Goal: Check status: Check status

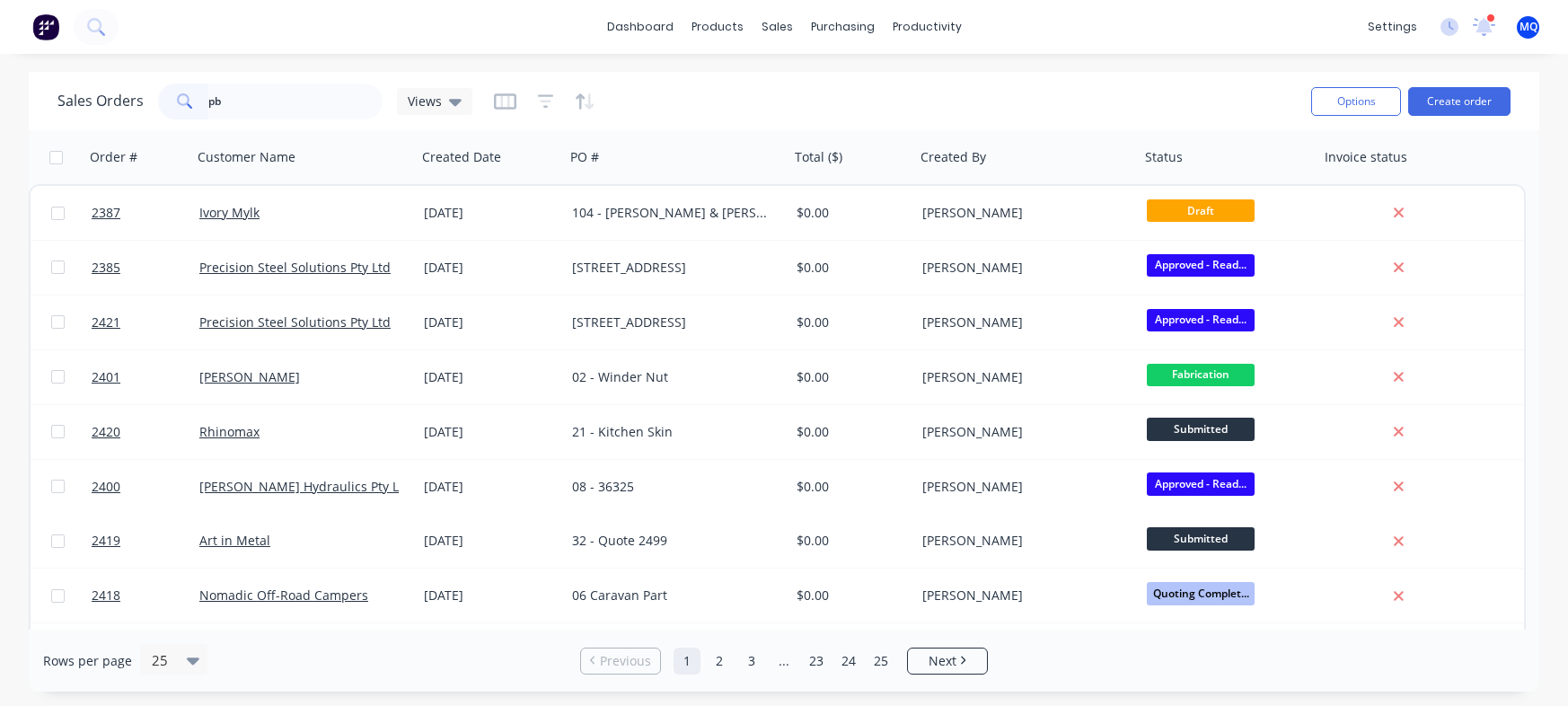
type input "pb"
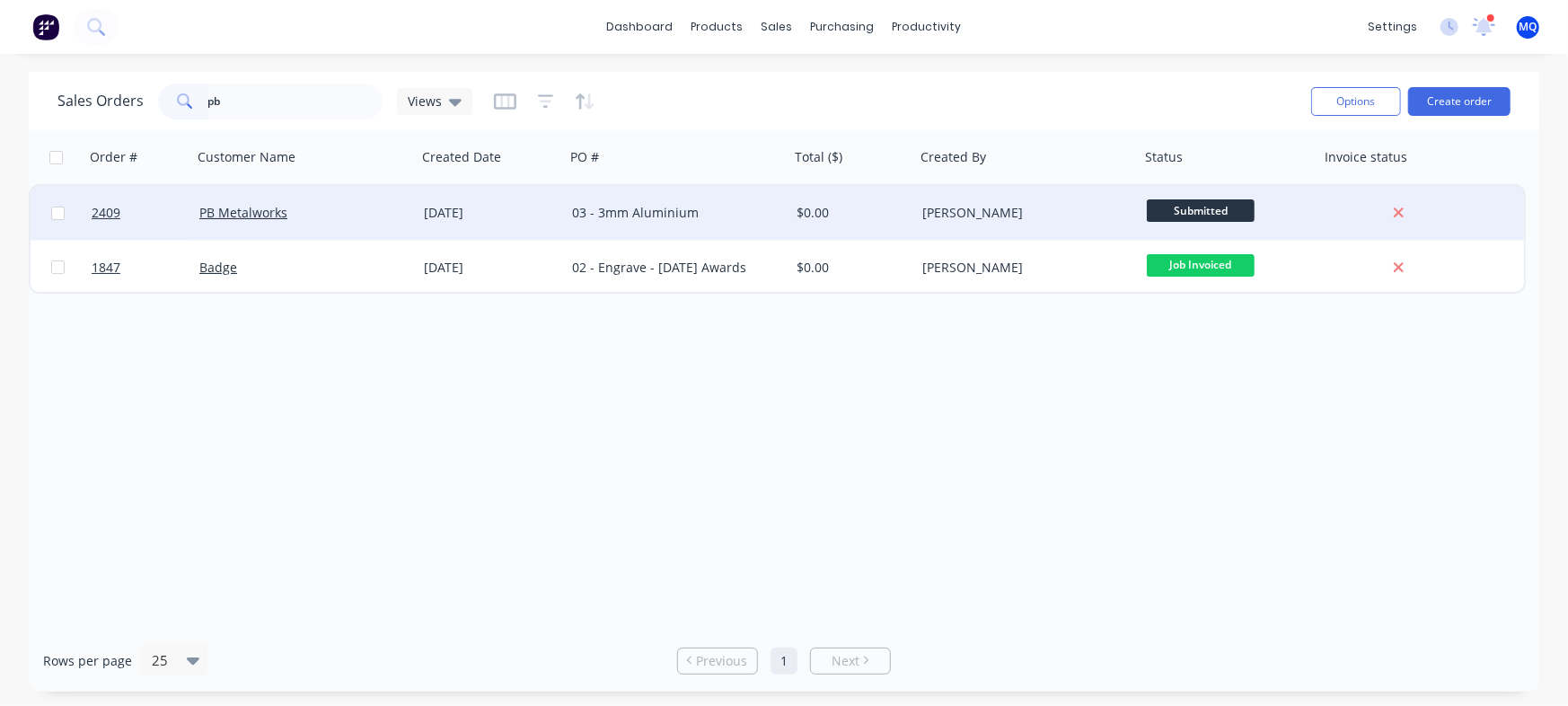
click at [453, 213] on div "[DATE]" at bounding box center [491, 213] width 134 height 18
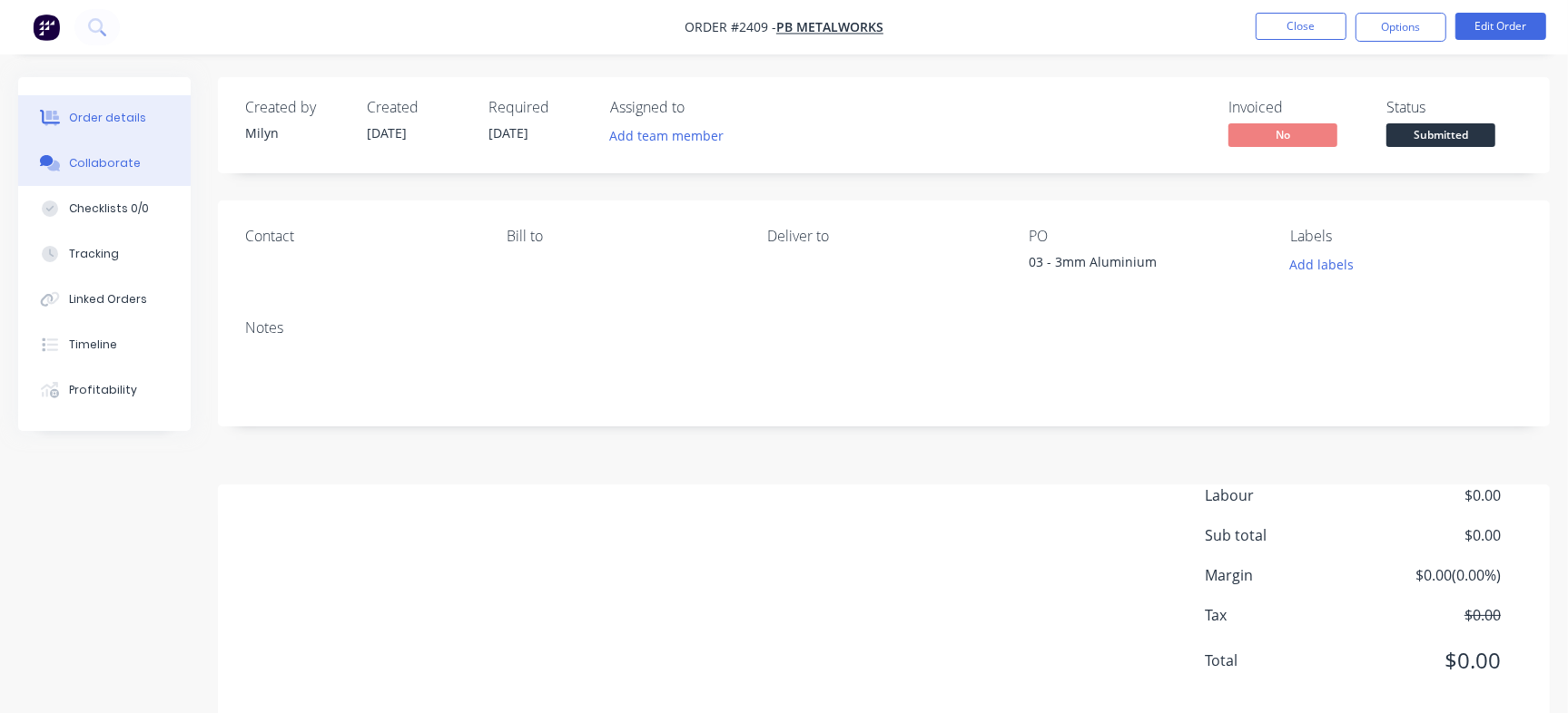
click at [114, 157] on div "Collaborate" at bounding box center [105, 162] width 72 height 16
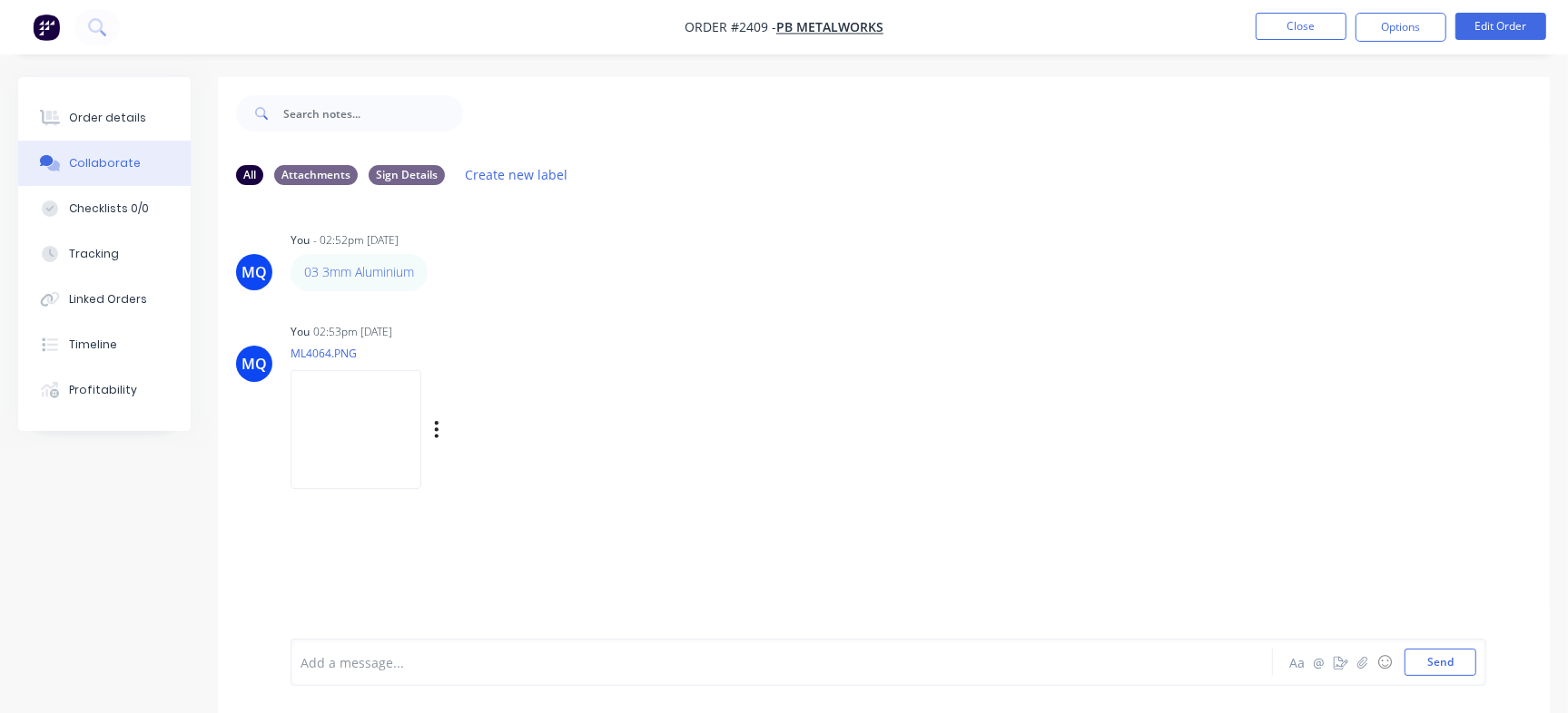
click at [399, 426] on img at bounding box center [356, 429] width 131 height 119
click at [121, 114] on div "Order details" at bounding box center [107, 118] width 78 height 16
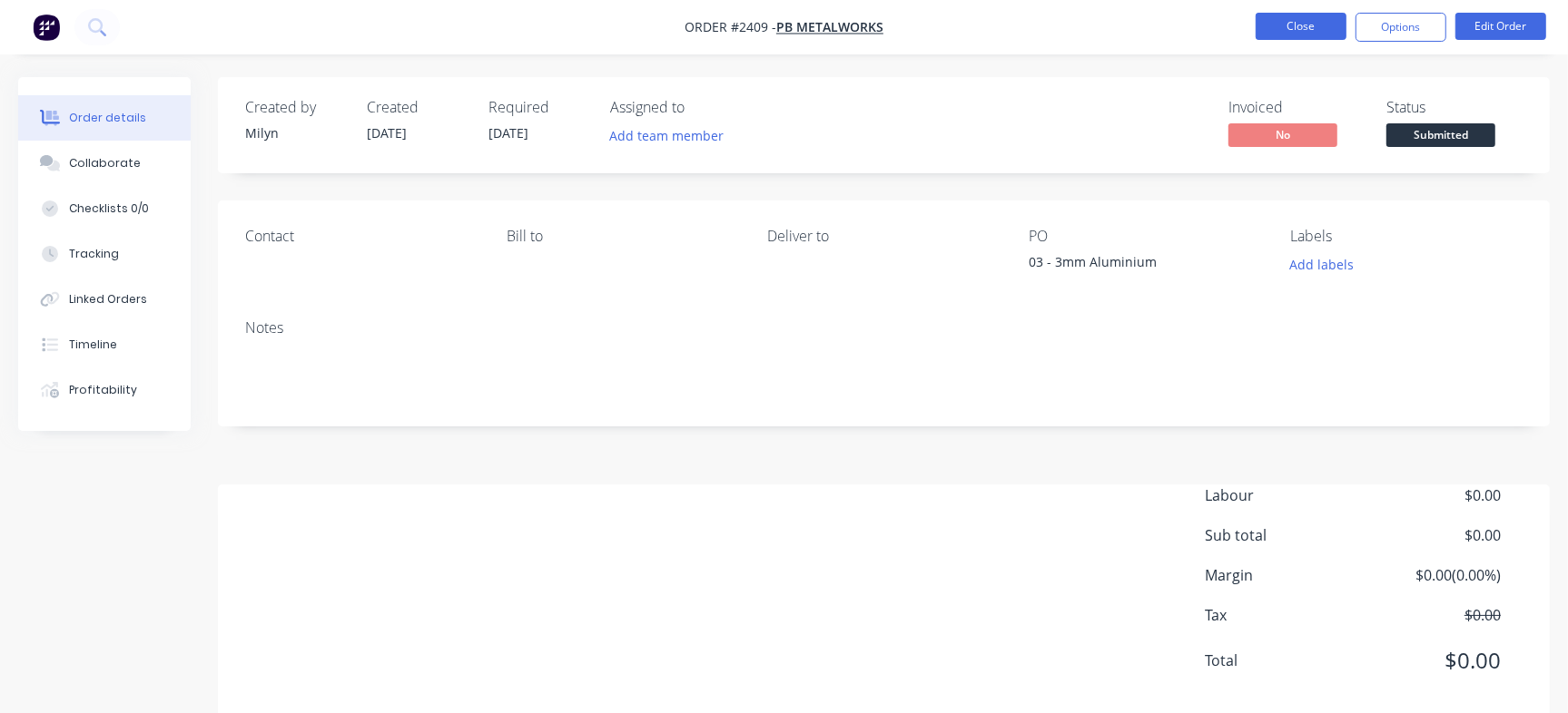
click at [1328, 23] on button "Close" at bounding box center [1301, 26] width 91 height 27
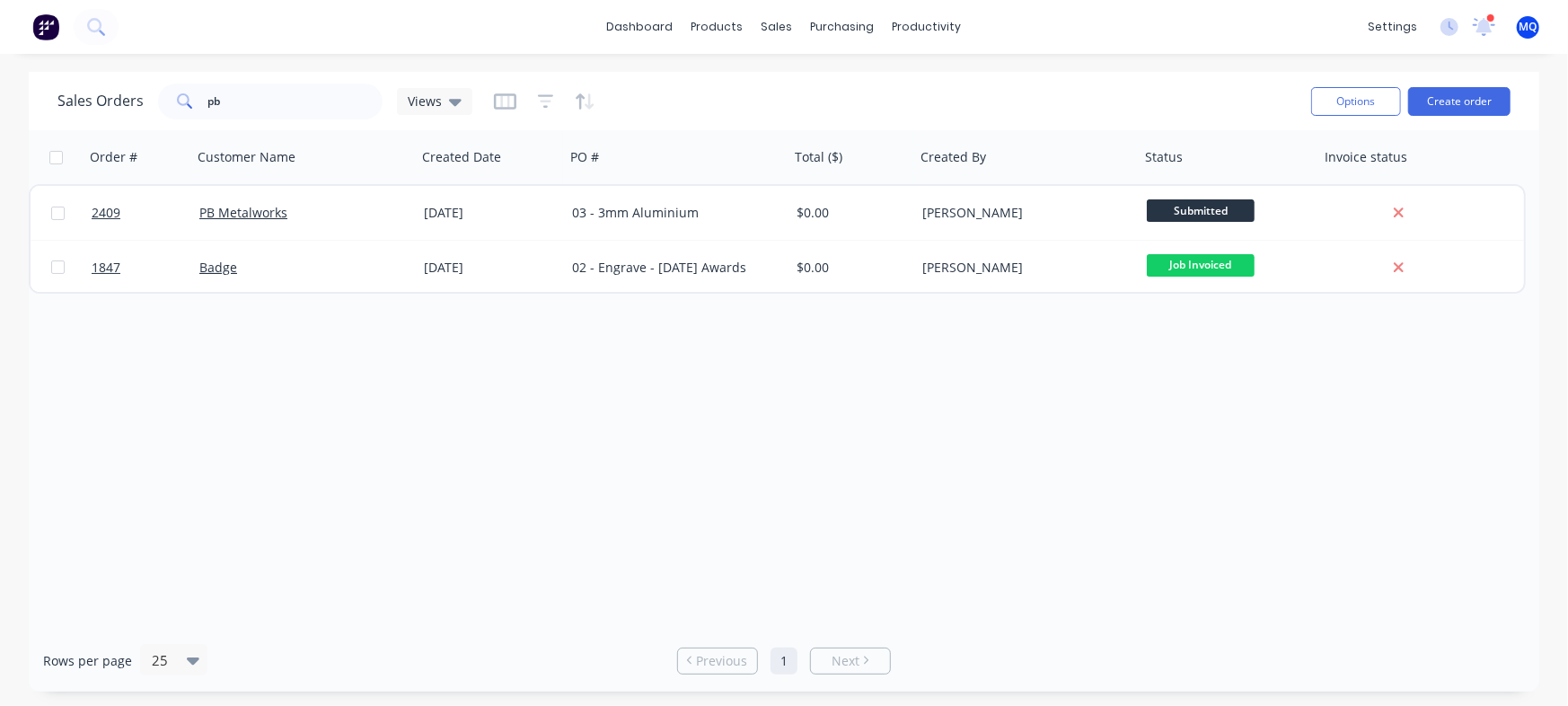
drag, startPoint x: 296, startPoint y: 78, endPoint x: 291, endPoint y: 98, distance: 20.6
click at [296, 80] on div "Sales Orders pb Views Options Create order" at bounding box center [784, 101] width 1511 height 58
click at [291, 98] on input "pb" at bounding box center [297, 101] width 176 height 36
click at [708, 446] on div "Order # Customer Name Created Date PO # Total ($) Created By Status Invoice sta…" at bounding box center [784, 380] width 1511 height 500
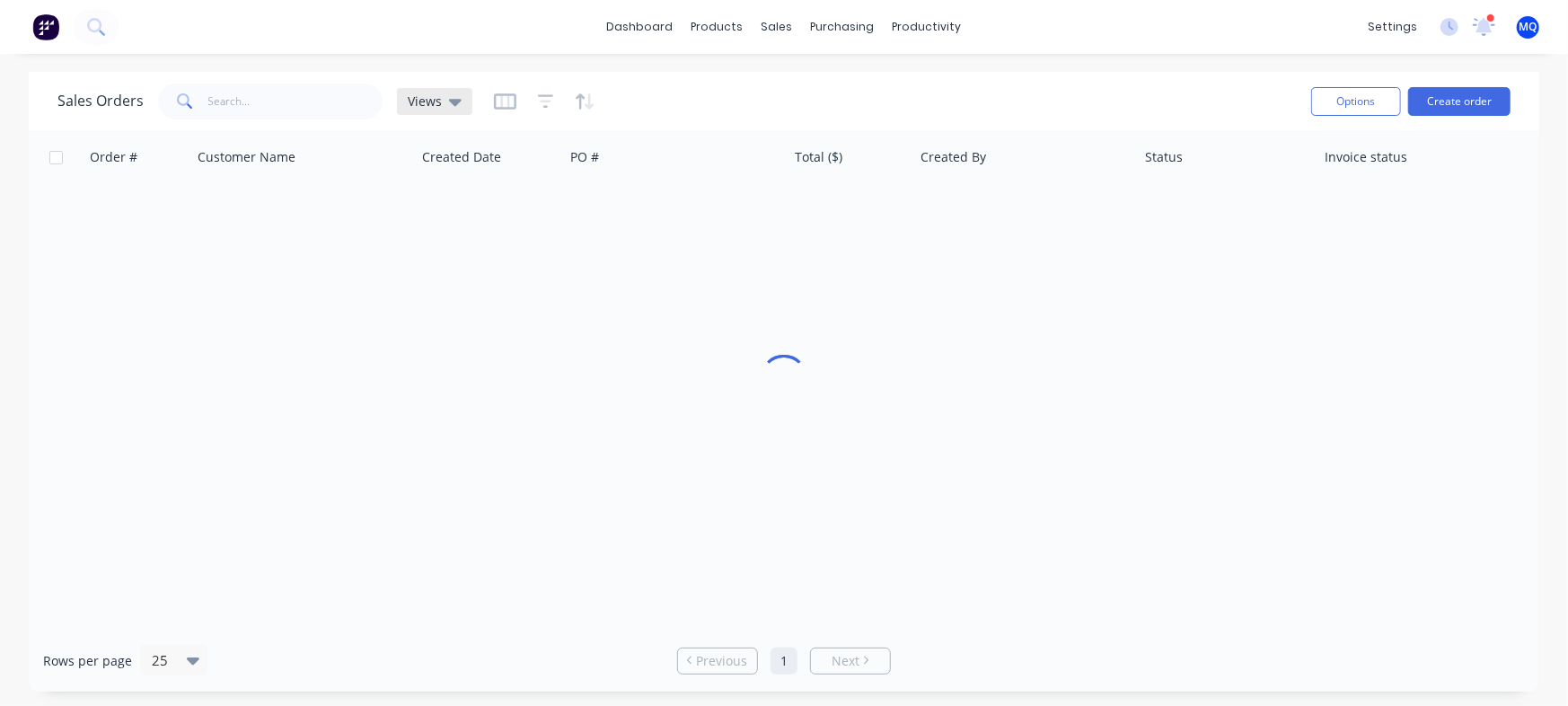
click at [432, 102] on span "Views" at bounding box center [424, 101] width 34 height 18
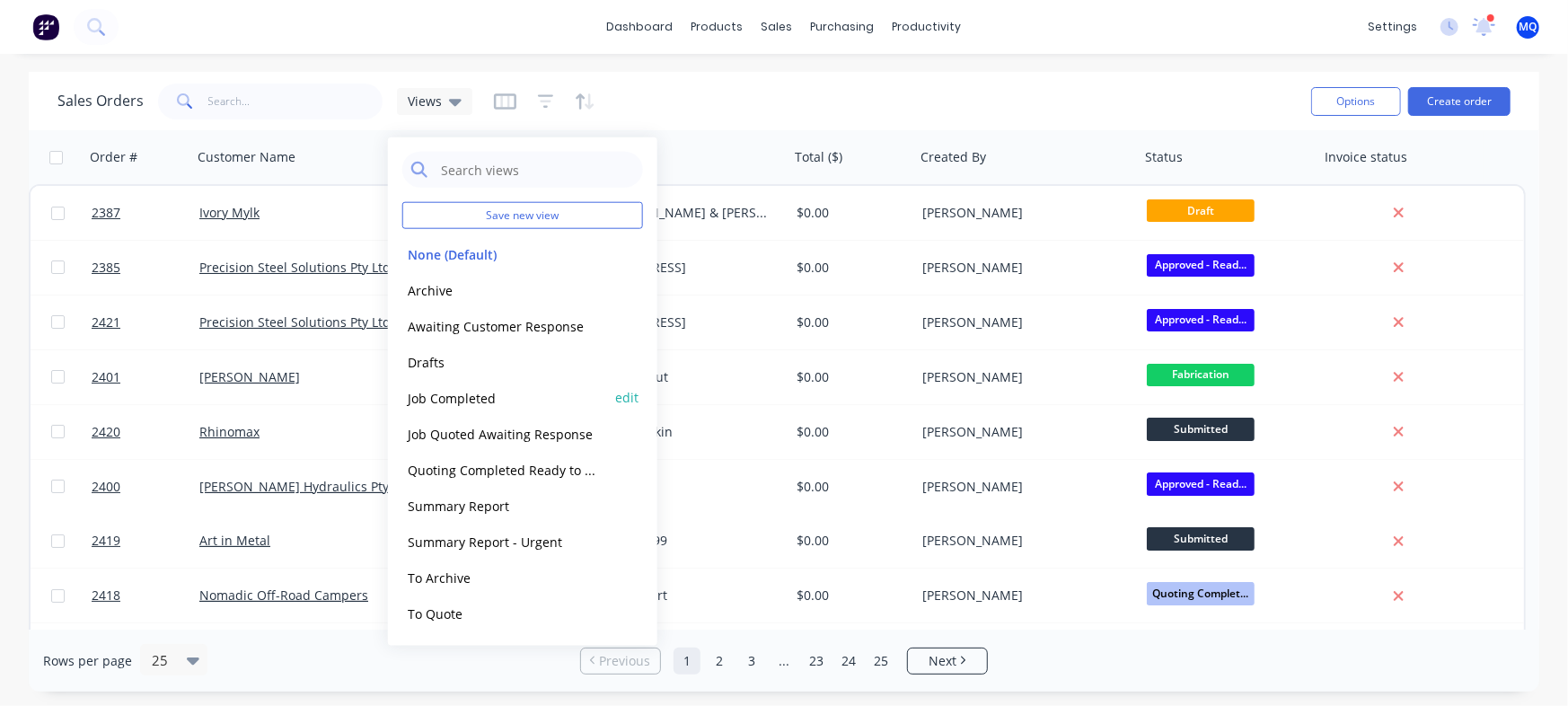
click at [482, 401] on button "Job Completed" at bounding box center [505, 397] width 205 height 20
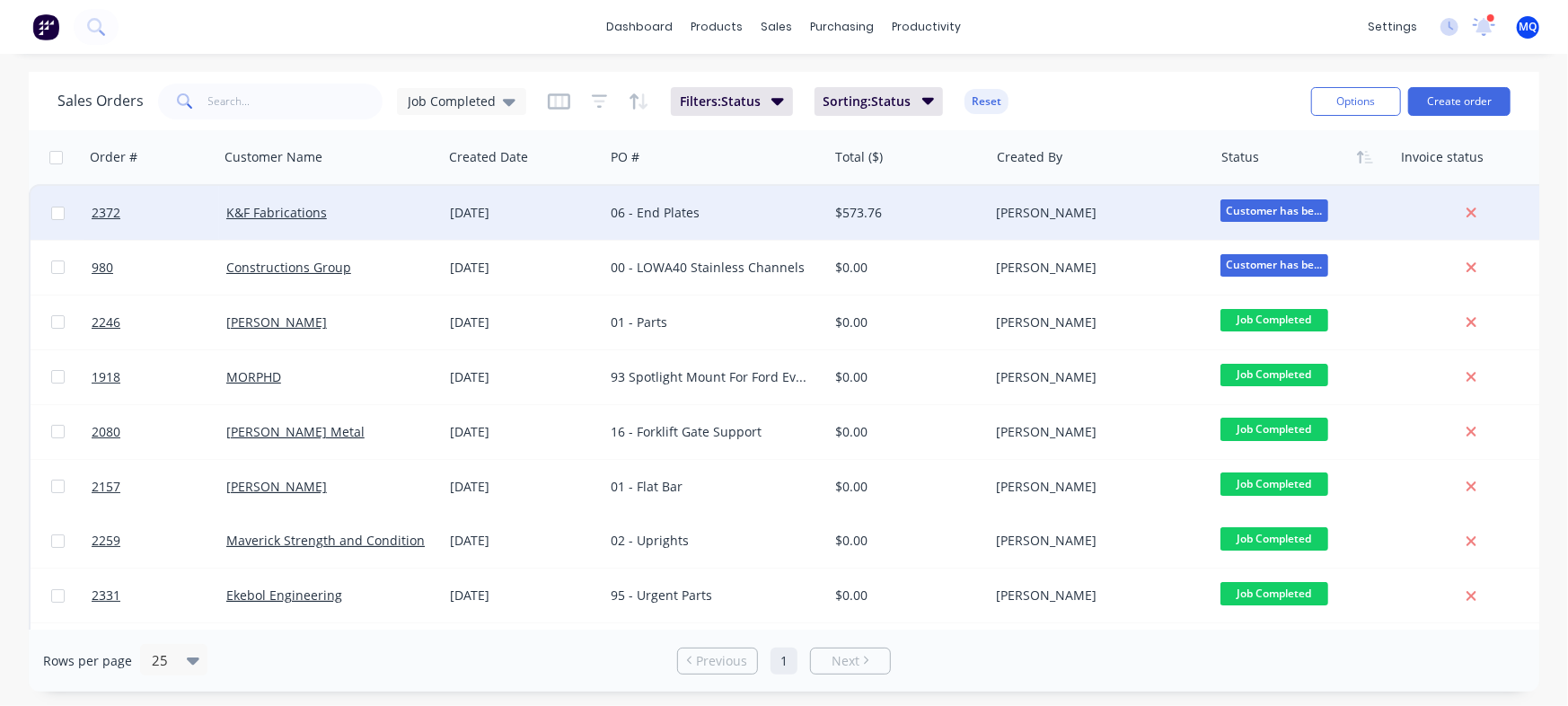
click at [788, 225] on div "06 - End Plates" at bounding box center [715, 213] width 224 height 54
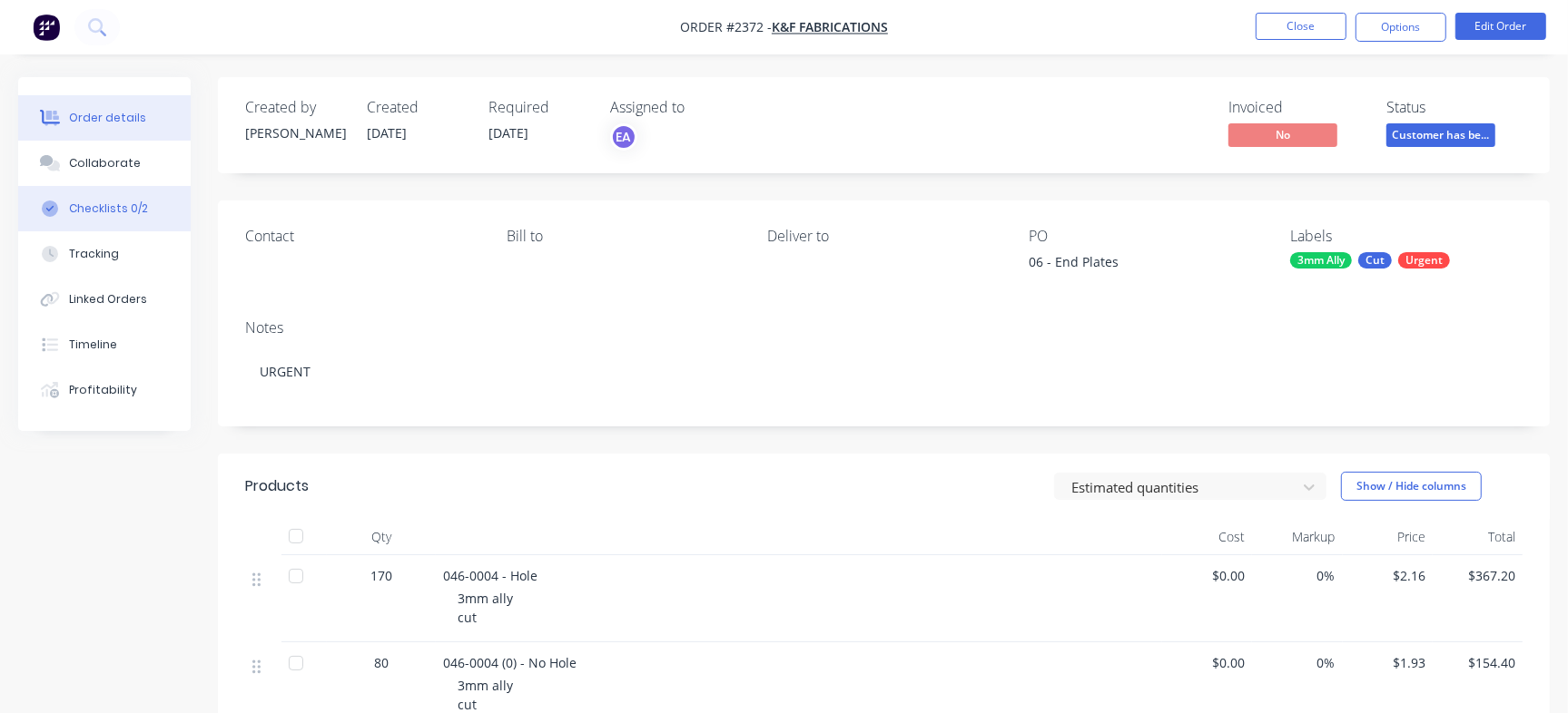
click at [57, 192] on button "Checklists 0/2" at bounding box center [104, 208] width 173 height 46
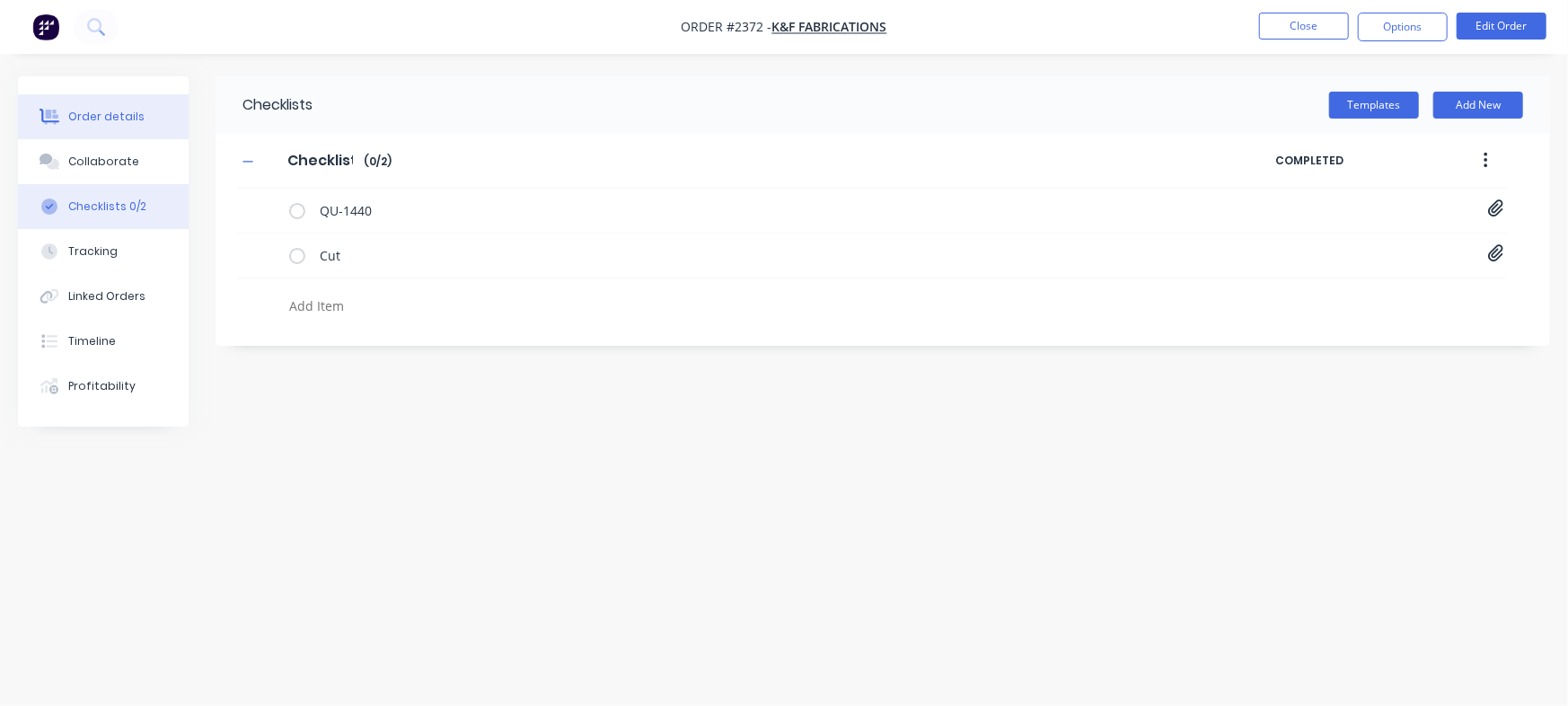
click at [129, 115] on div "Order details" at bounding box center [106, 116] width 77 height 16
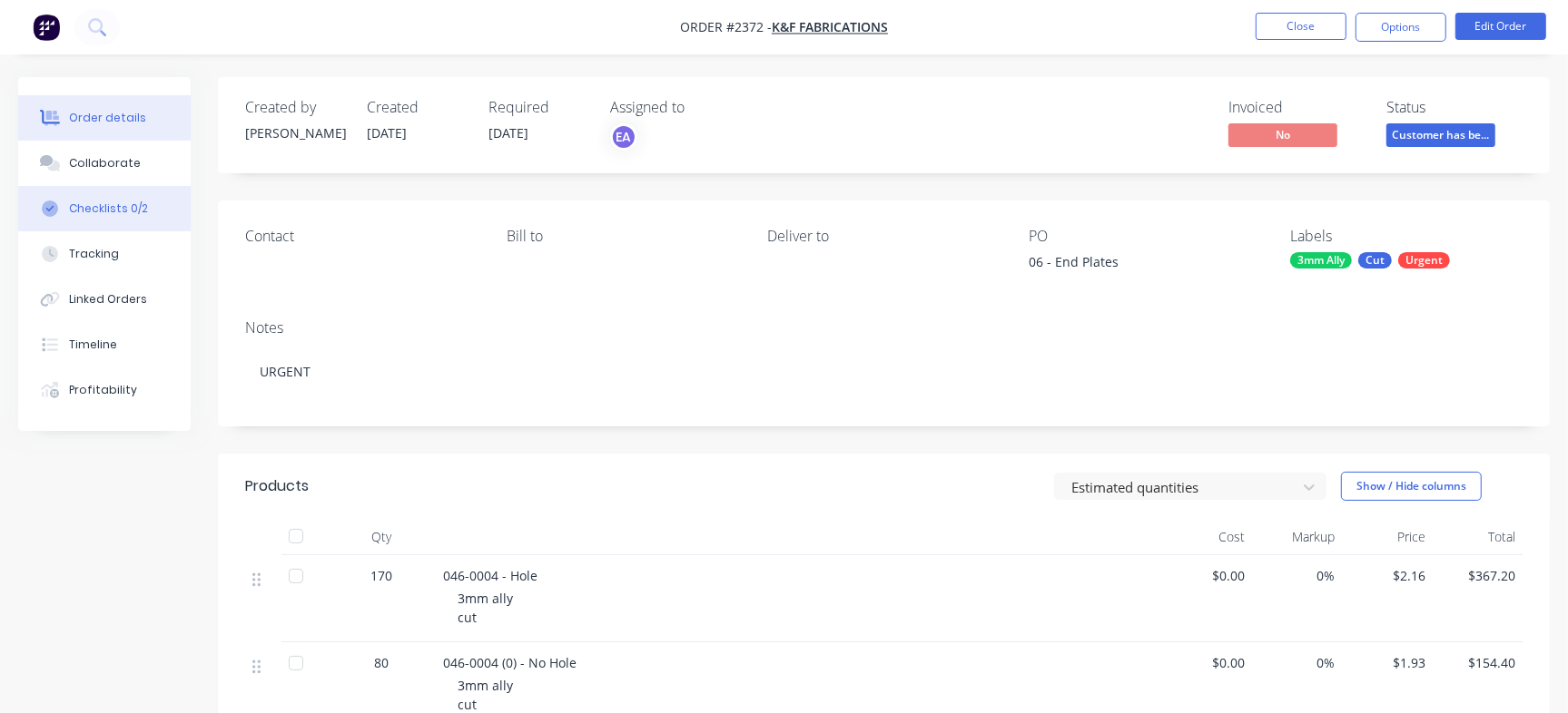
click at [131, 201] on div "Checklists 0/2" at bounding box center [108, 208] width 79 height 16
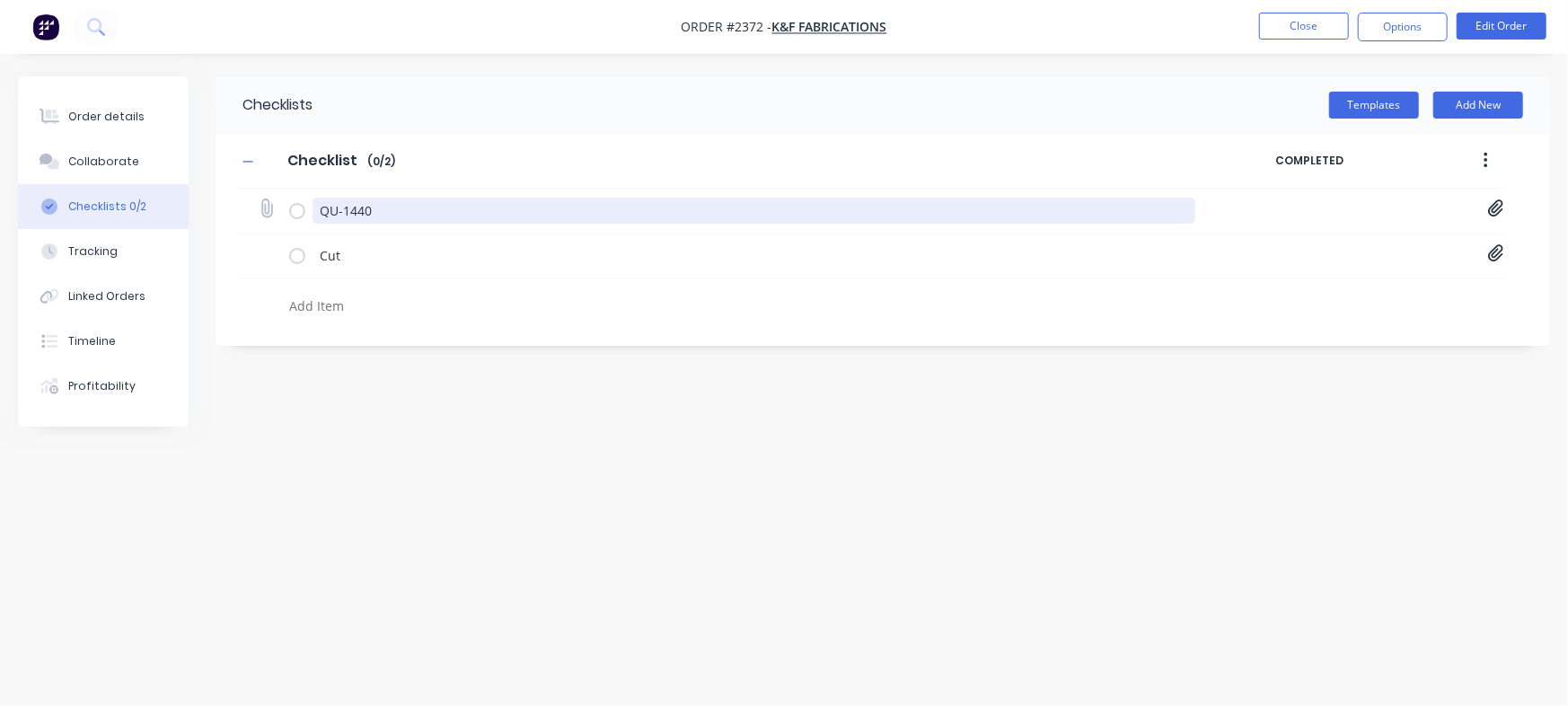
drag, startPoint x: 455, startPoint y: 197, endPoint x: 271, endPoint y: 192, distance: 184.1
click at [271, 192] on div "QU-1440 Quote QU1440.pdf" at bounding box center [872, 211] width 1270 height 45
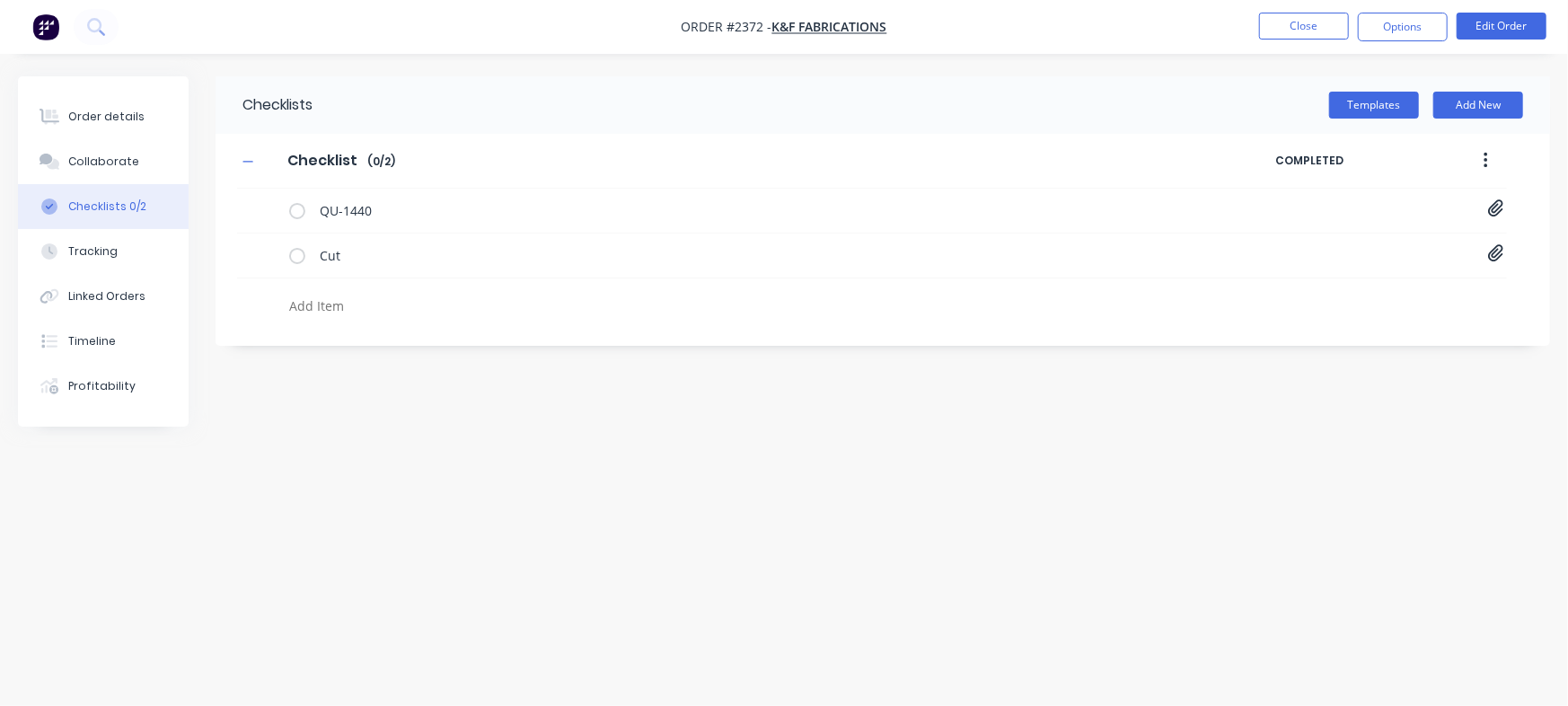
type textarea "x"
click at [342, 311] on textarea at bounding box center [690, 306] width 818 height 26
paste textarea "INV-3075"
type textarea "INV-3075"
type textarea "x"
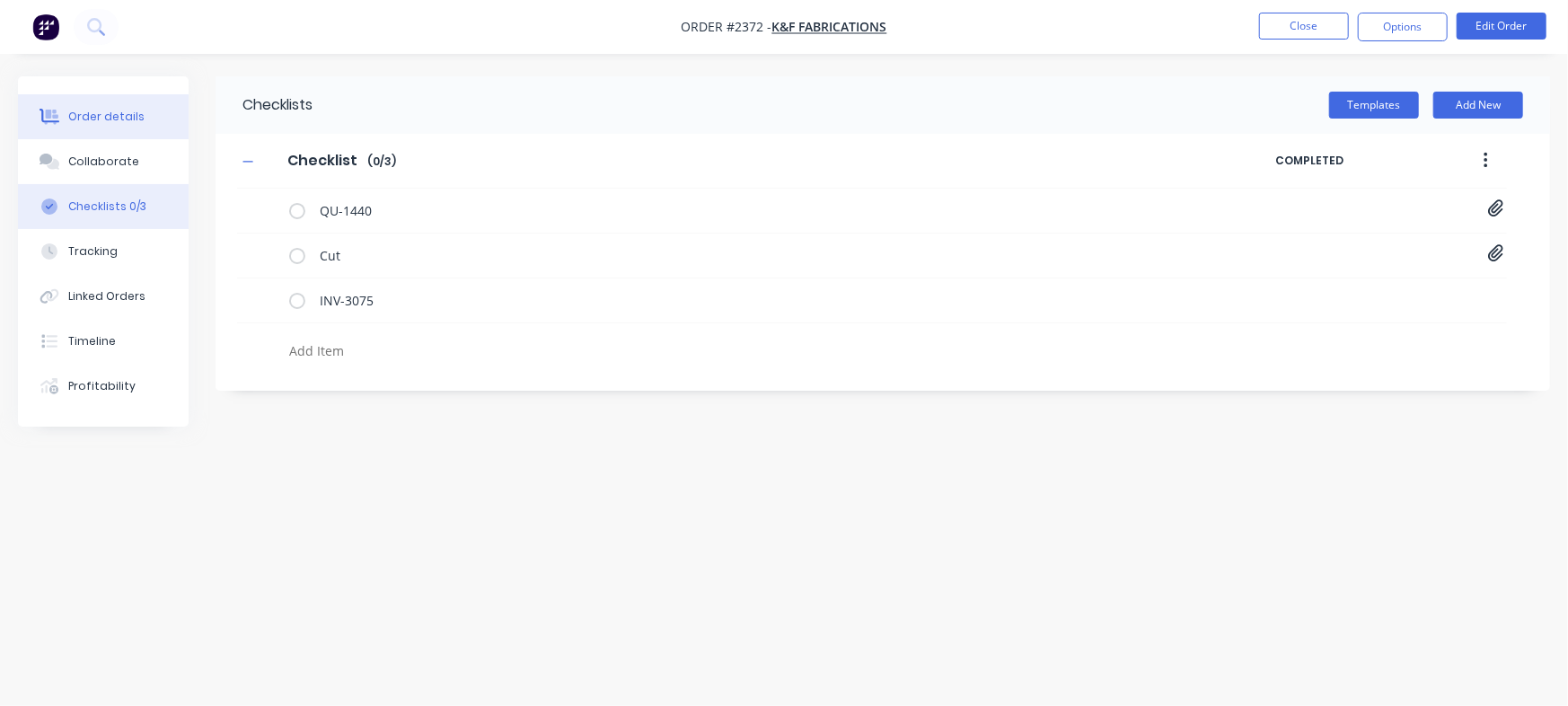
type textarea "x"
click at [116, 101] on button "Order details" at bounding box center [103, 116] width 171 height 45
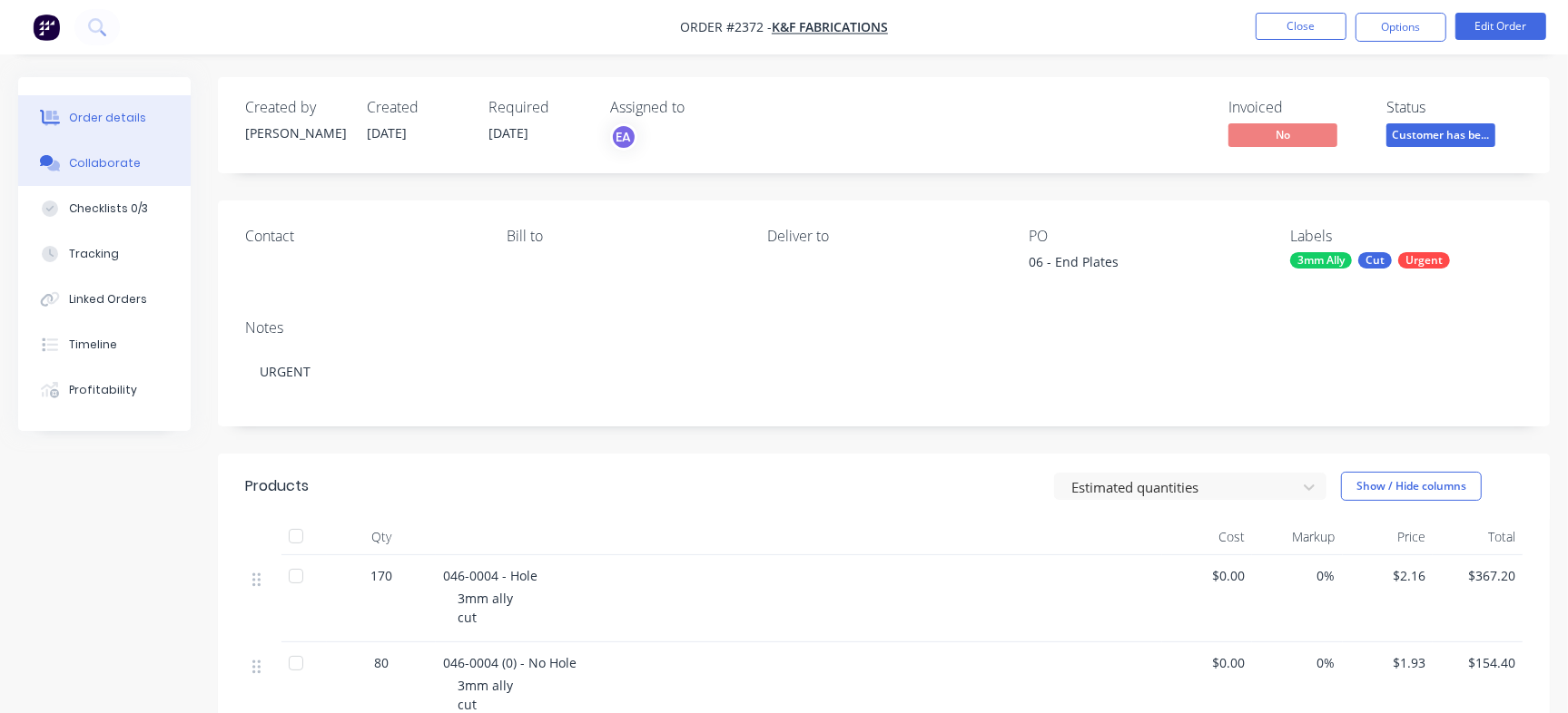
click at [107, 165] on div "Collaborate" at bounding box center [105, 162] width 72 height 16
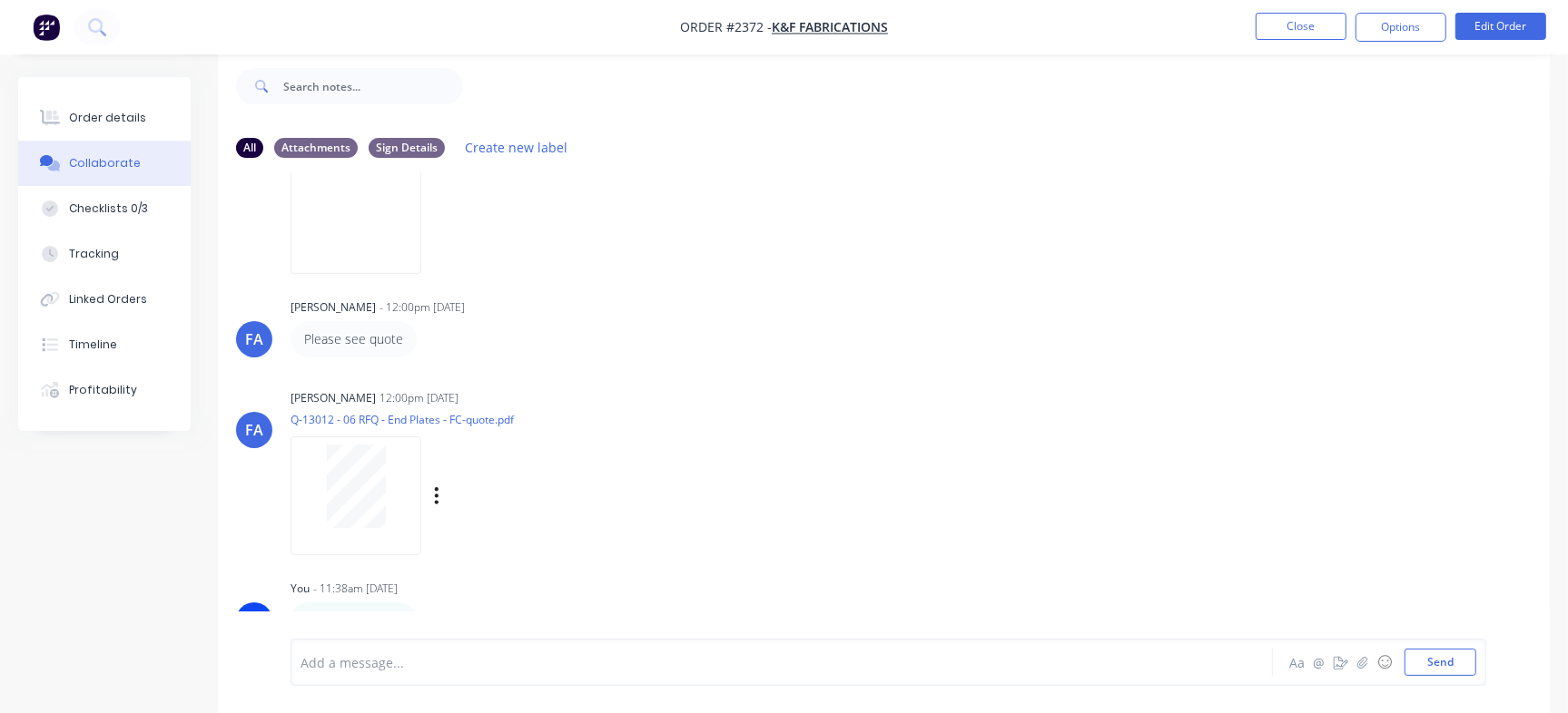
scroll to position [227, 0]
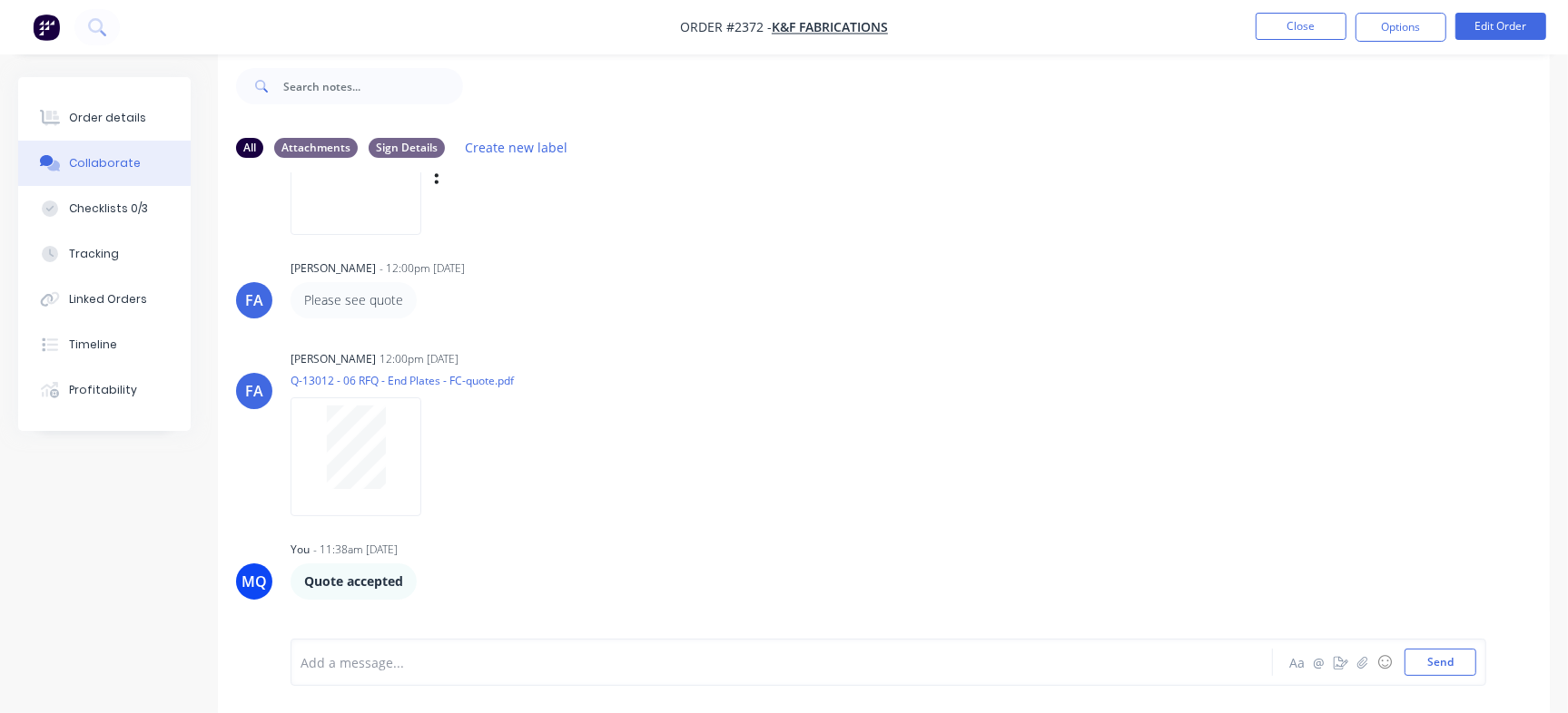
click at [403, 204] on img at bounding box center [356, 175] width 131 height 119
click at [120, 131] on button "Order details" at bounding box center [104, 118] width 173 height 46
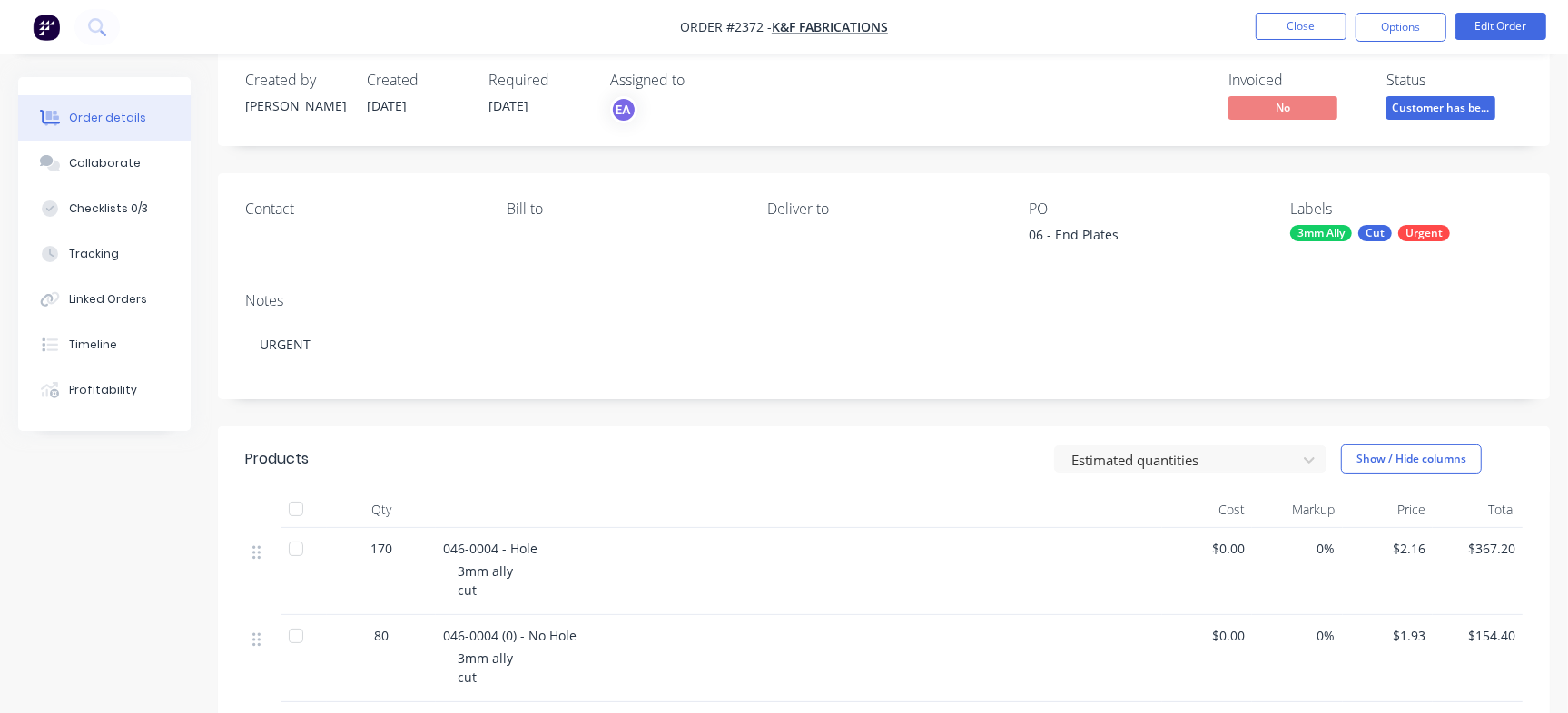
click at [1442, 111] on span "Customer has be..." at bounding box center [1441, 107] width 109 height 22
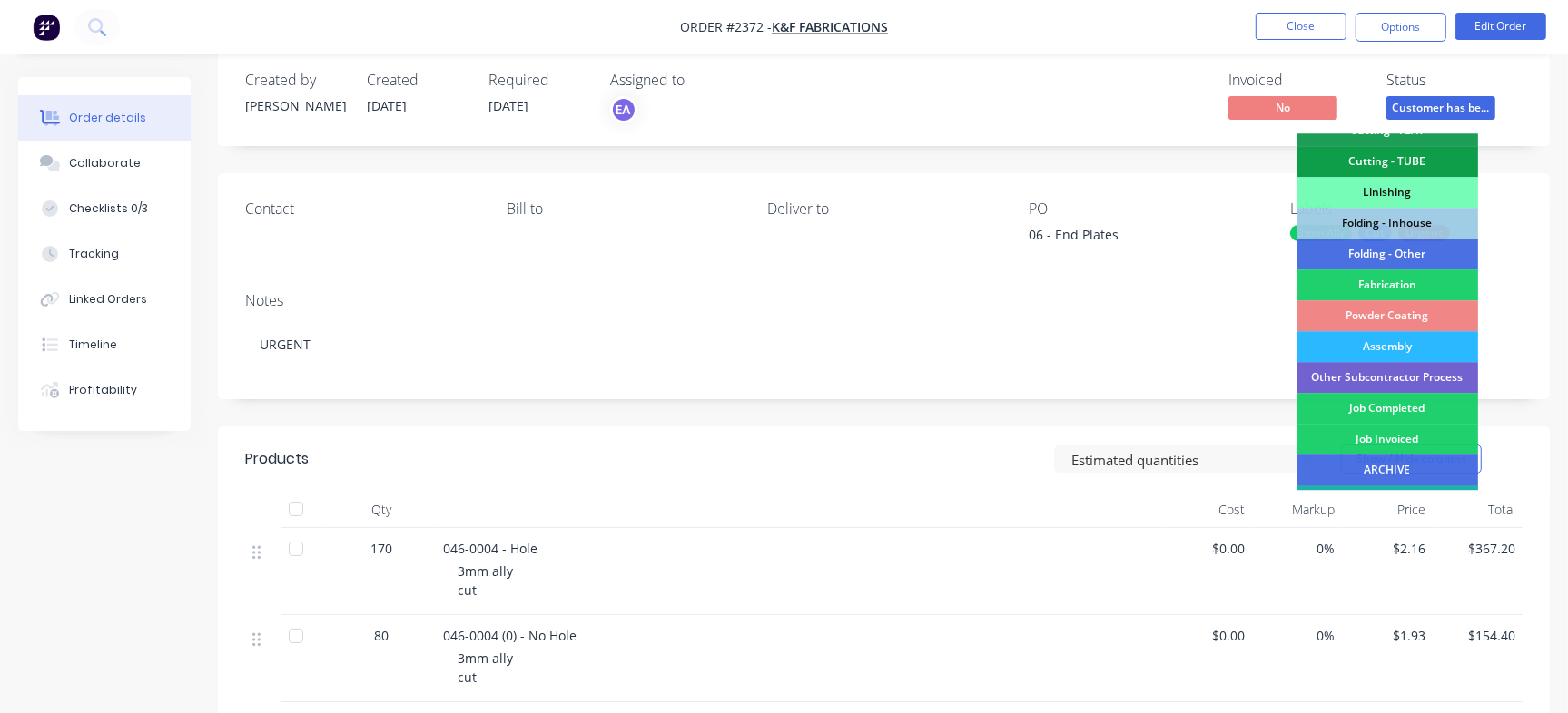
scroll to position [547, 0]
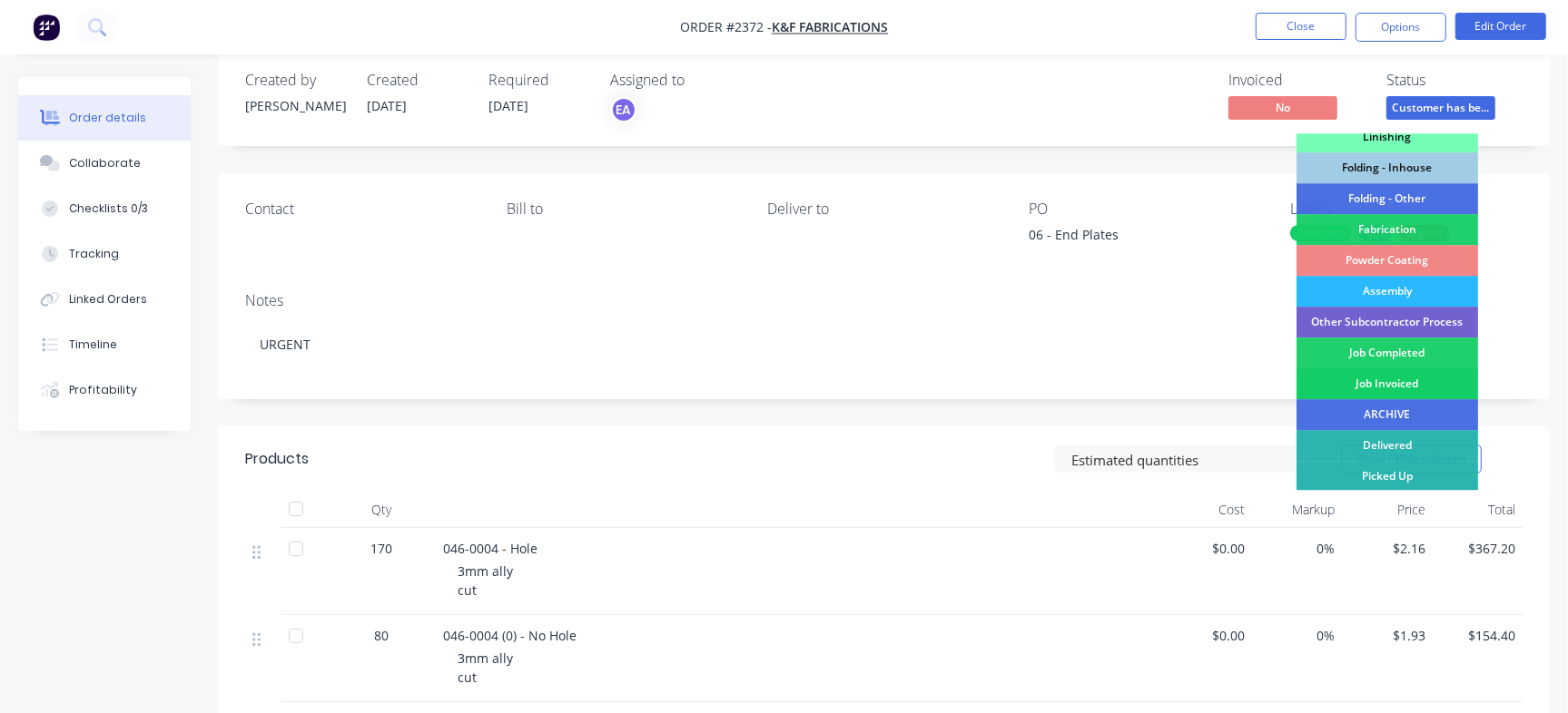
click at [1410, 380] on div "Job Invoiced" at bounding box center [1387, 384] width 181 height 31
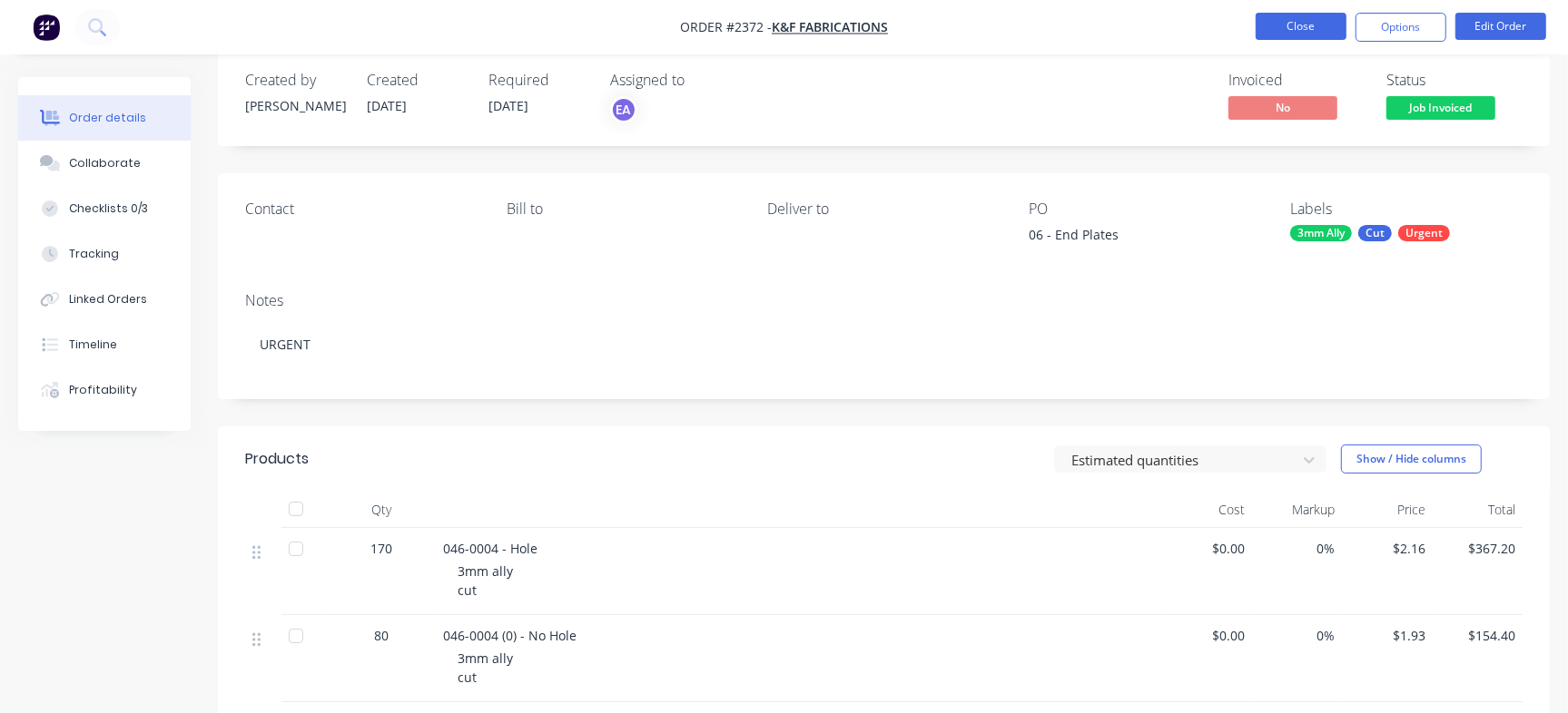
click at [1268, 16] on button "Close" at bounding box center [1301, 26] width 91 height 27
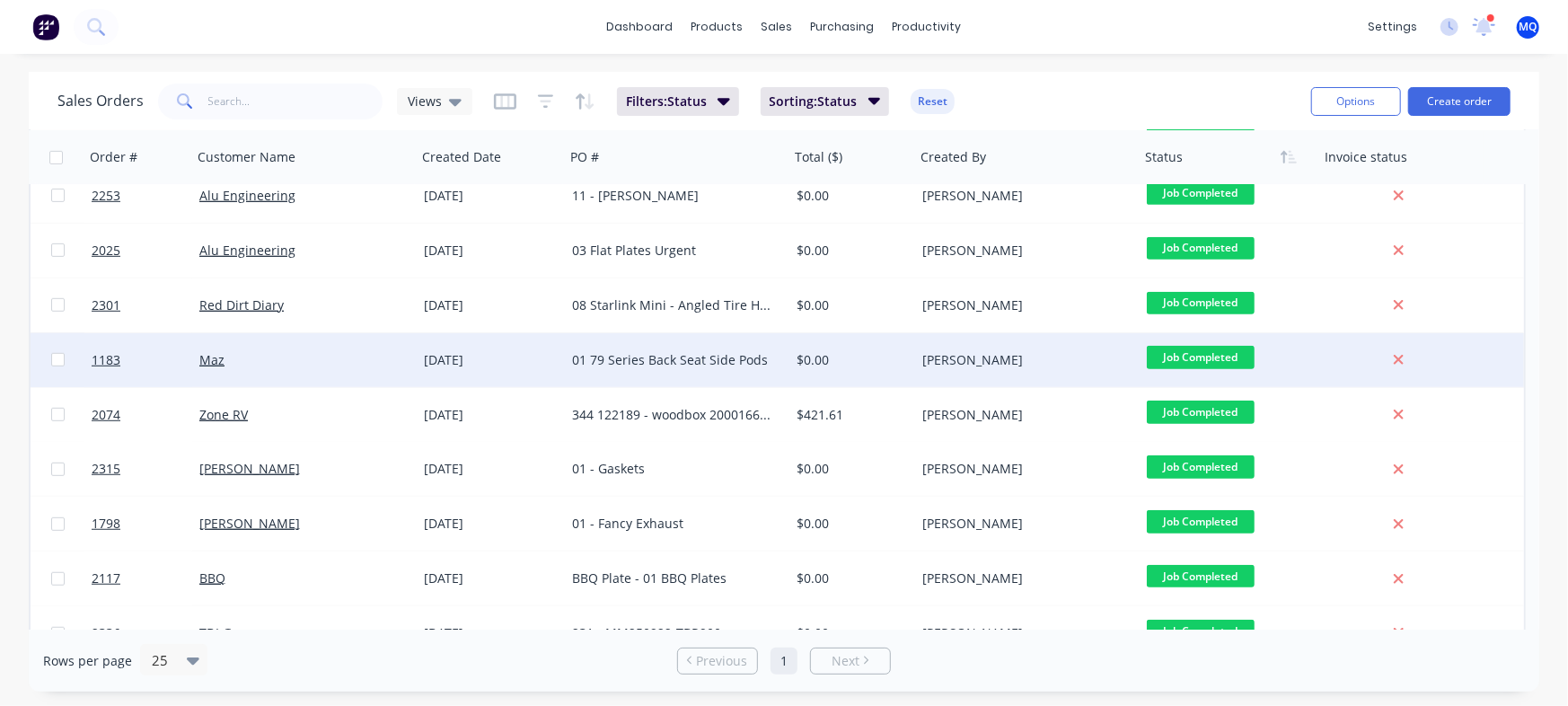
scroll to position [702, 0]
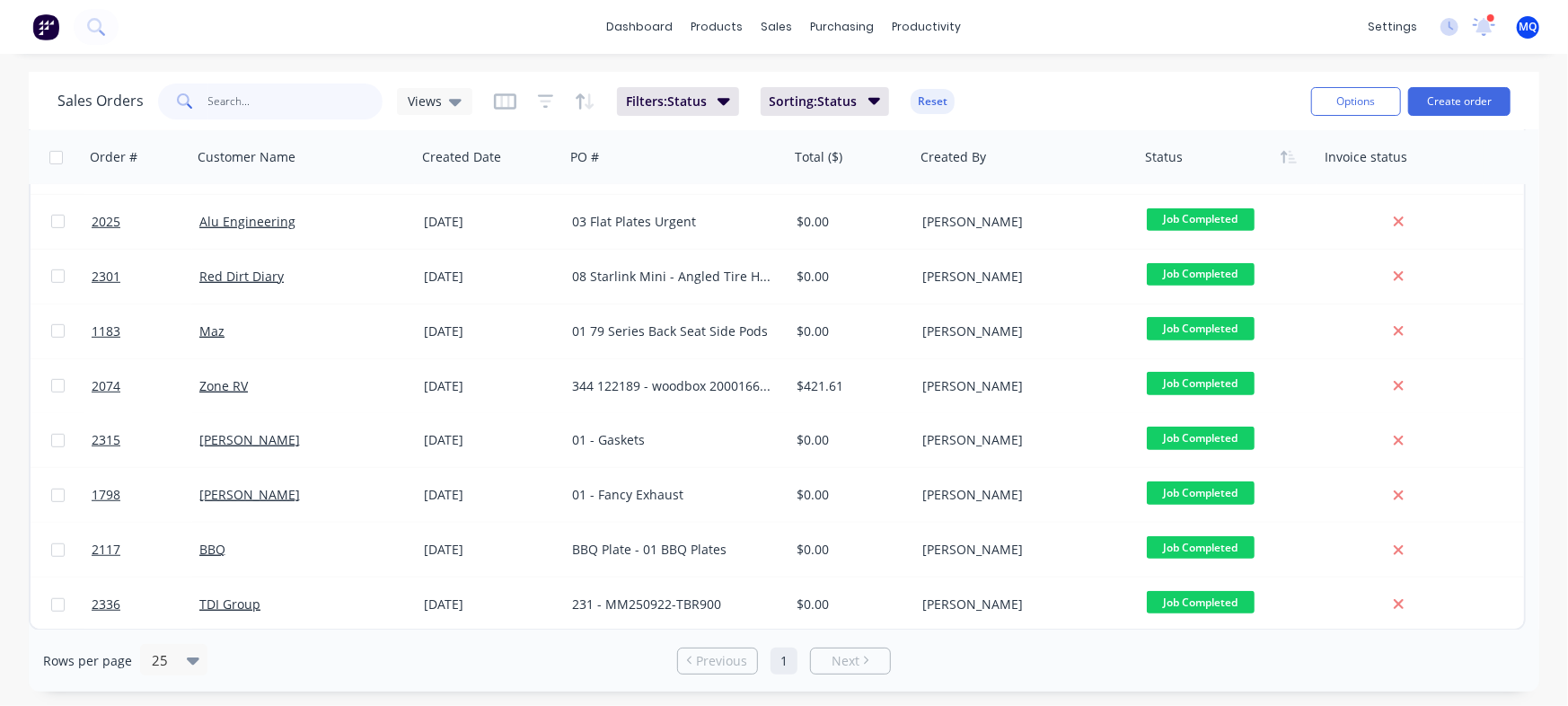
click at [276, 108] on input "text" at bounding box center [297, 101] width 176 height 36
type input "Zone"
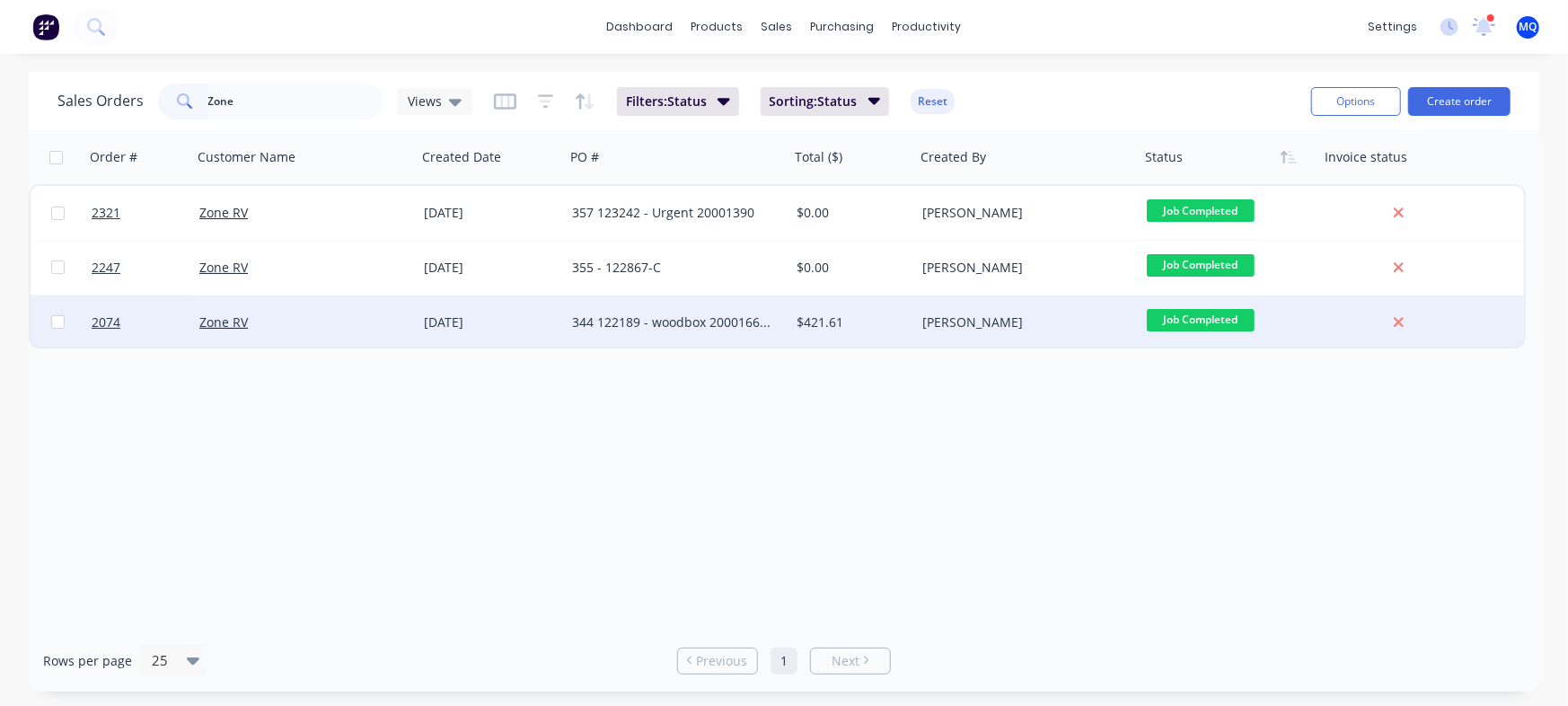
click at [637, 326] on div "344 122189 - woodbox 20001668 RevC-bolted" at bounding box center [672, 322] width 200 height 18
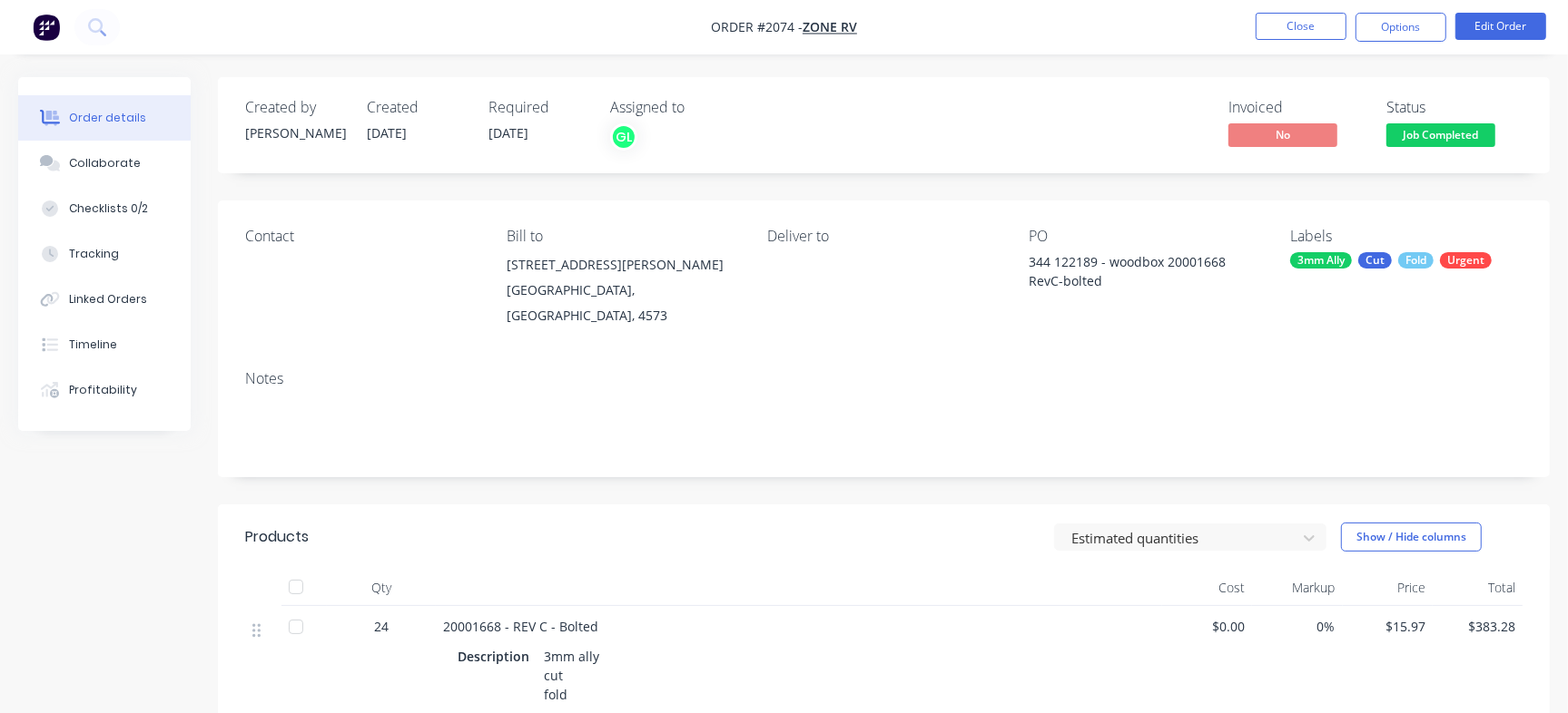
click at [1340, 8] on nav "Order #2074 - Zone RV Close Options Edit Order" at bounding box center [784, 27] width 1568 height 54
click at [1312, 28] on button "Close" at bounding box center [1301, 26] width 91 height 27
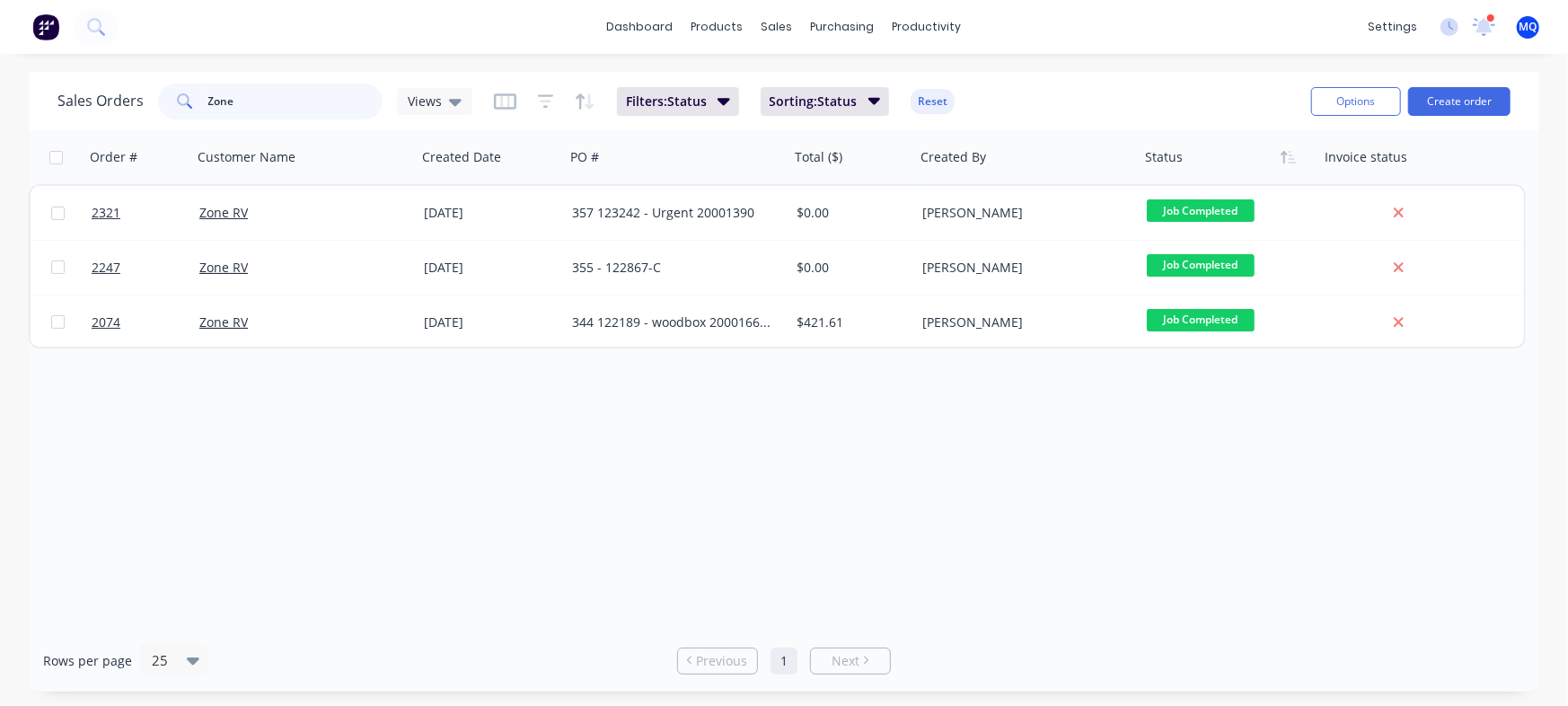
drag, startPoint x: 306, startPoint y: 91, endPoint x: 0, endPoint y: 112, distance: 306.7
click at [0, 112] on div "Sales Orders Zone Views Filters: Status Sorting: Status Reset Options Create or…" at bounding box center [784, 382] width 1568 height 620
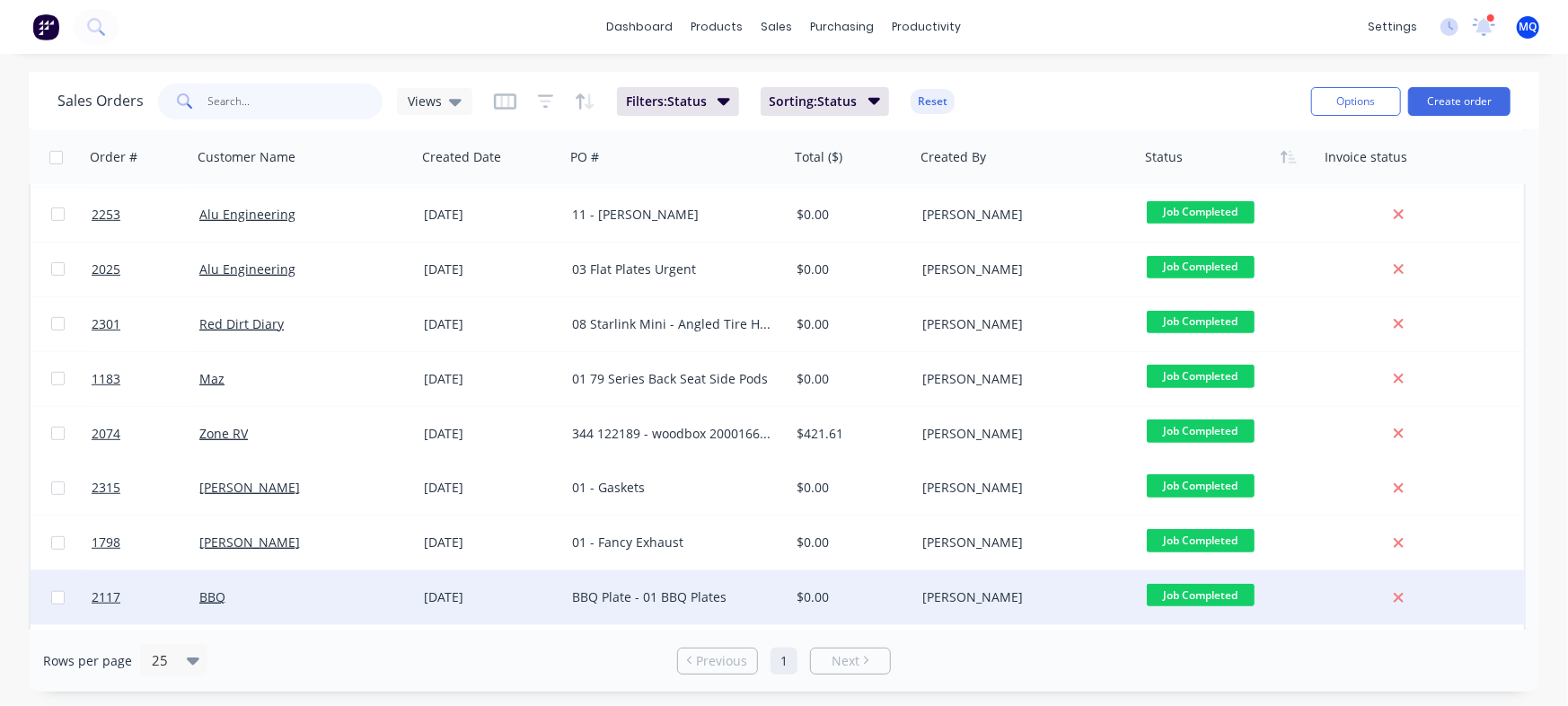
scroll to position [702, 0]
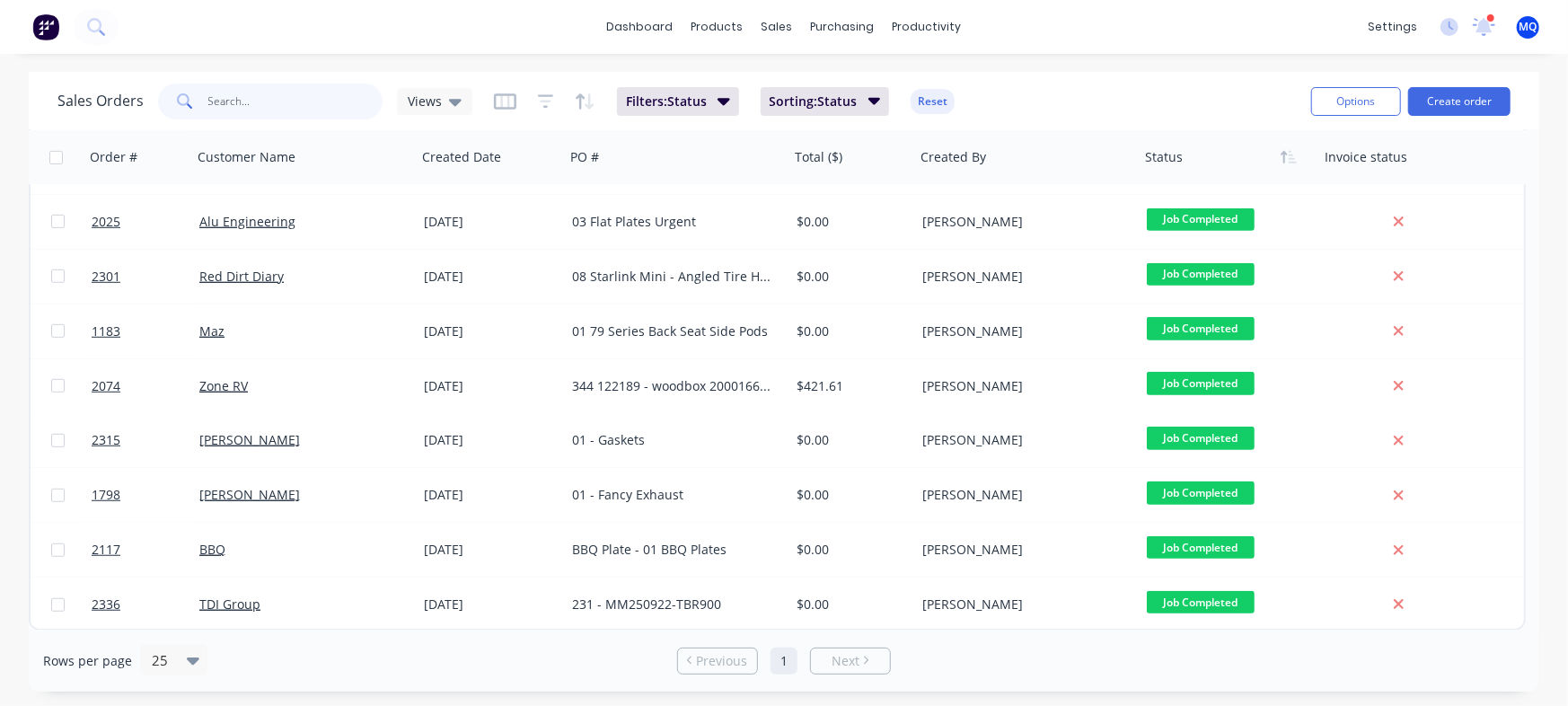
click at [280, 103] on input "text" at bounding box center [297, 101] width 176 height 36
type input "Ekebol"
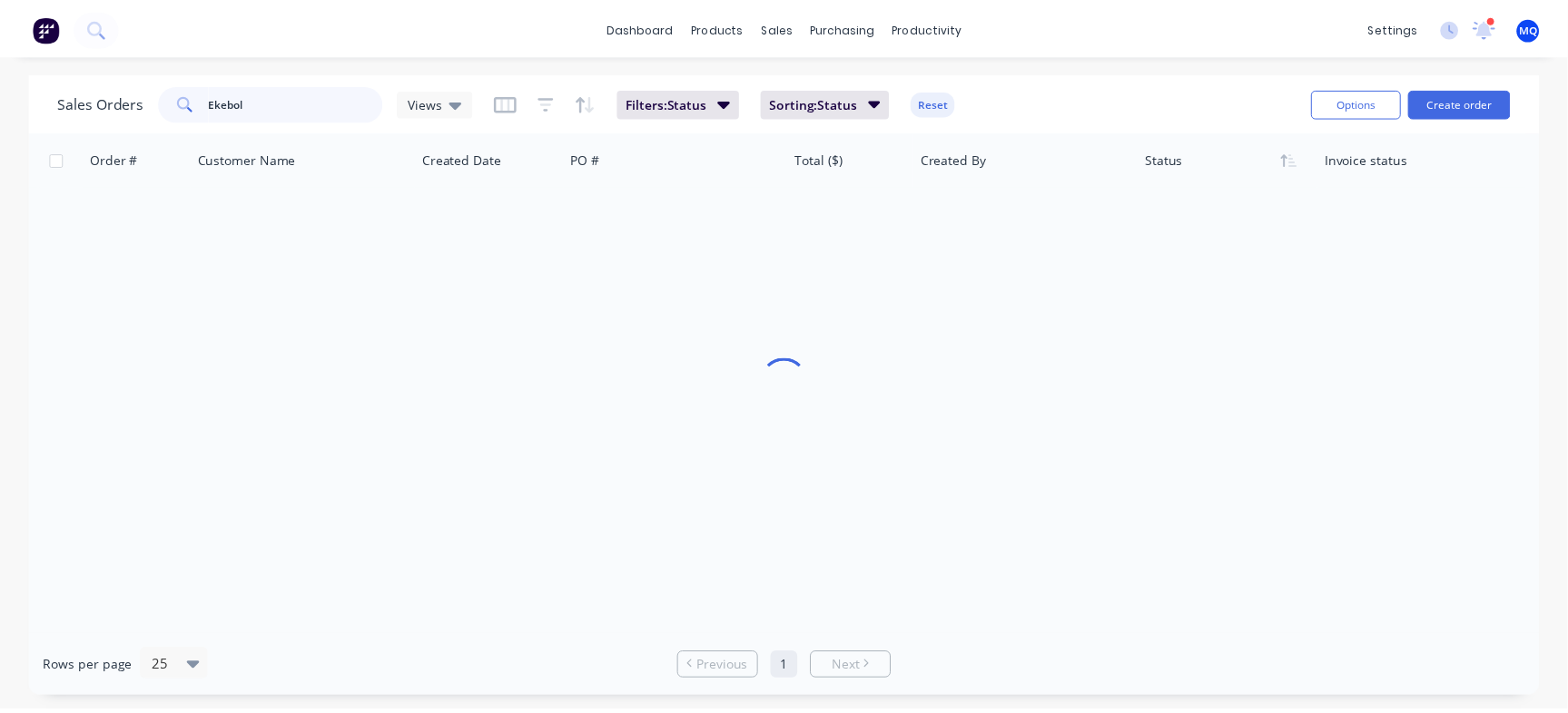
scroll to position [0, 0]
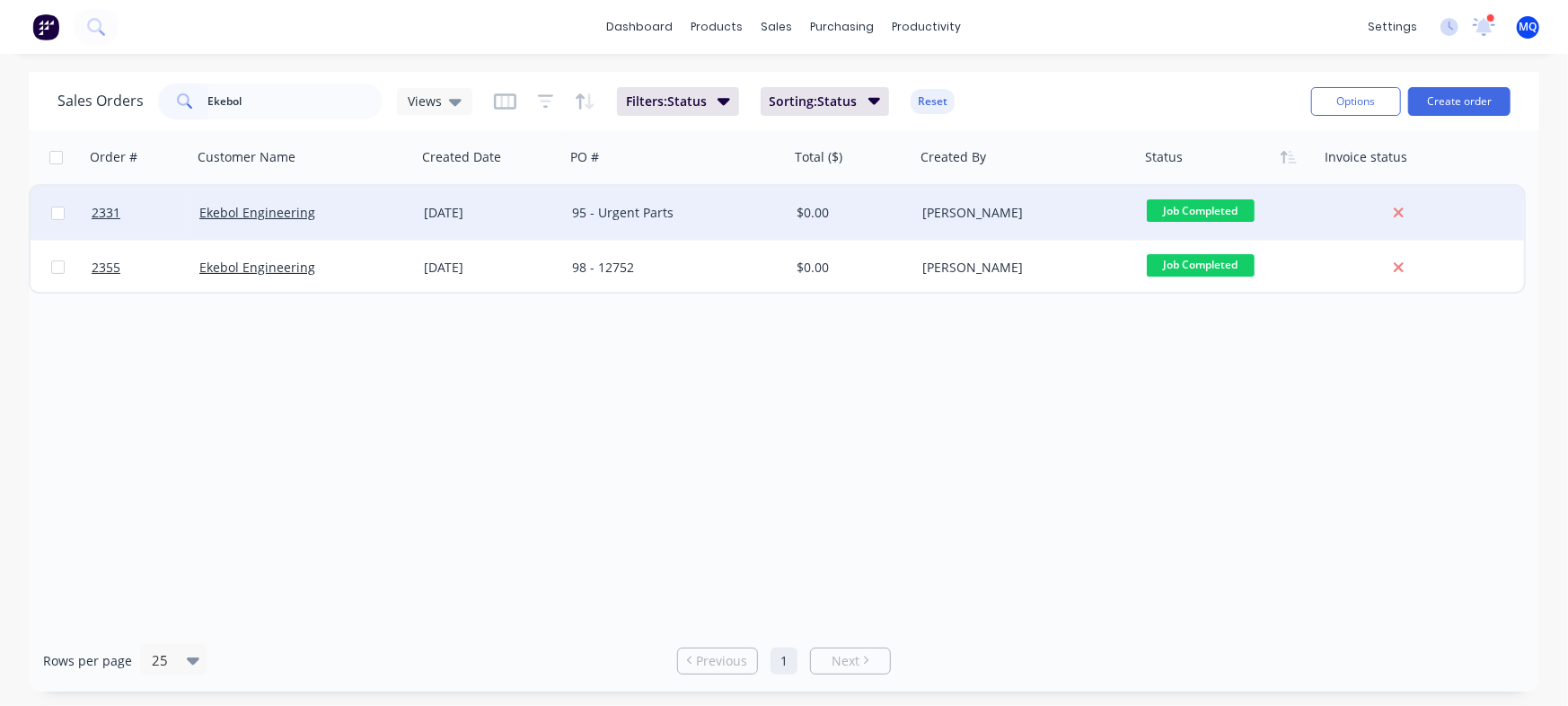
click at [667, 221] on div "95 - Urgent Parts" at bounding box center [672, 213] width 200 height 18
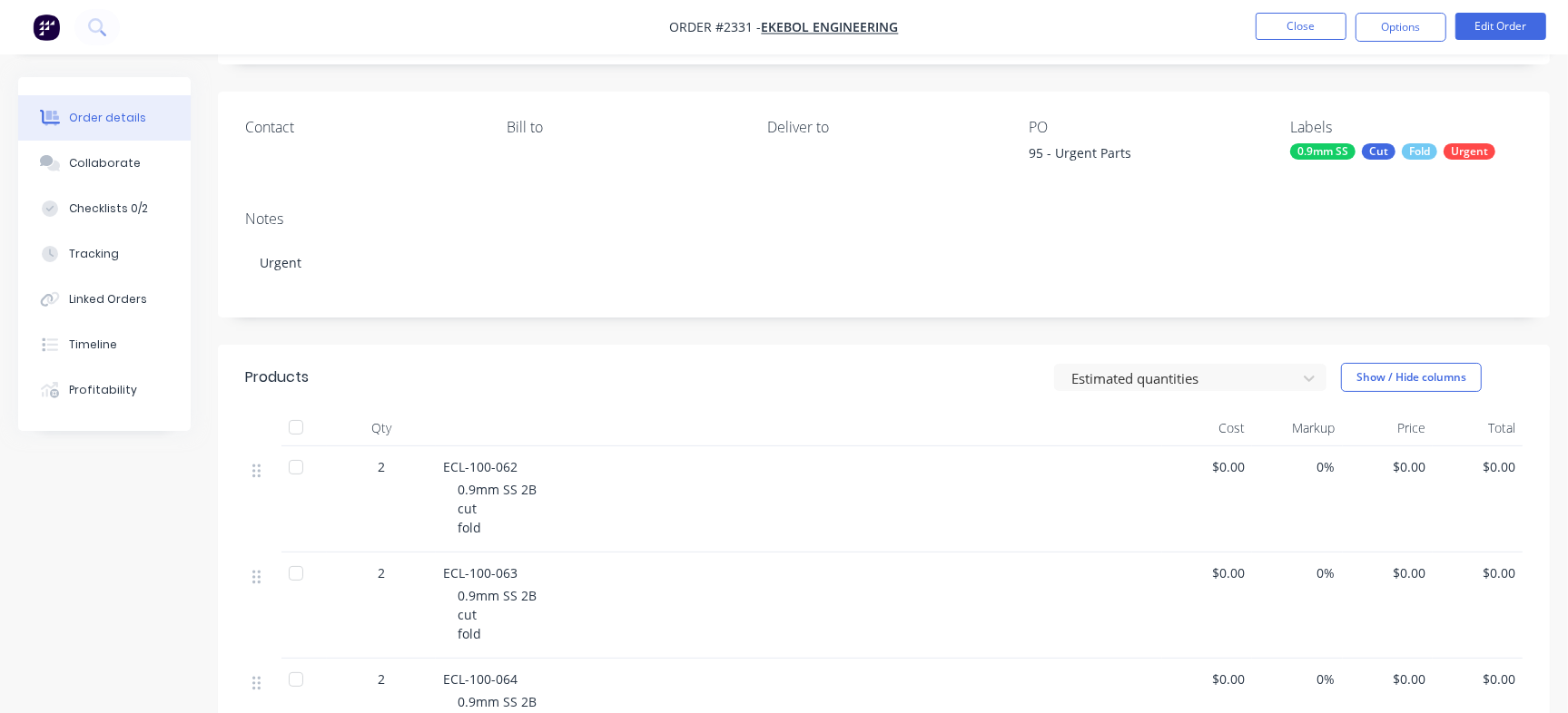
scroll to position [227, 0]
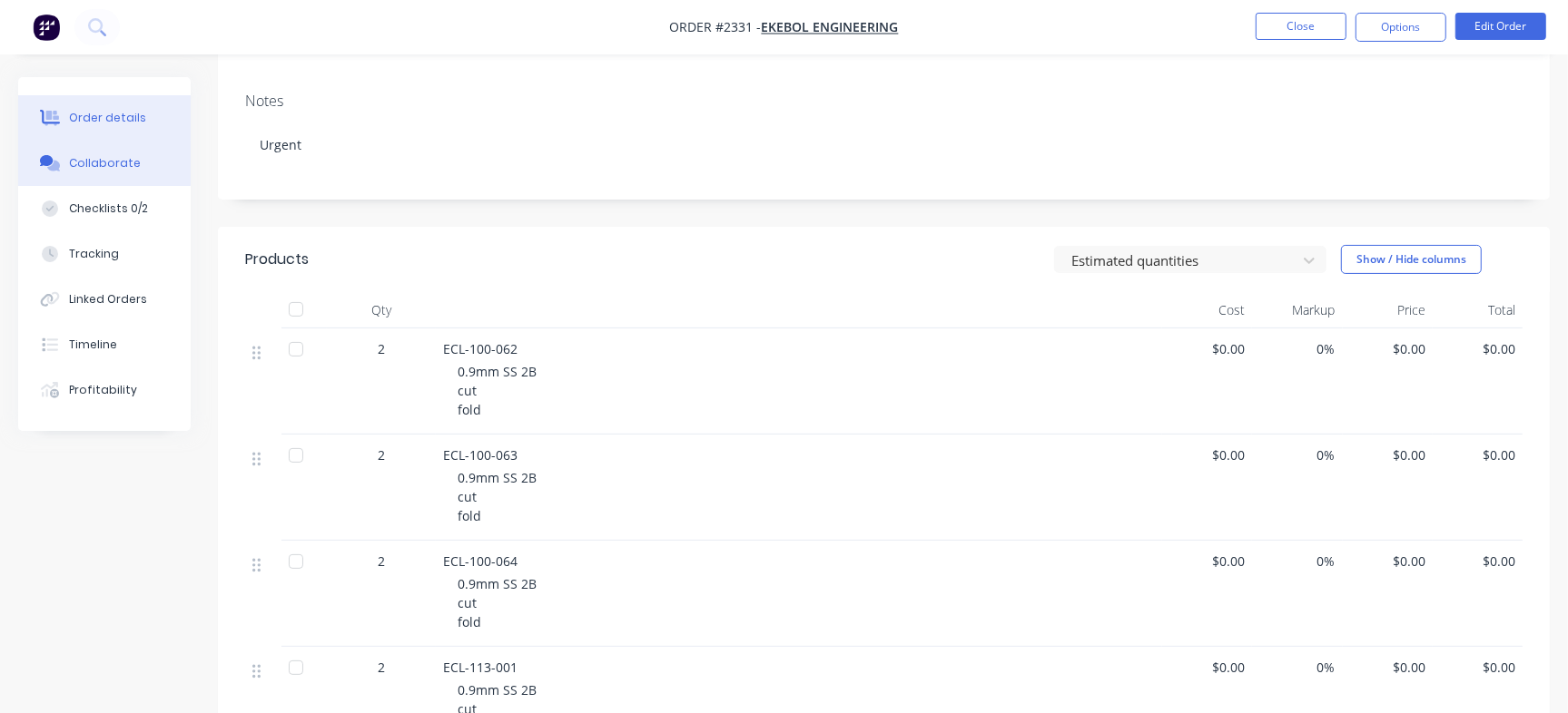
click at [148, 166] on button "Collaborate" at bounding box center [104, 163] width 173 height 46
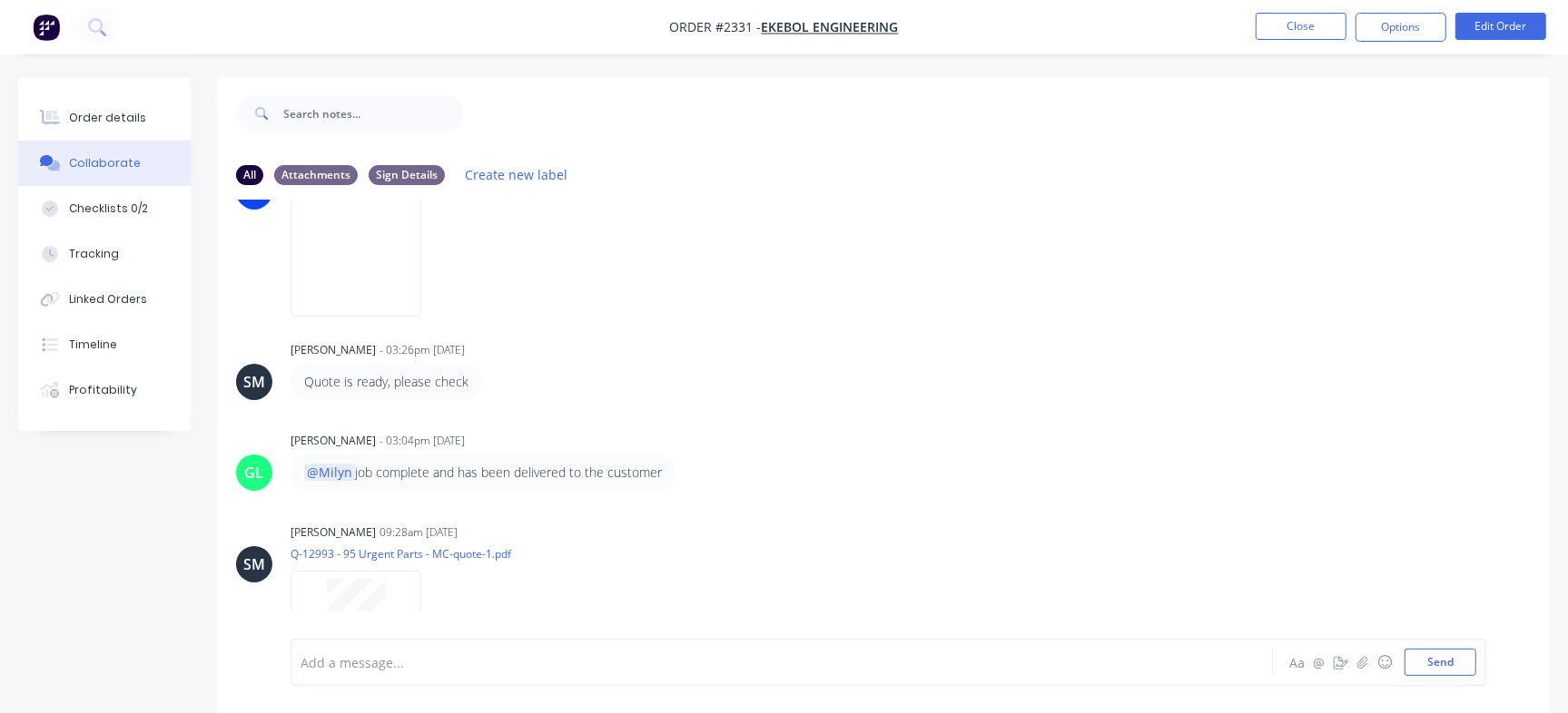
scroll to position [511, 0]
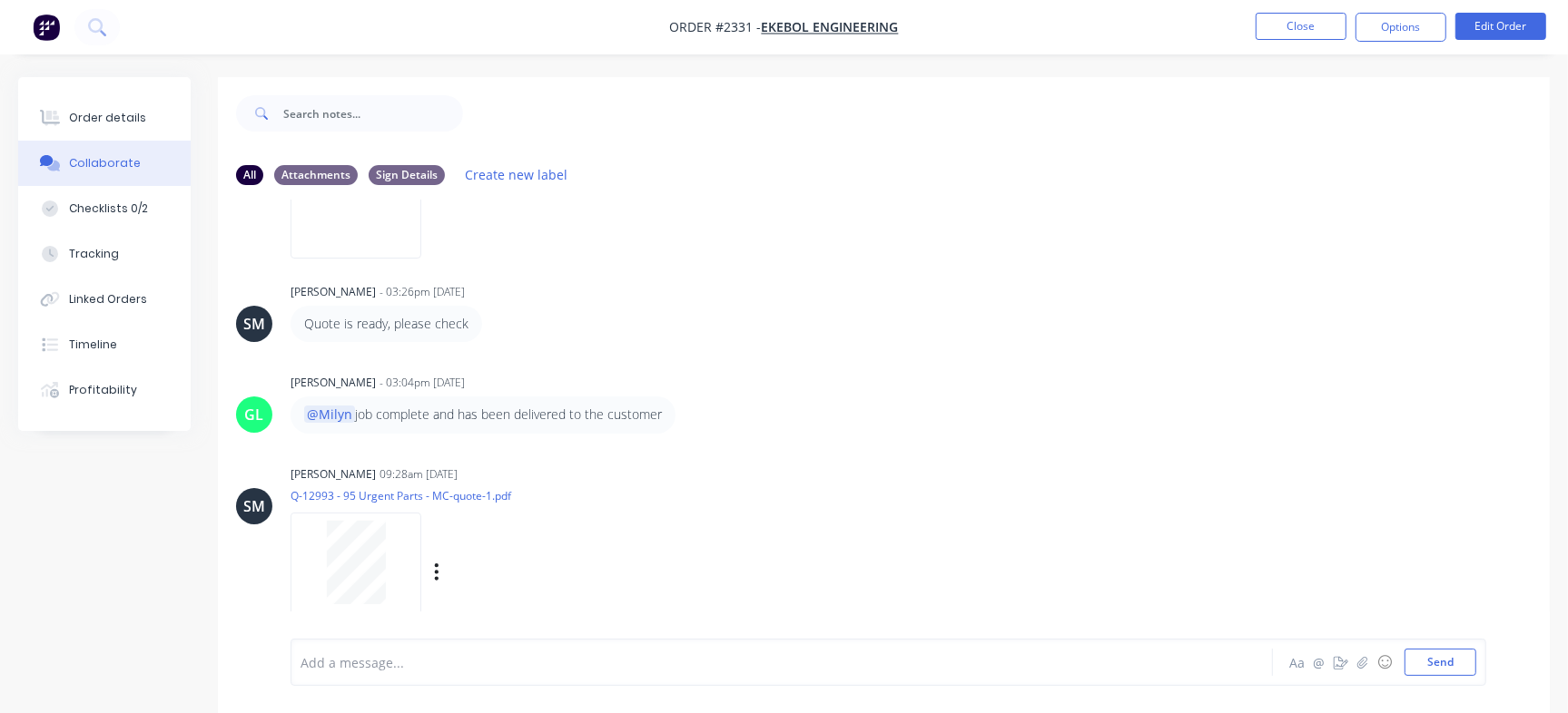
click at [385, 559] on div at bounding box center [356, 562] width 114 height 83
click at [174, 208] on button "Checklists 0/2" at bounding box center [104, 208] width 173 height 46
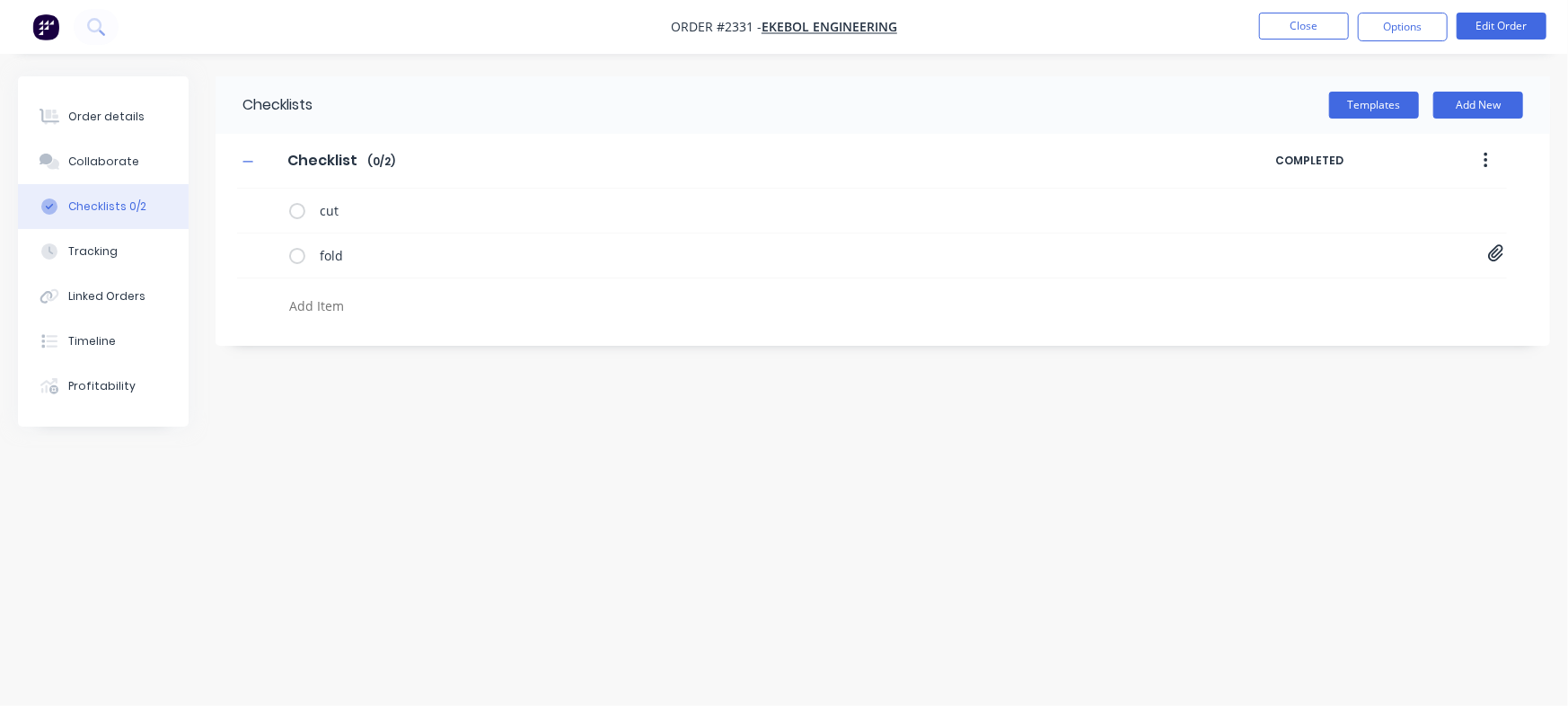
click at [469, 302] on textarea at bounding box center [690, 306] width 818 height 26
paste textarea "INV-3076"
type textarea "x"
type textarea "INV-3076"
type textarea "x"
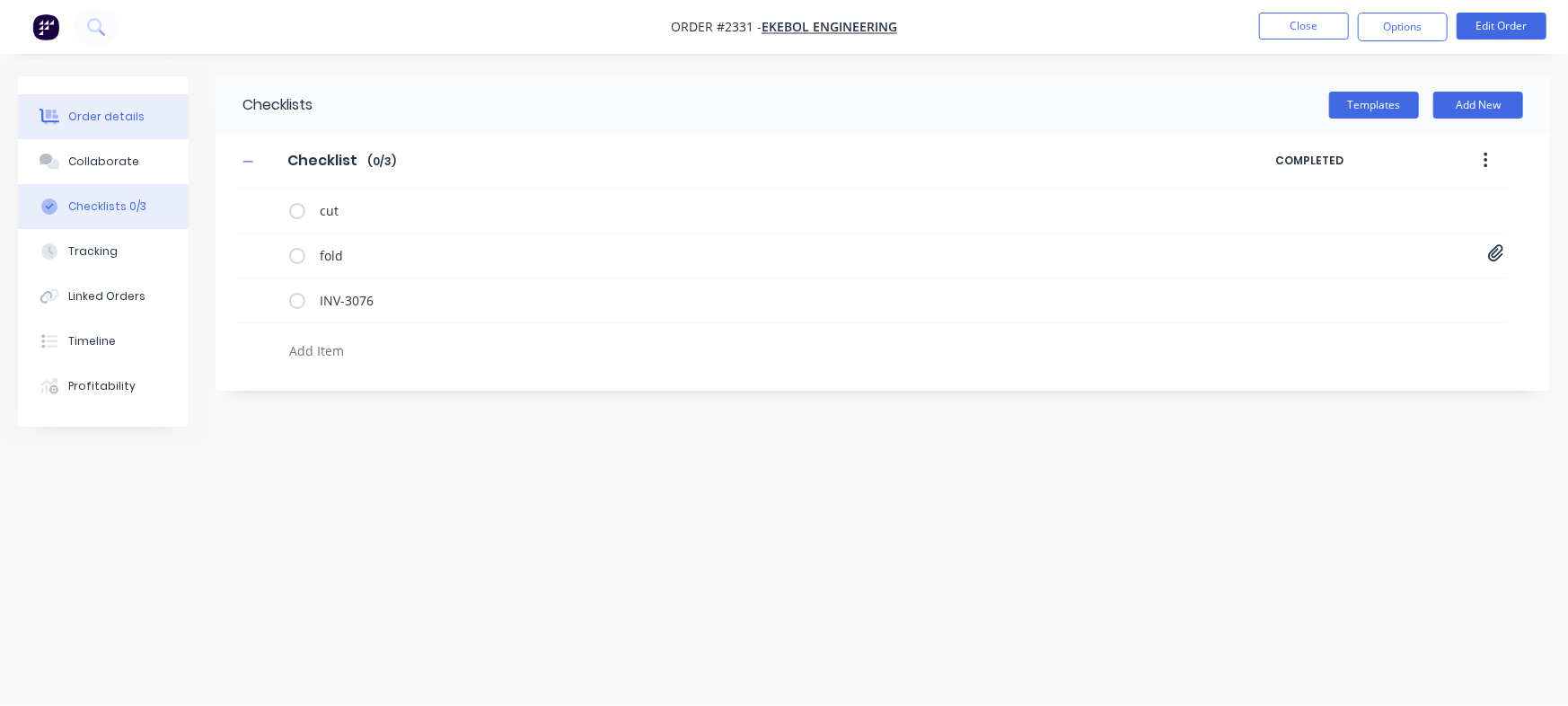
click at [129, 123] on div "Order details" at bounding box center [106, 116] width 77 height 16
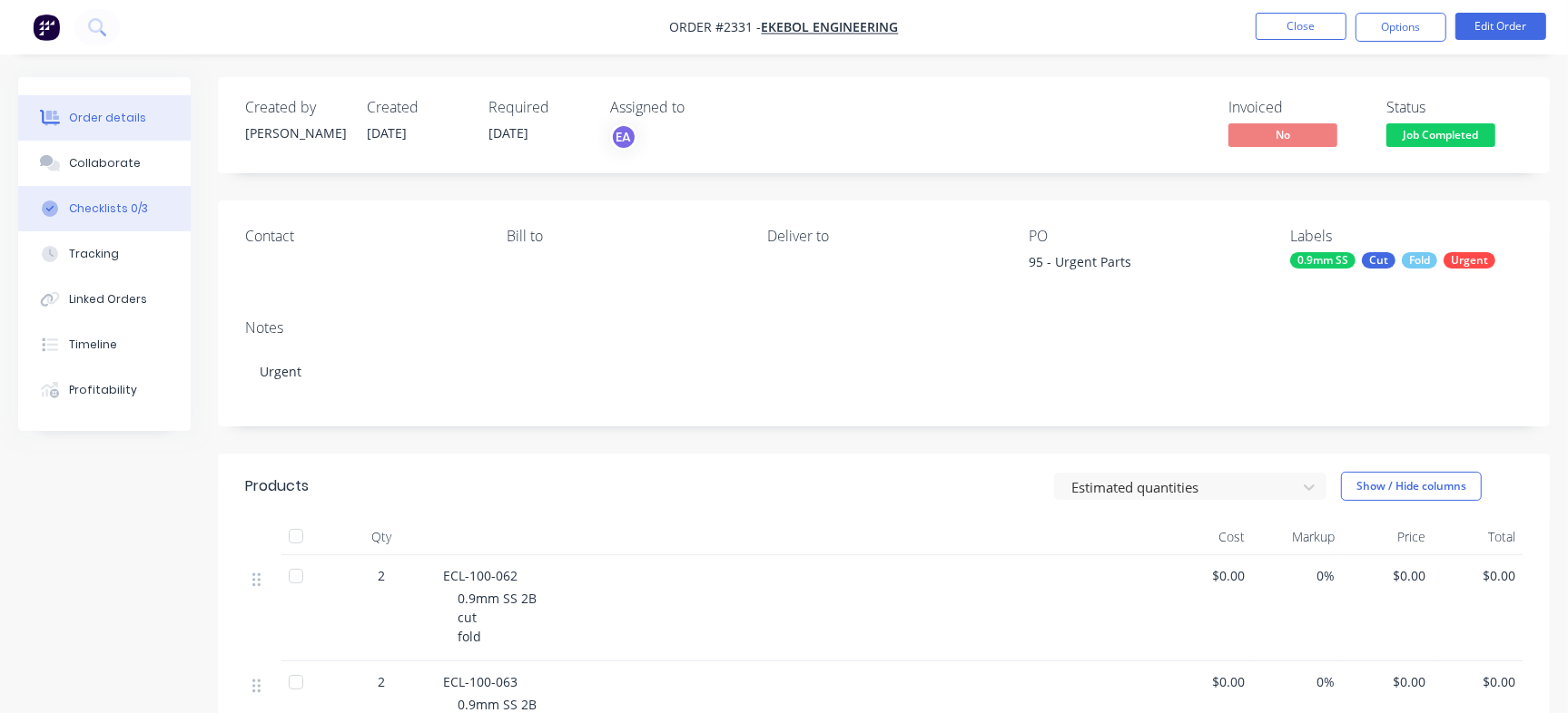
click at [150, 217] on button "Checklists 0/3" at bounding box center [104, 208] width 173 height 46
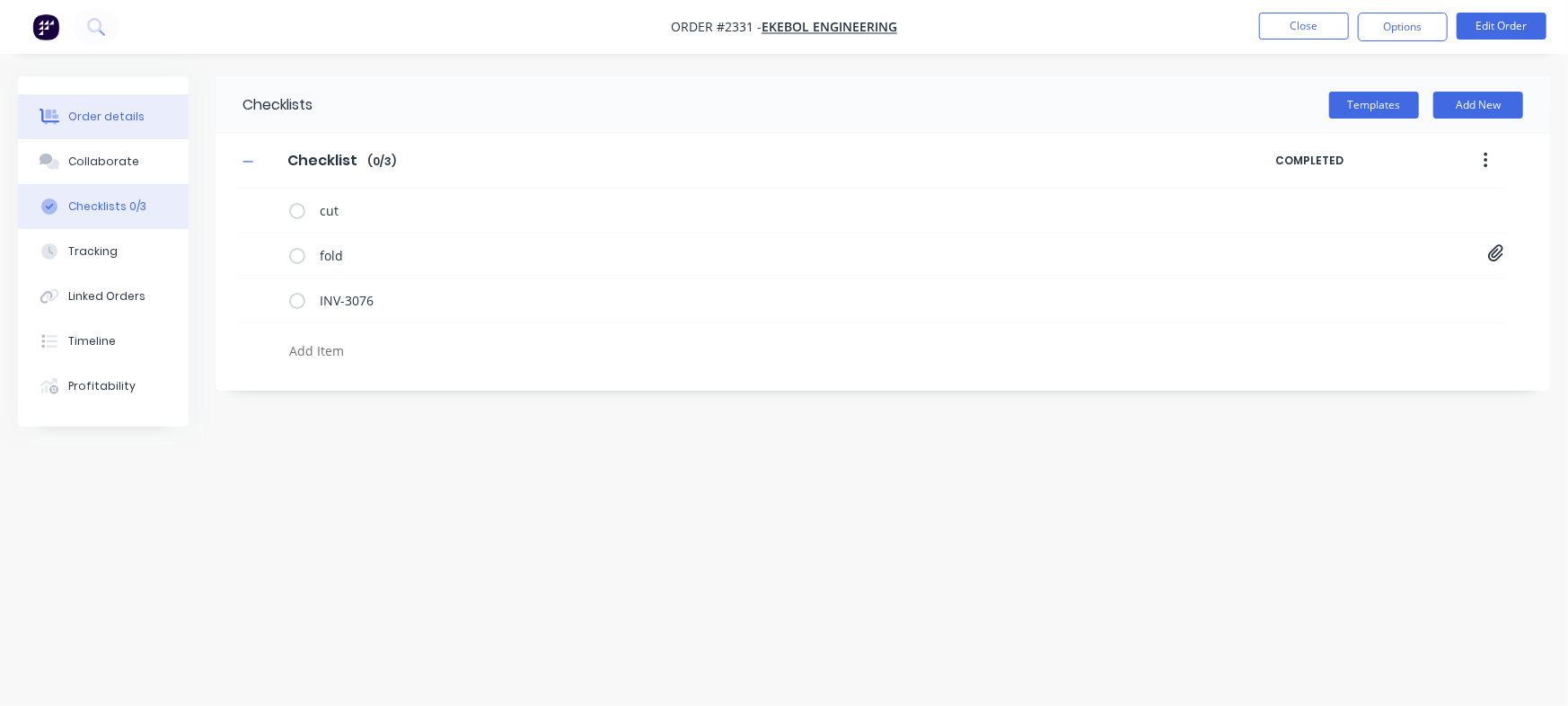
click at [121, 102] on button "Order details" at bounding box center [103, 116] width 171 height 45
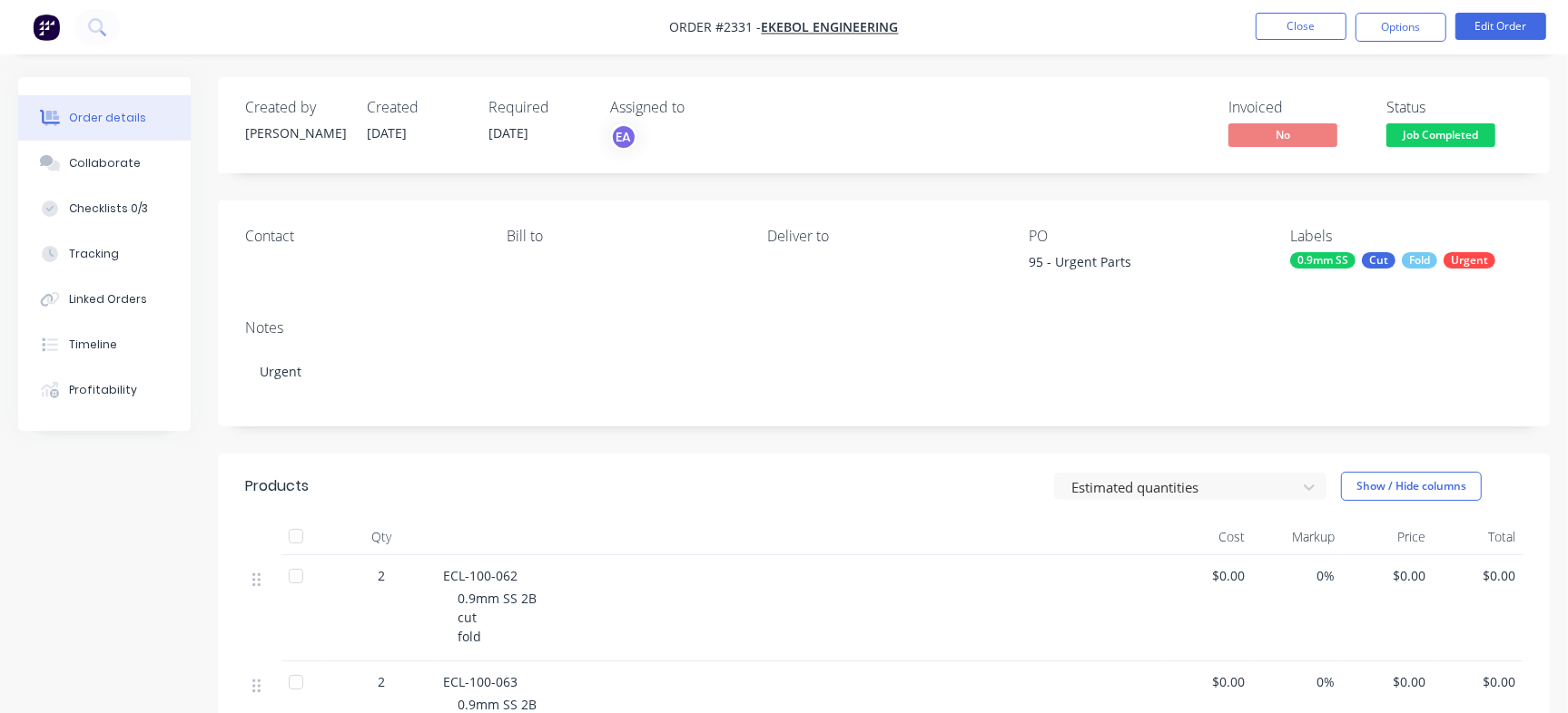
click at [1444, 127] on span "Job Completed" at bounding box center [1441, 134] width 109 height 22
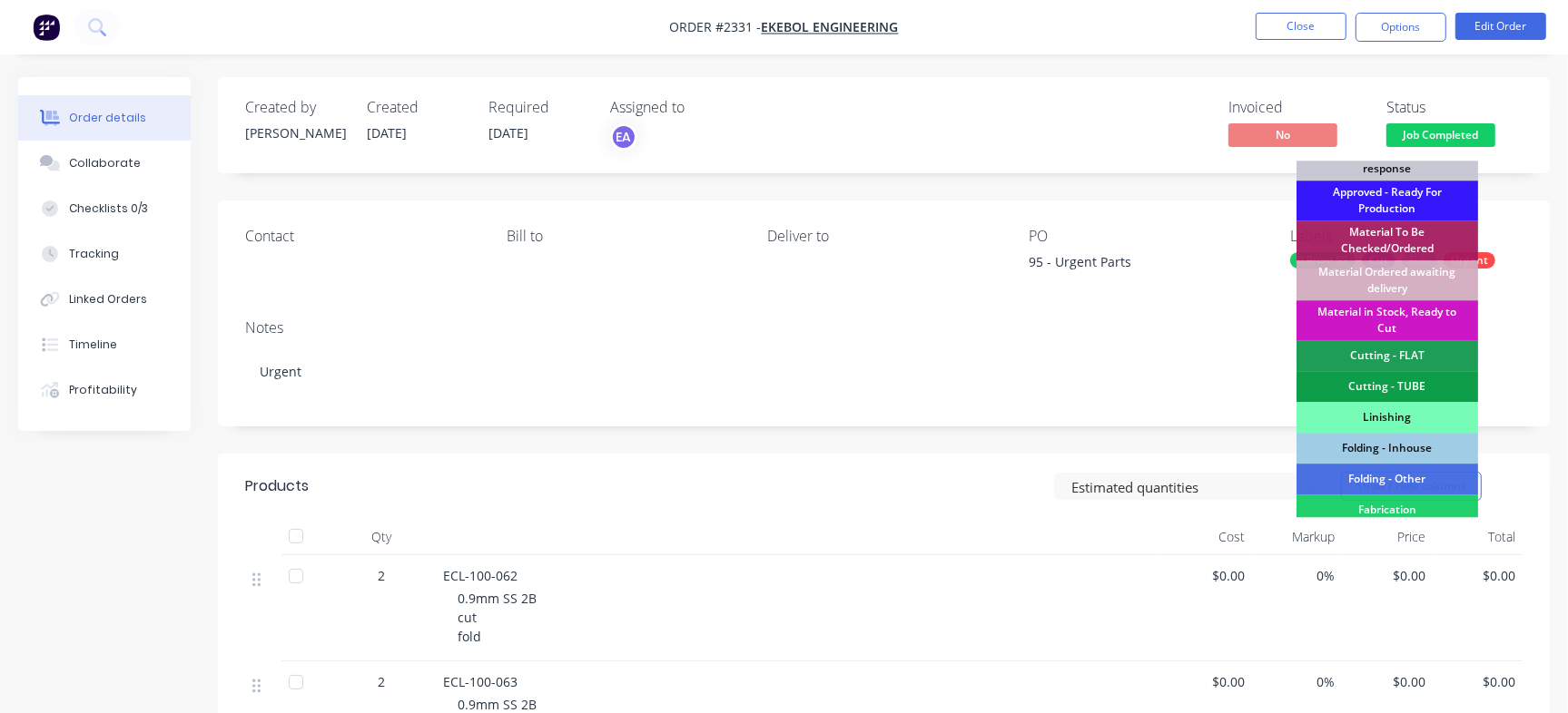
scroll to position [547, 0]
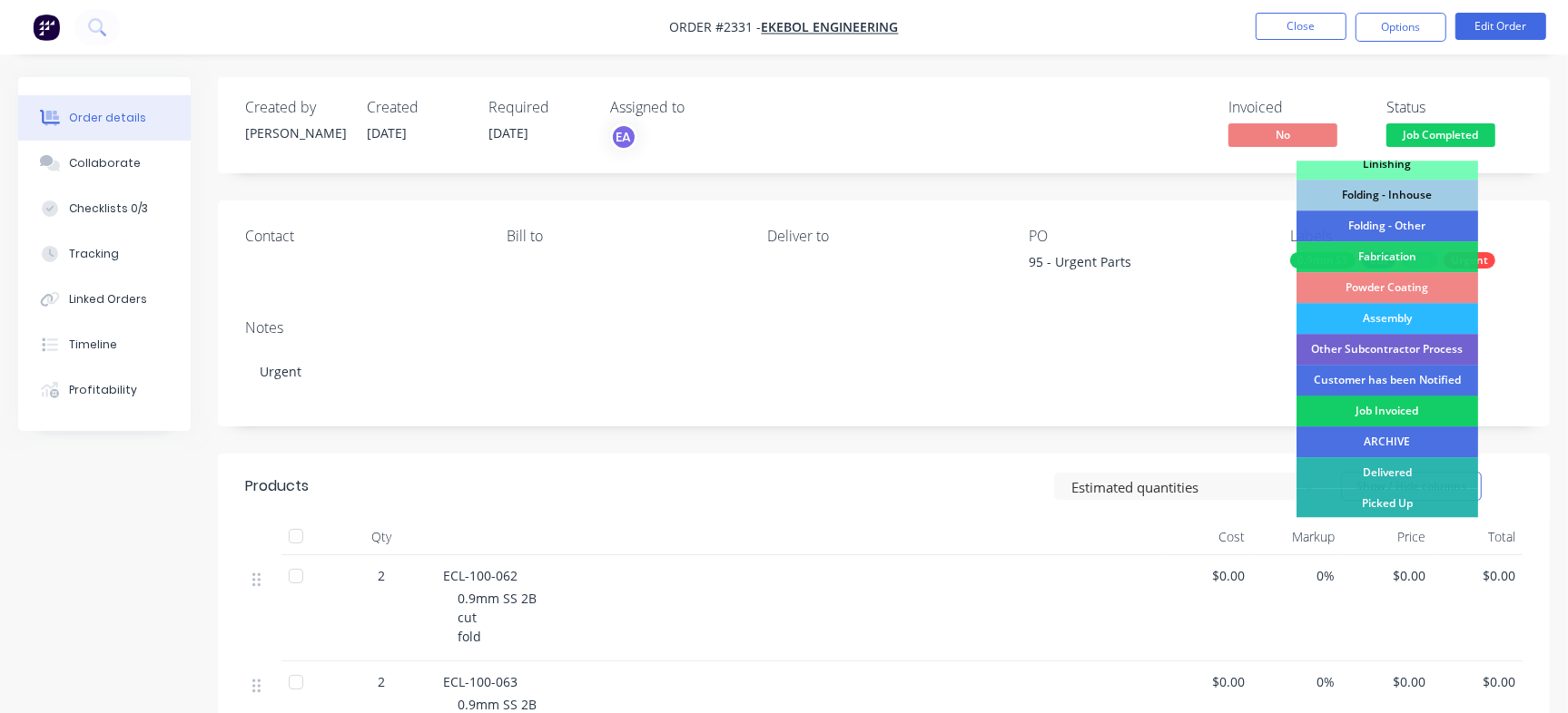
click at [1381, 399] on div "Job Invoiced" at bounding box center [1387, 411] width 181 height 31
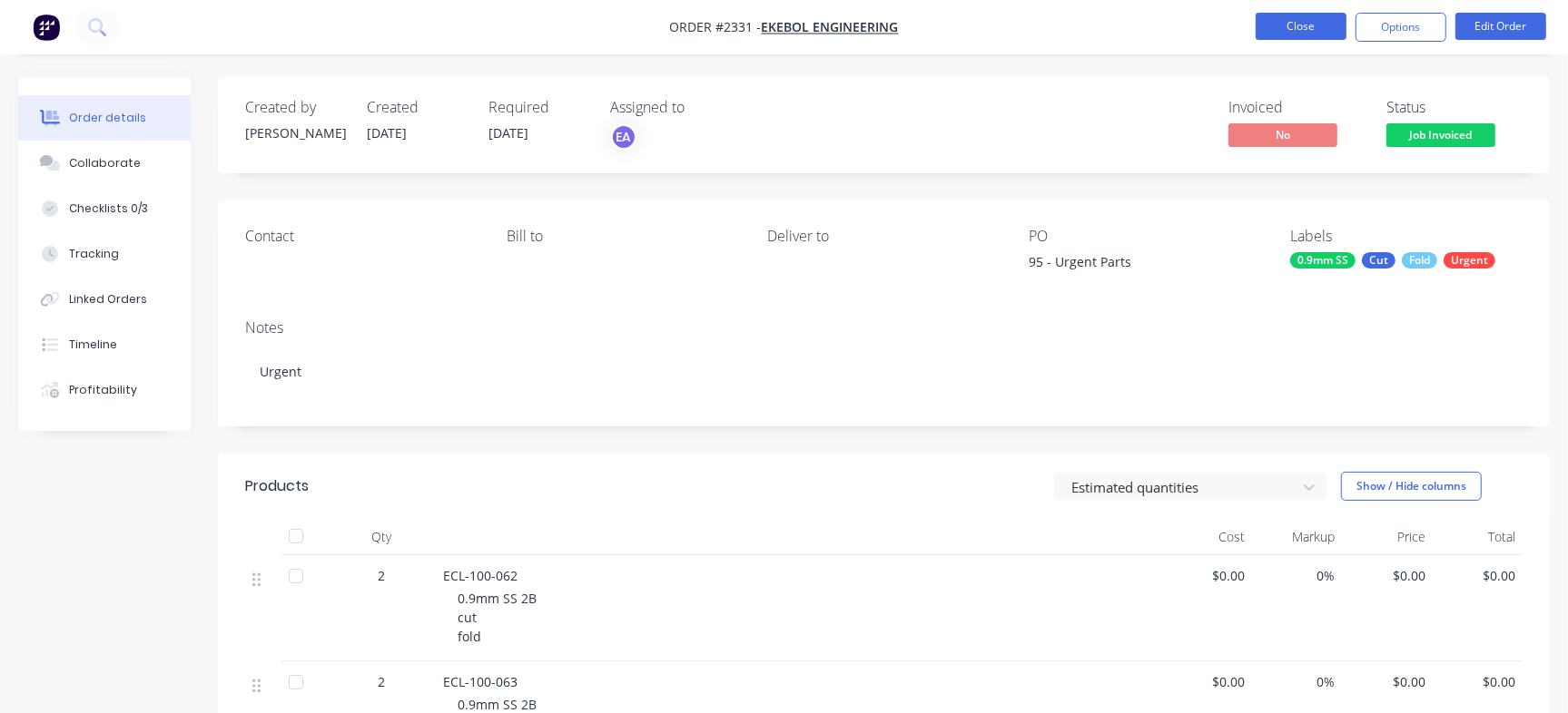
click at [1286, 18] on button "Close" at bounding box center [1301, 26] width 91 height 27
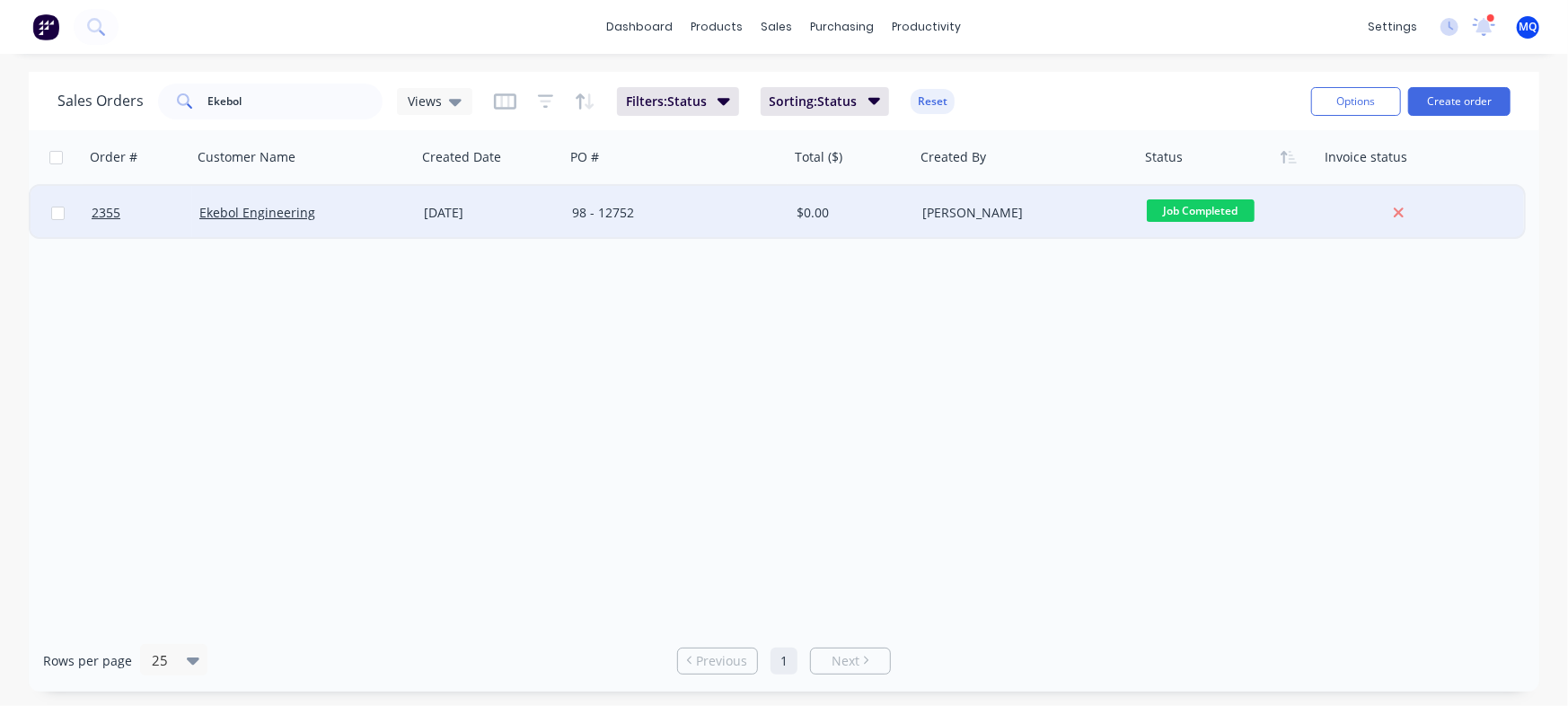
click at [824, 217] on div "$0.00" at bounding box center [849, 213] width 106 height 18
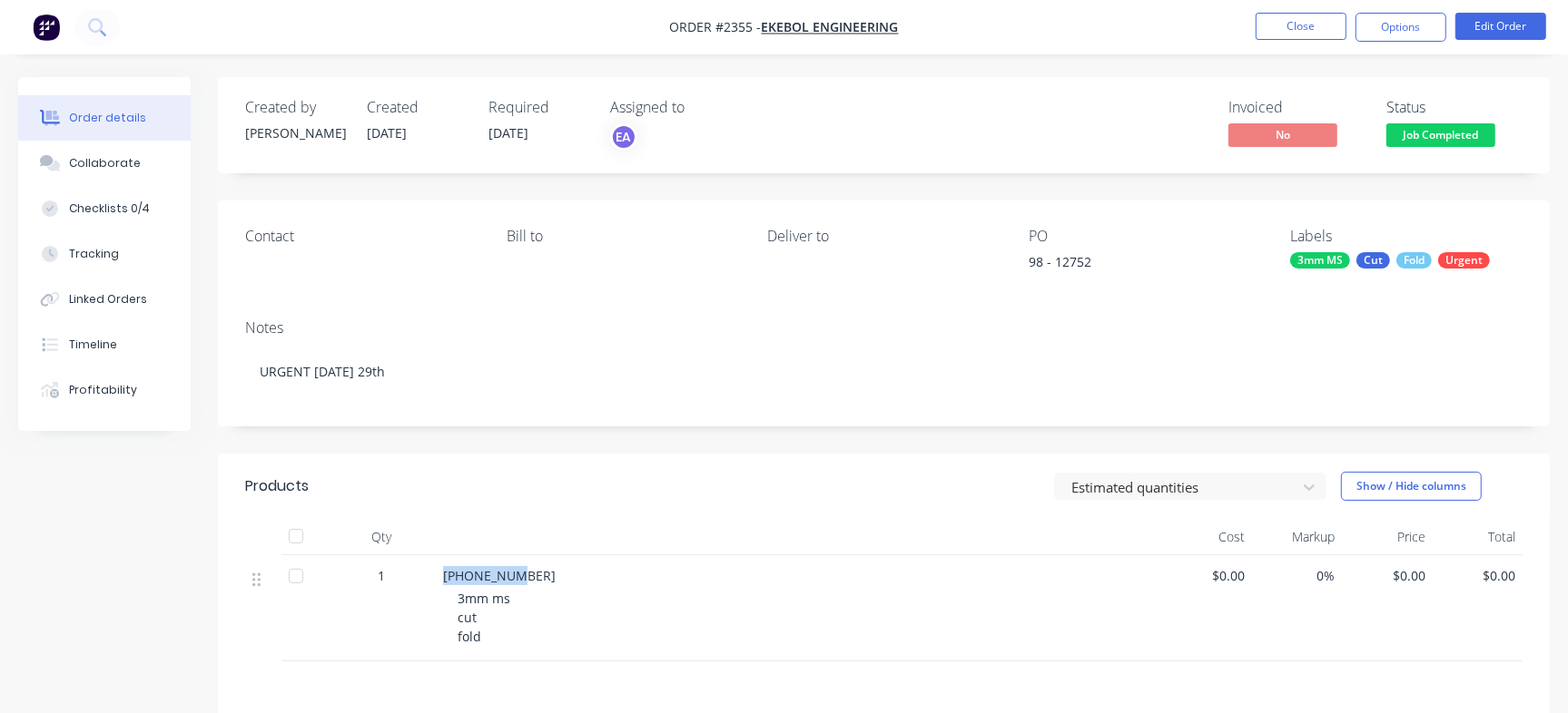
drag, startPoint x: 462, startPoint y: 577, endPoint x: 598, endPoint y: 577, distance: 136.0
click at [598, 577] on div "810-91-520 3mm ms cut fold" at bounding box center [799, 608] width 727 height 106
copy span "810-91-520"
click at [700, 315] on div "Notes URGENT MONDAY 29th" at bounding box center [883, 366] width 1332 height 121
click at [1424, 137] on span "Job Completed" at bounding box center [1441, 134] width 109 height 22
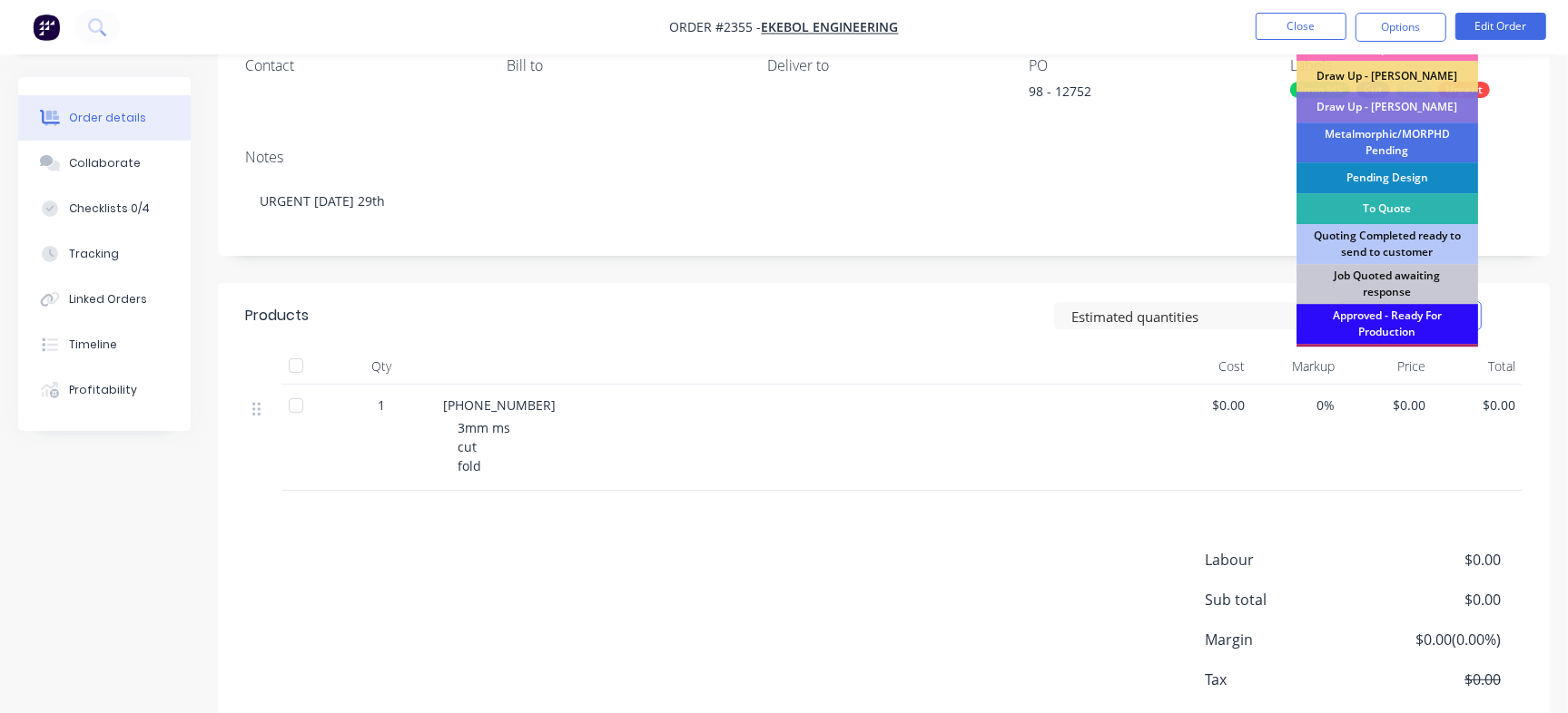
scroll to position [272, 0]
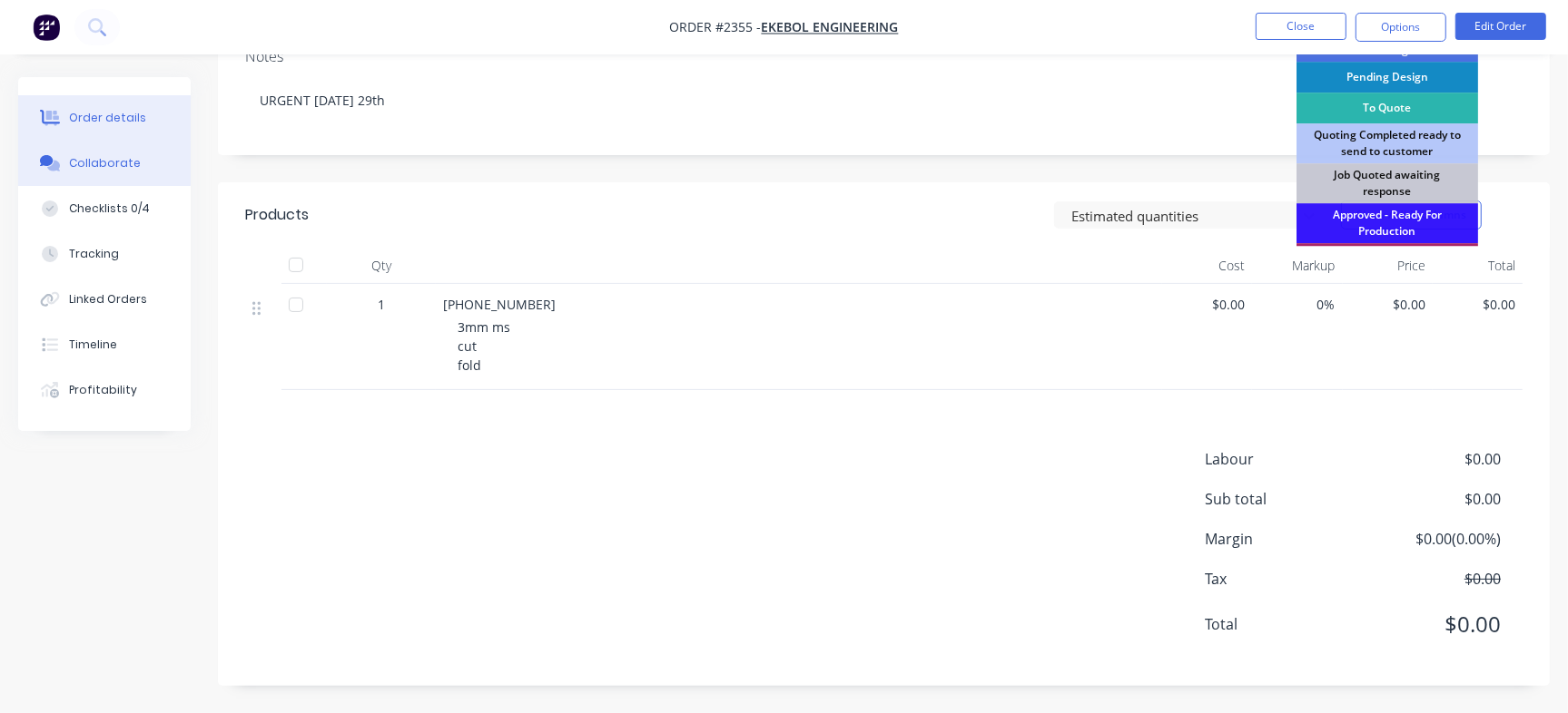
click at [119, 181] on button "Collaborate" at bounding box center [104, 163] width 173 height 46
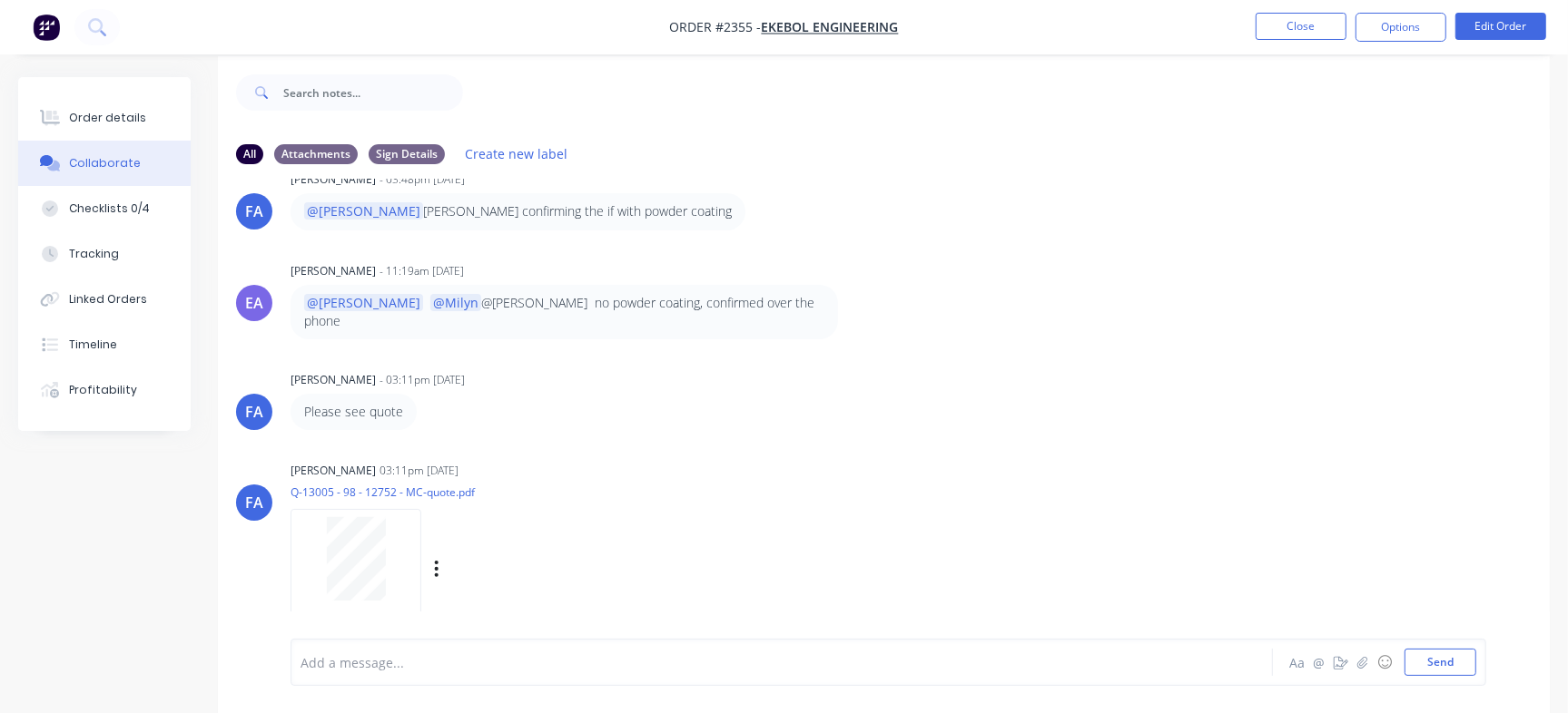
scroll to position [27, 0]
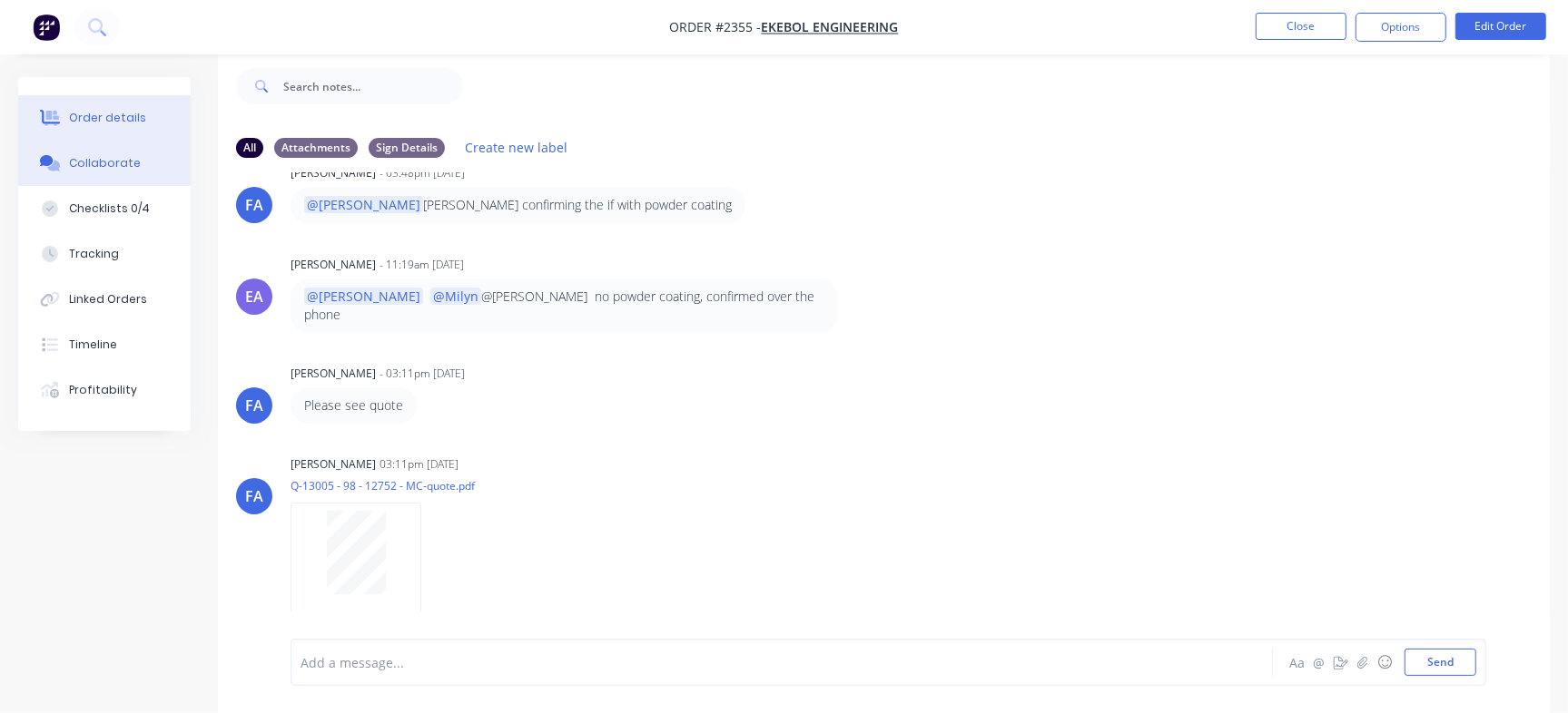
click at [84, 119] on div "Order details" at bounding box center [107, 118] width 78 height 16
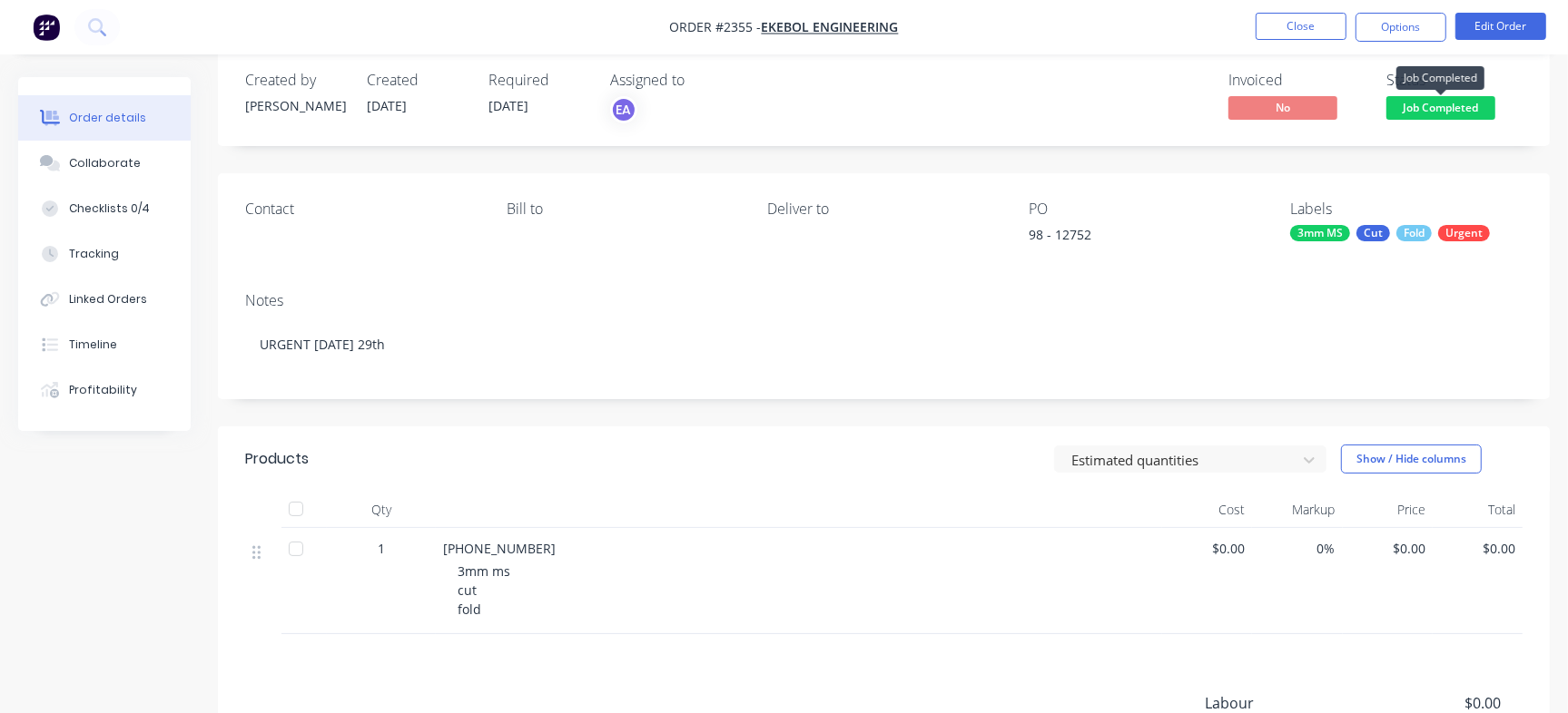
click at [1456, 114] on span "Job Completed" at bounding box center [1441, 107] width 109 height 22
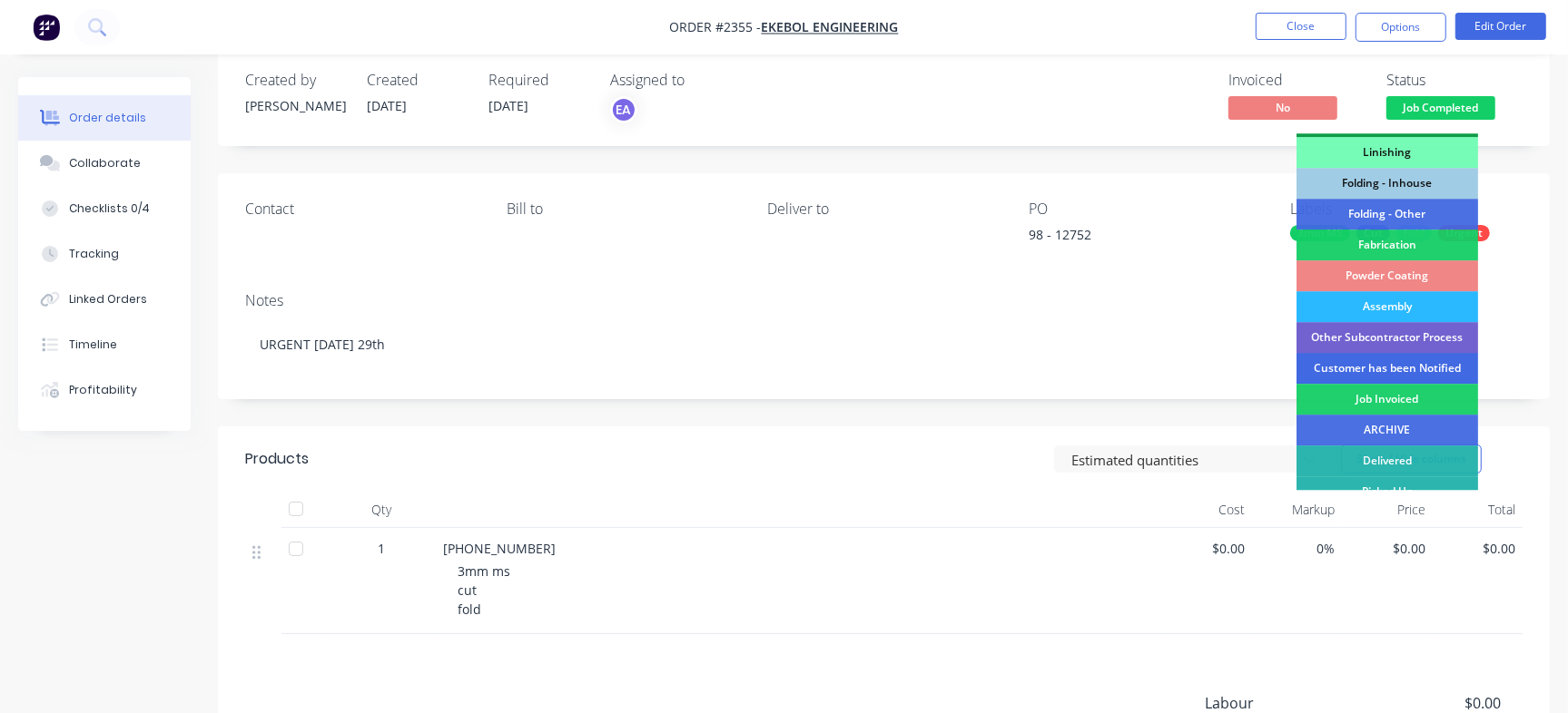
scroll to position [547, 0]
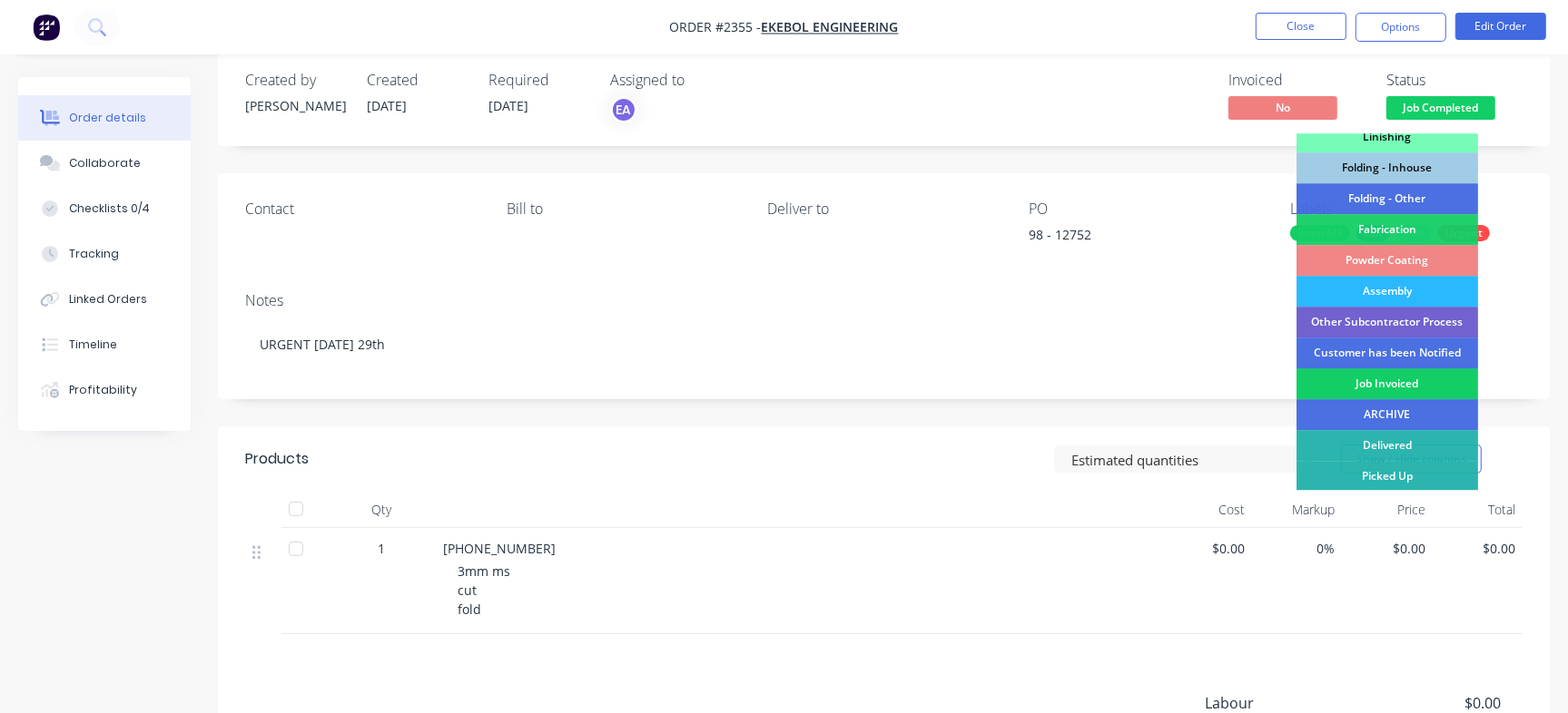
click at [1391, 387] on div "Job Invoiced" at bounding box center [1387, 384] width 181 height 31
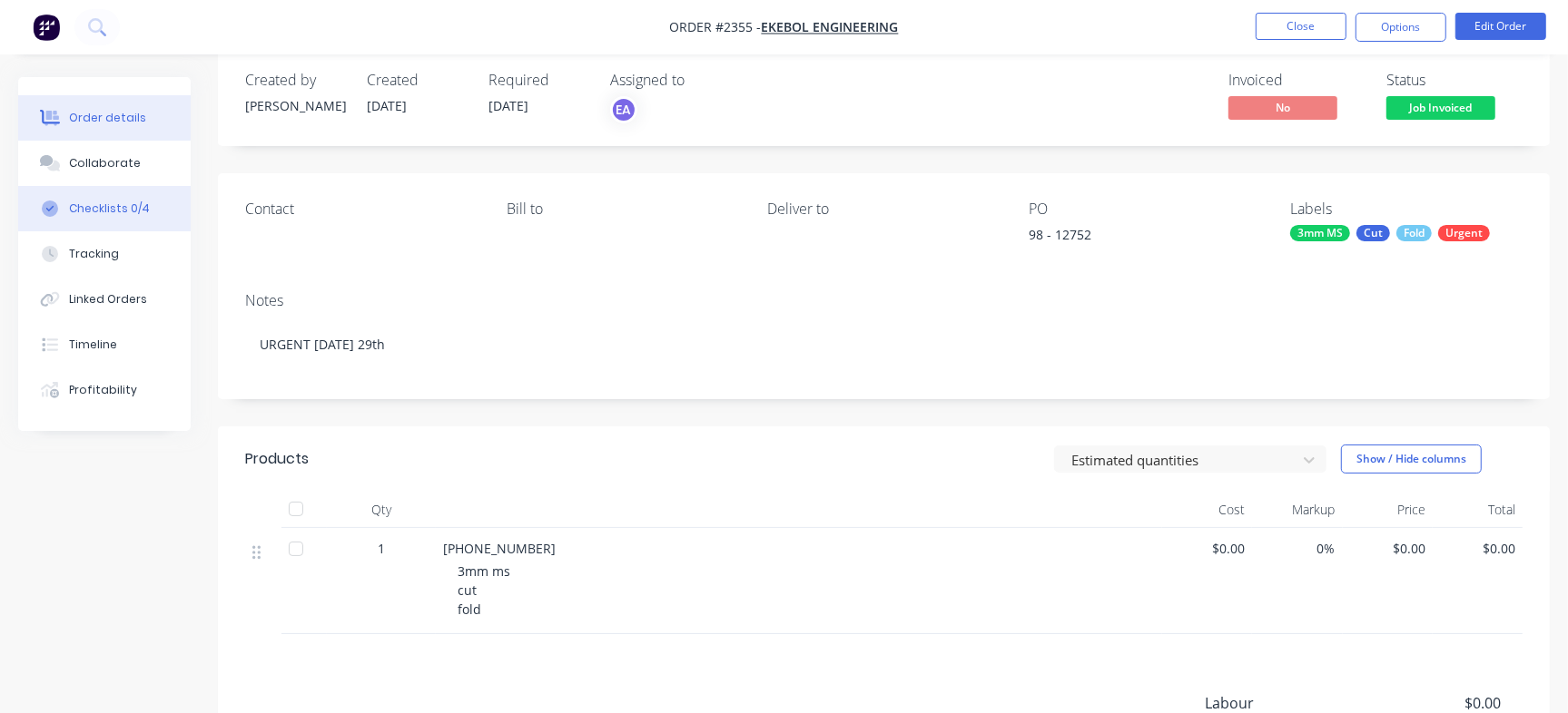
click at [145, 213] on button "Checklists 0/4" at bounding box center [104, 208] width 173 height 46
type textarea "x"
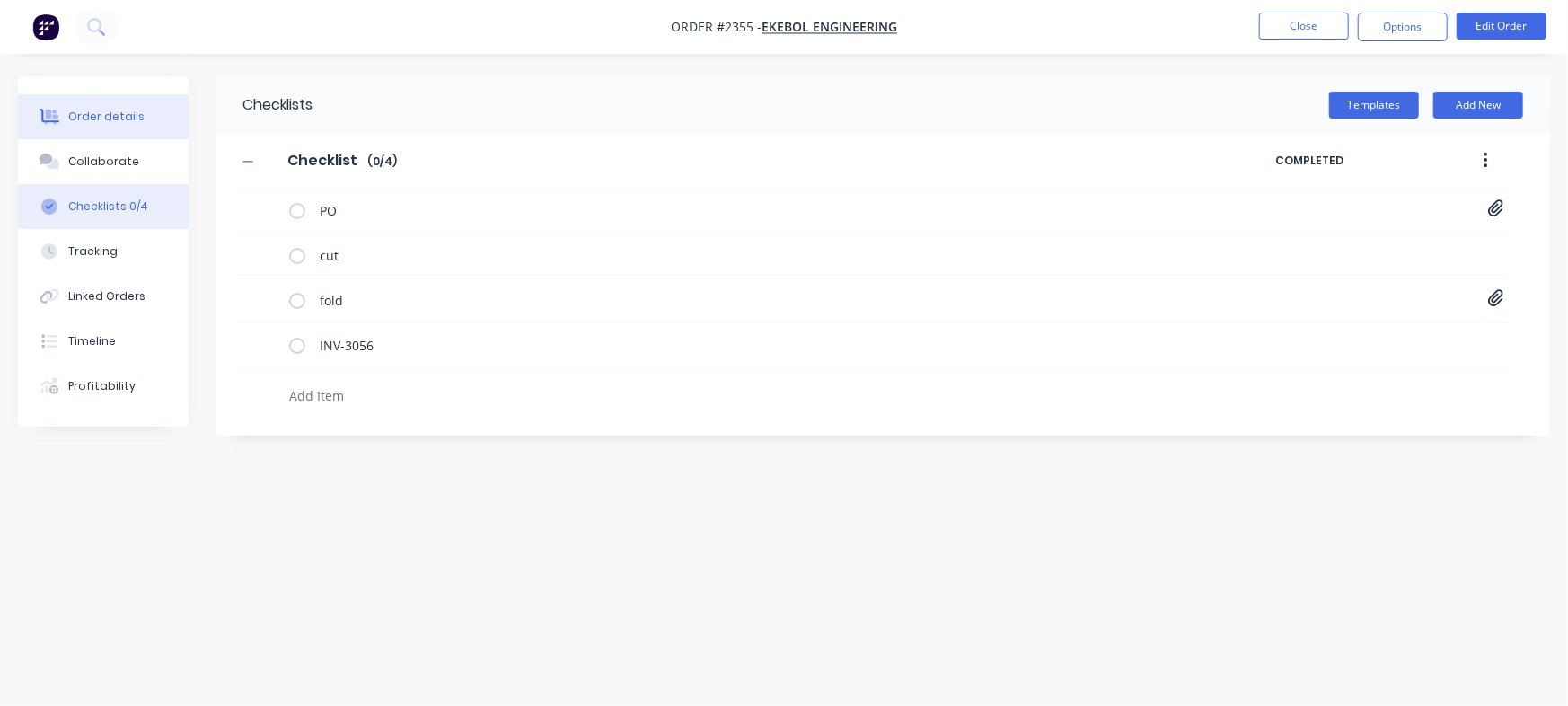
click at [158, 119] on button "Order details" at bounding box center [103, 116] width 171 height 45
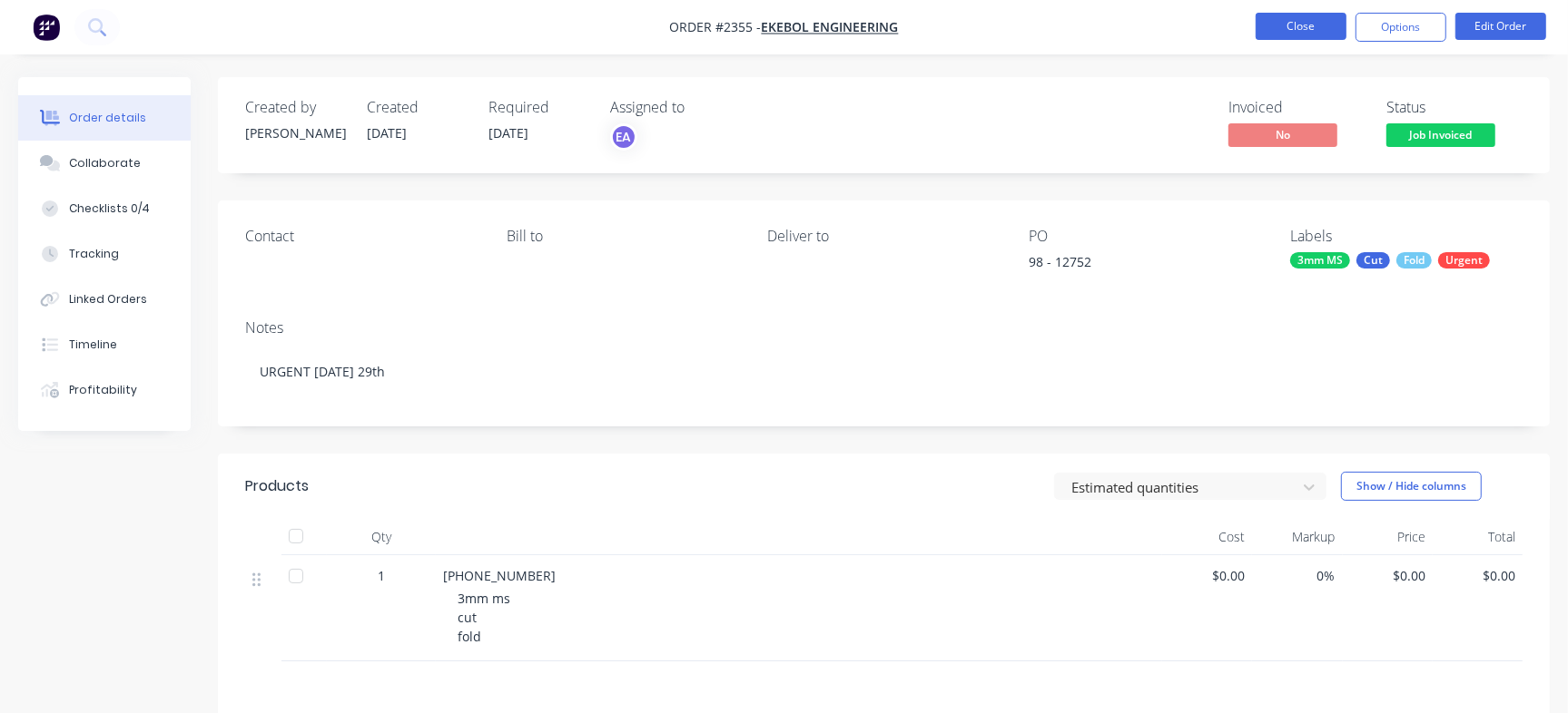
click at [1282, 22] on button "Close" at bounding box center [1301, 26] width 91 height 27
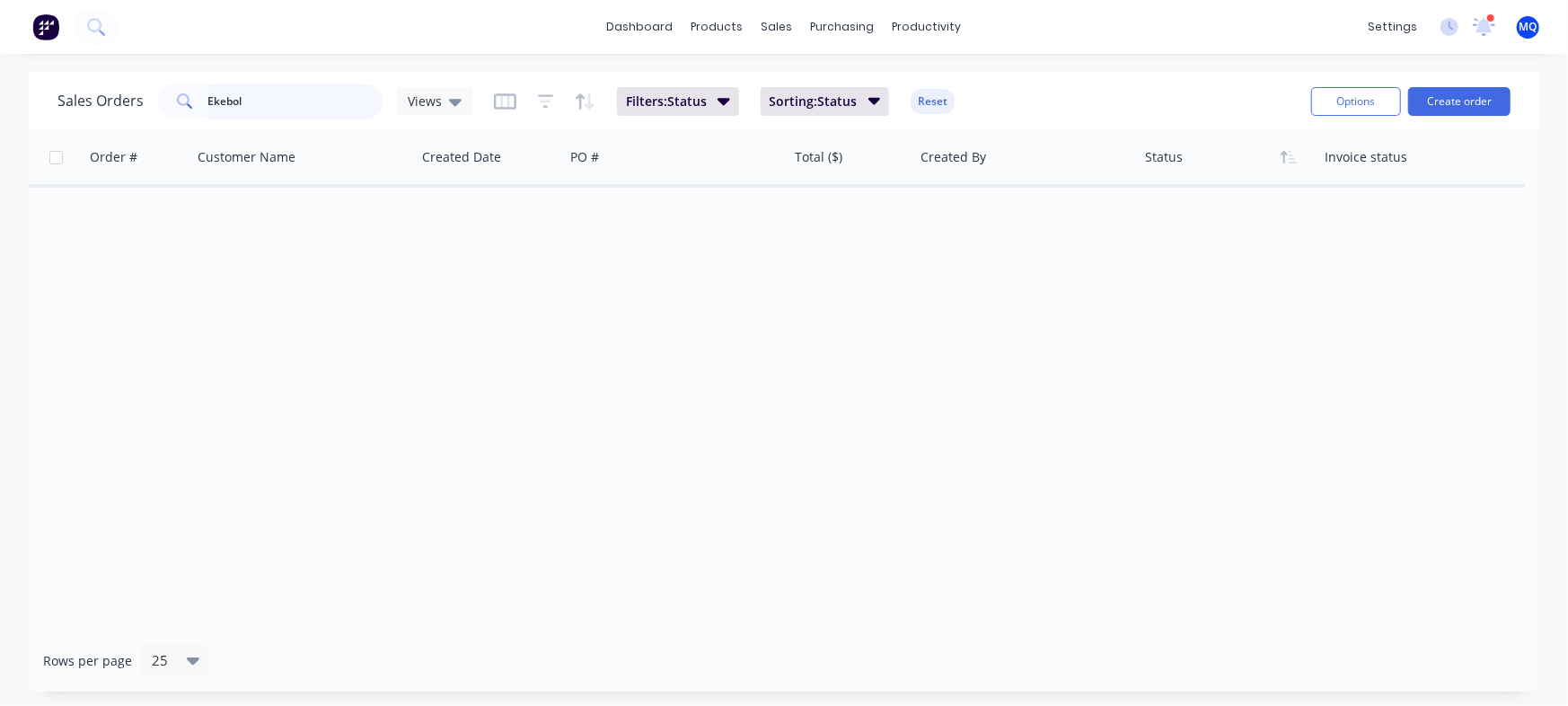
click at [330, 107] on input "Ekebol" at bounding box center [297, 101] width 176 height 36
click at [573, 340] on div "Order # Customer Name Created Date PO # Total ($) Created By Status Invoice sta…" at bounding box center [784, 380] width 1511 height 500
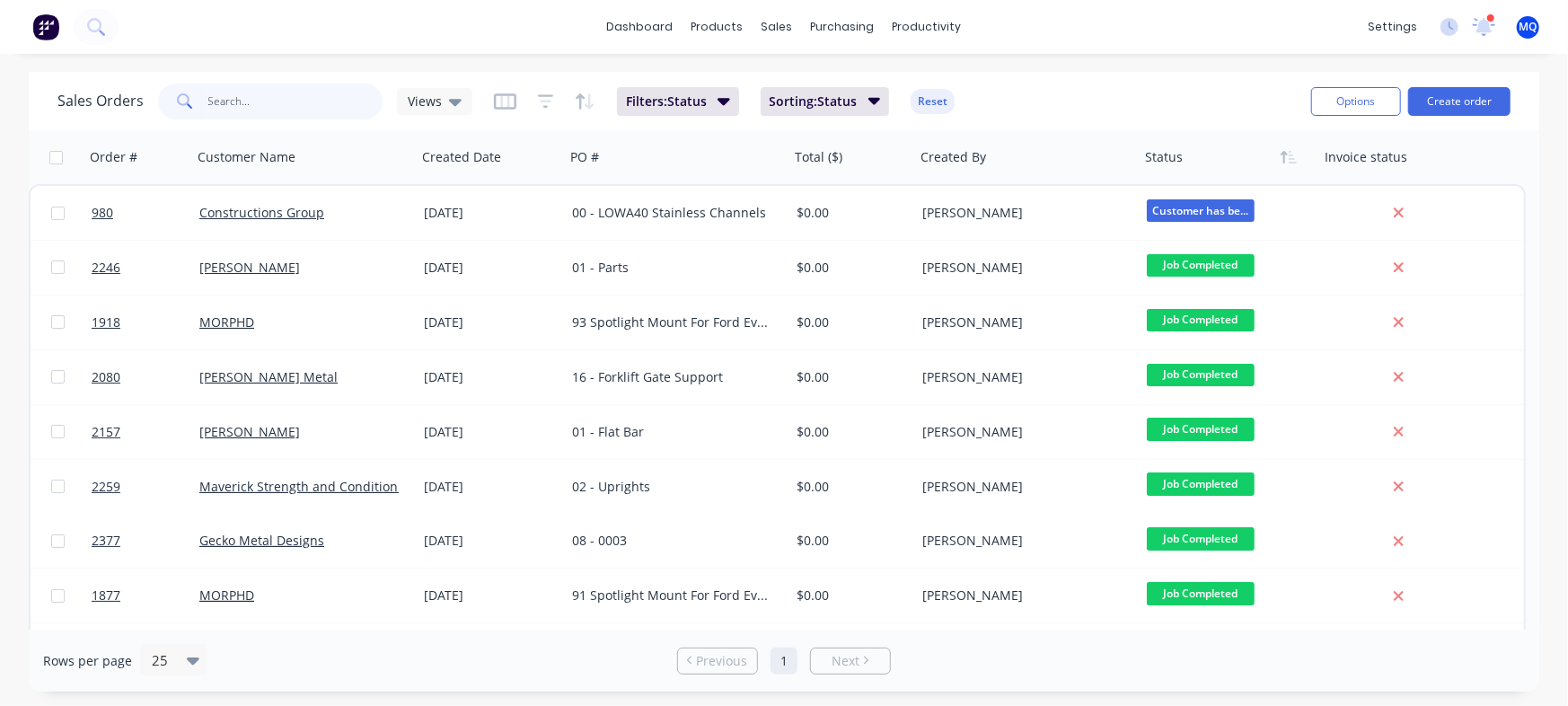
click at [269, 93] on input "text" at bounding box center [297, 101] width 176 height 36
type input "alu engineering"
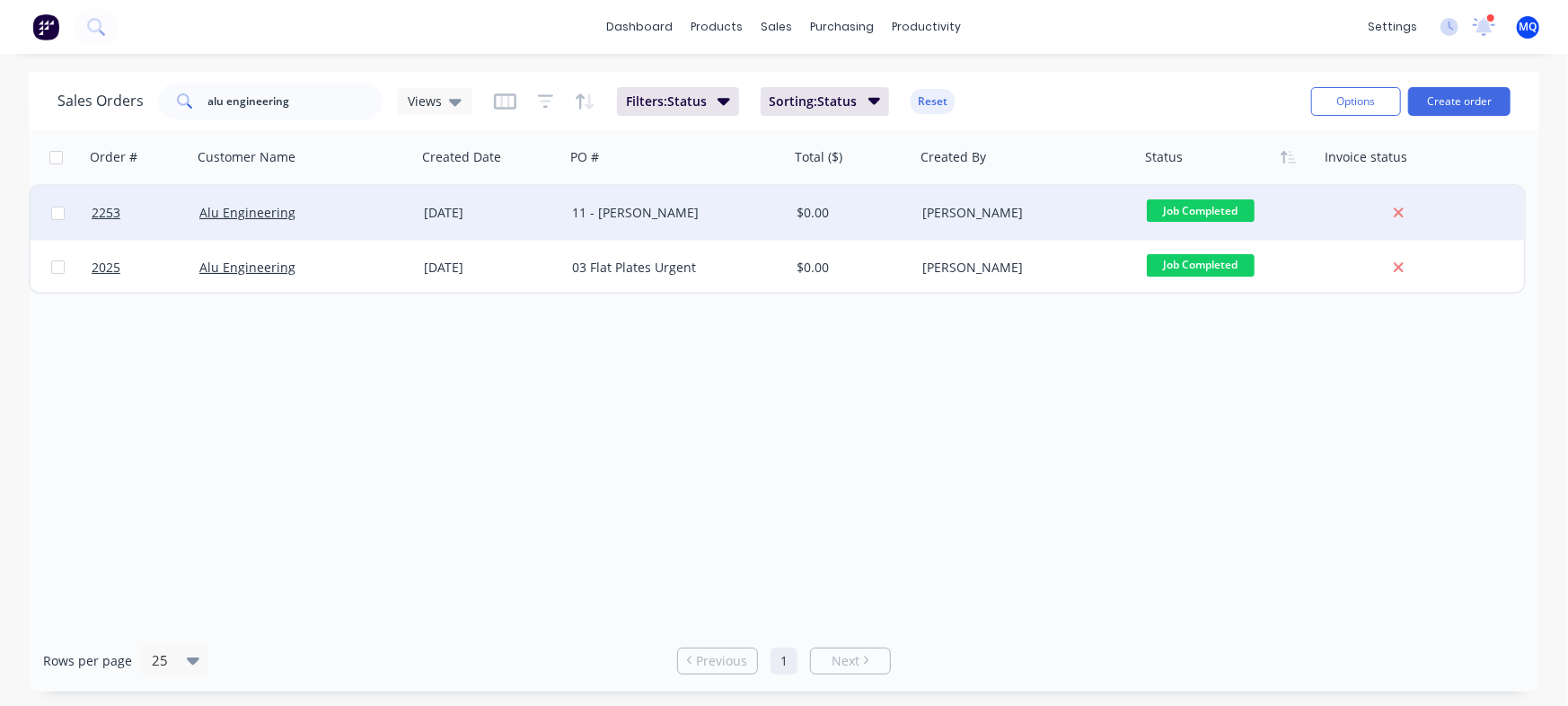
click at [772, 225] on div "11 - [PERSON_NAME]" at bounding box center [677, 213] width 225 height 54
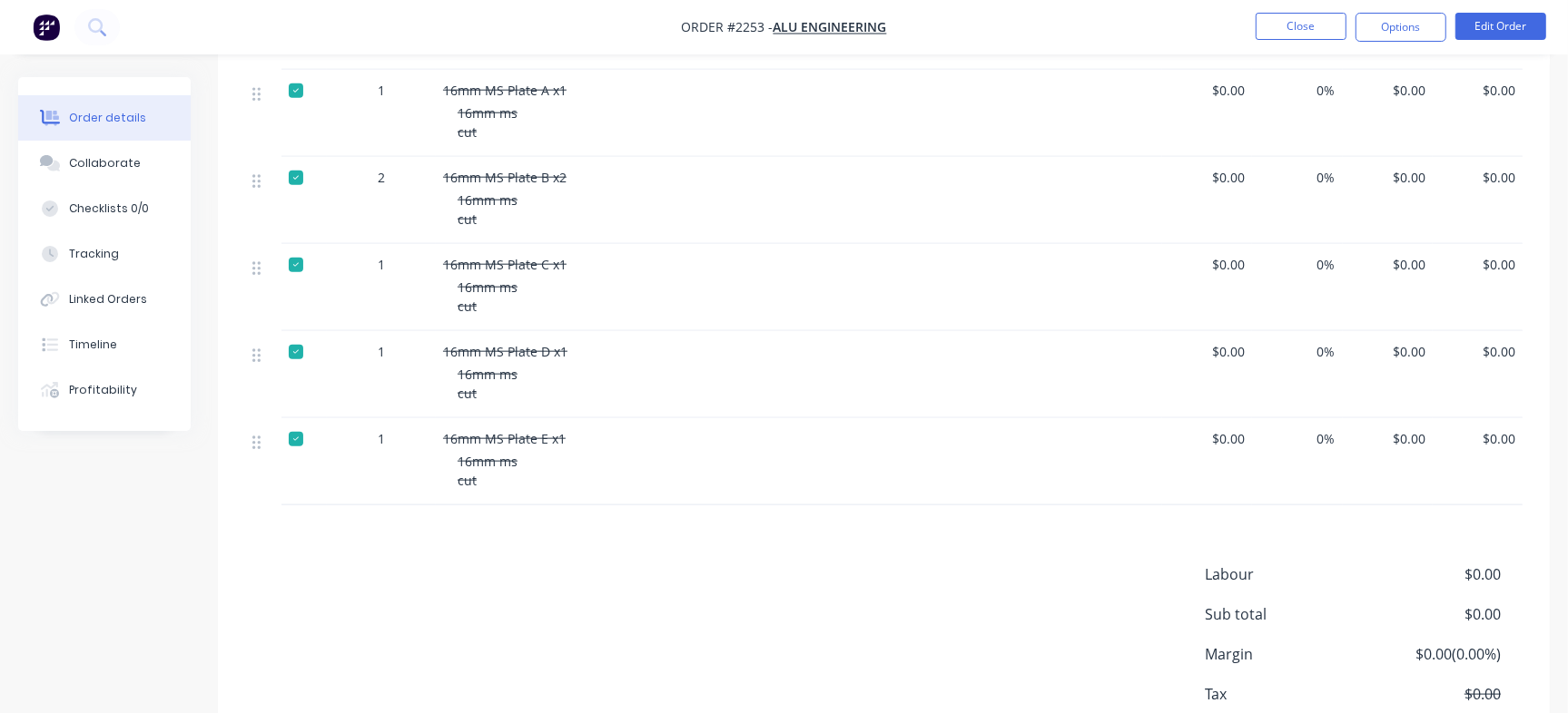
scroll to position [1745, 0]
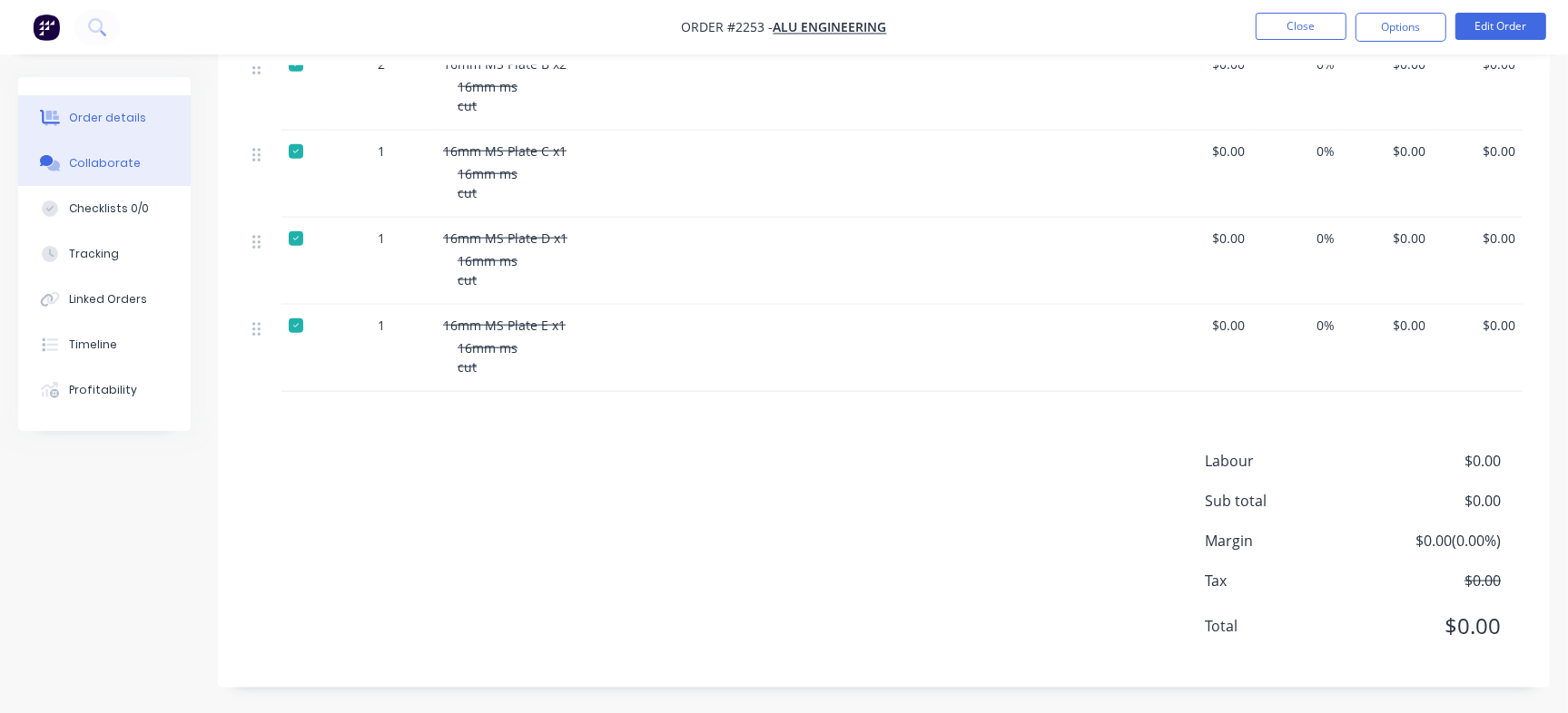
click at [127, 155] on div "Collaborate" at bounding box center [105, 162] width 72 height 16
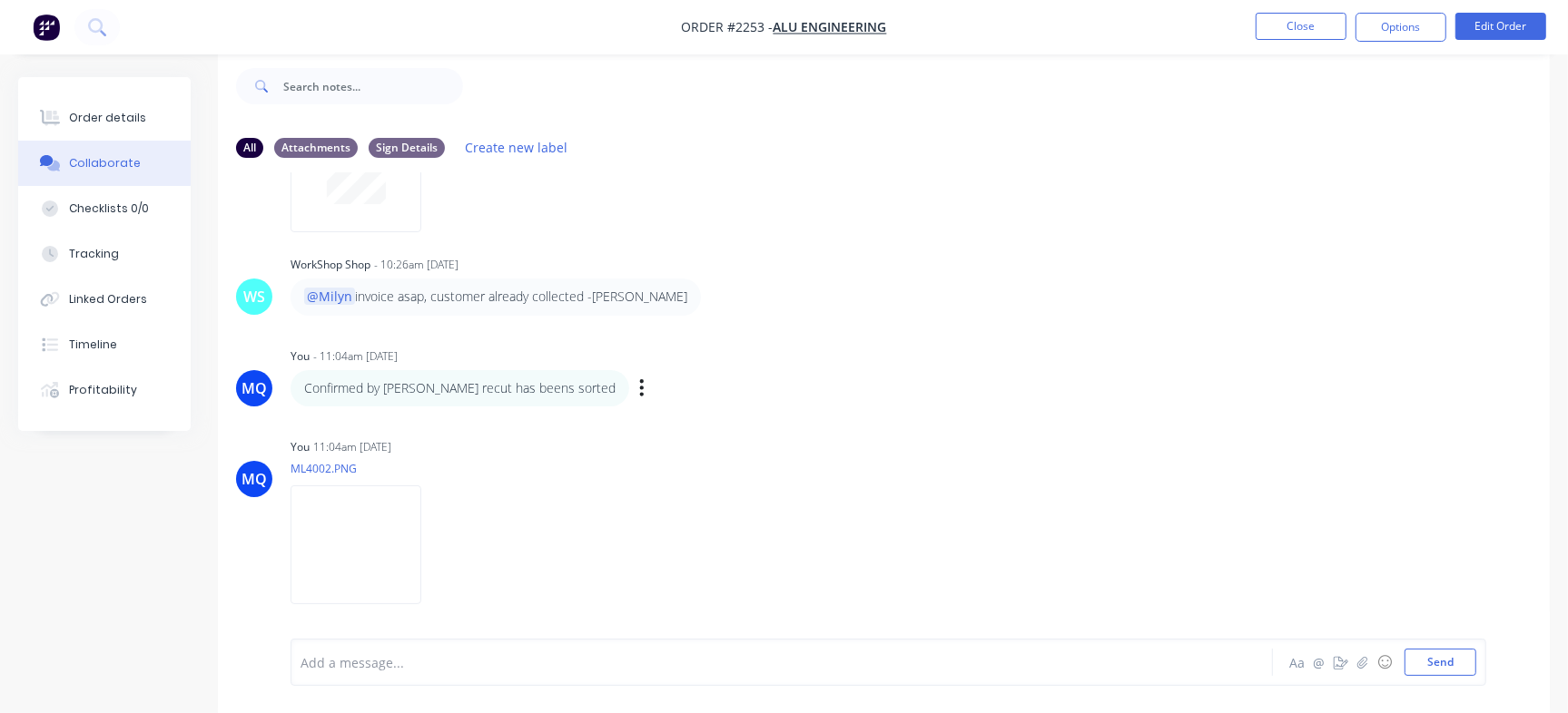
scroll to position [1048, 0]
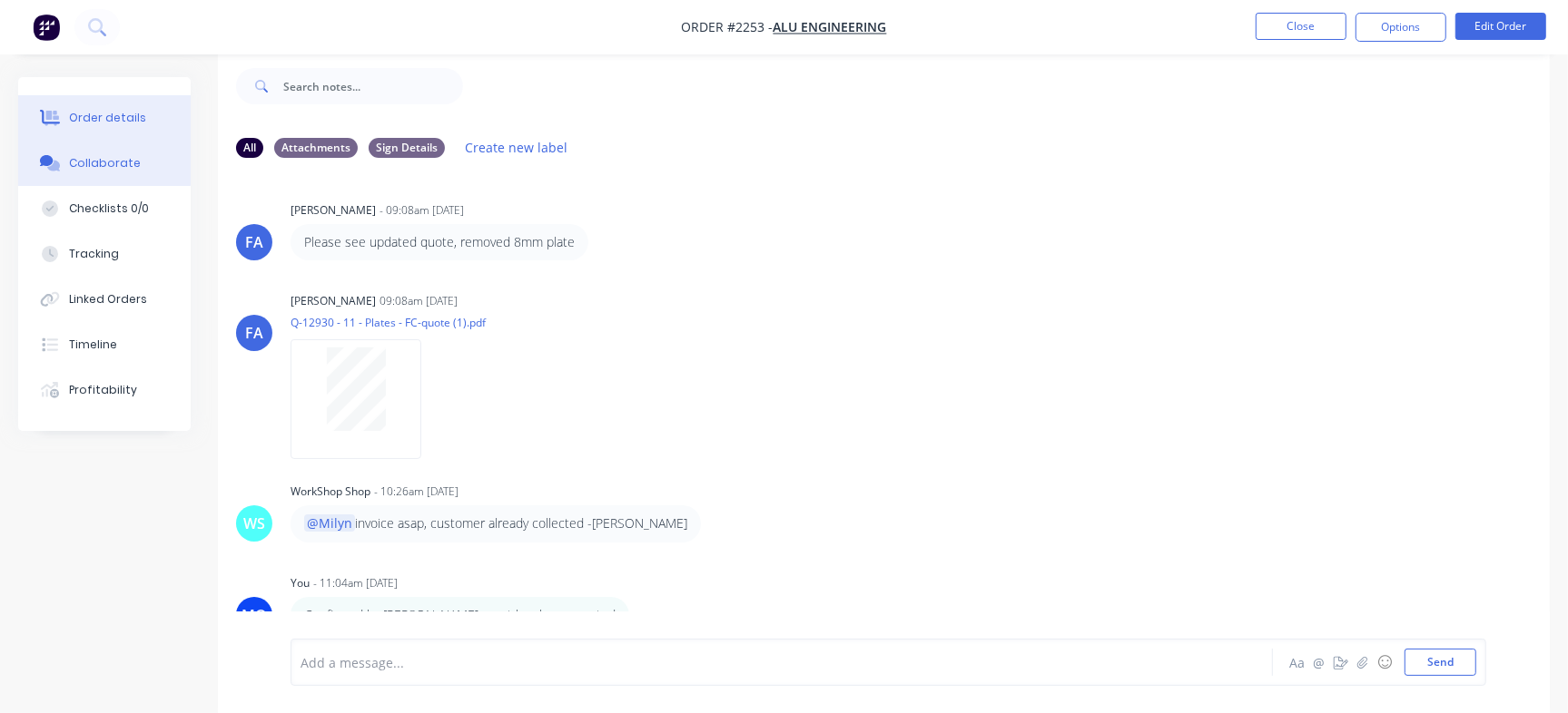
click at [49, 119] on icon at bounding box center [52, 119] width 15 height 16
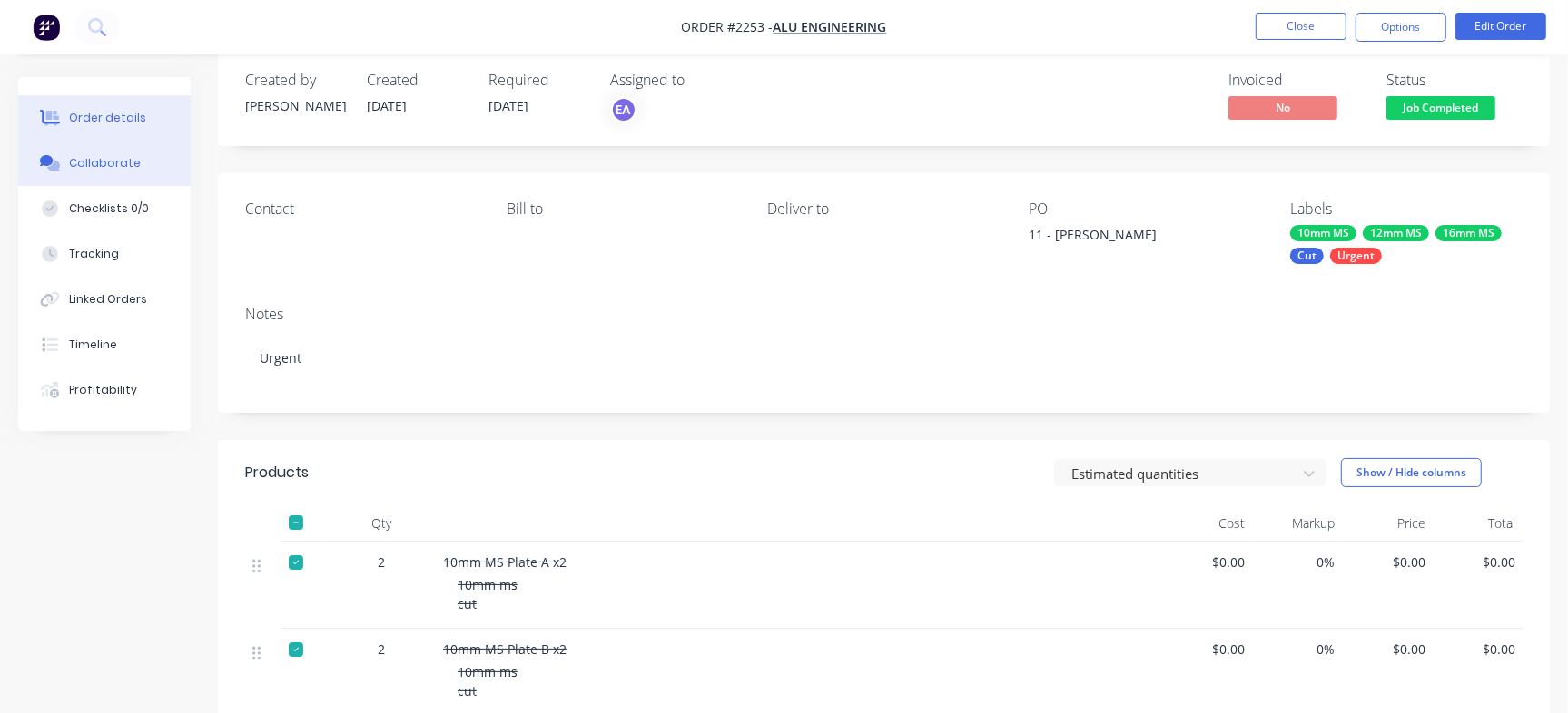
click at [49, 161] on icon at bounding box center [47, 161] width 14 height 11
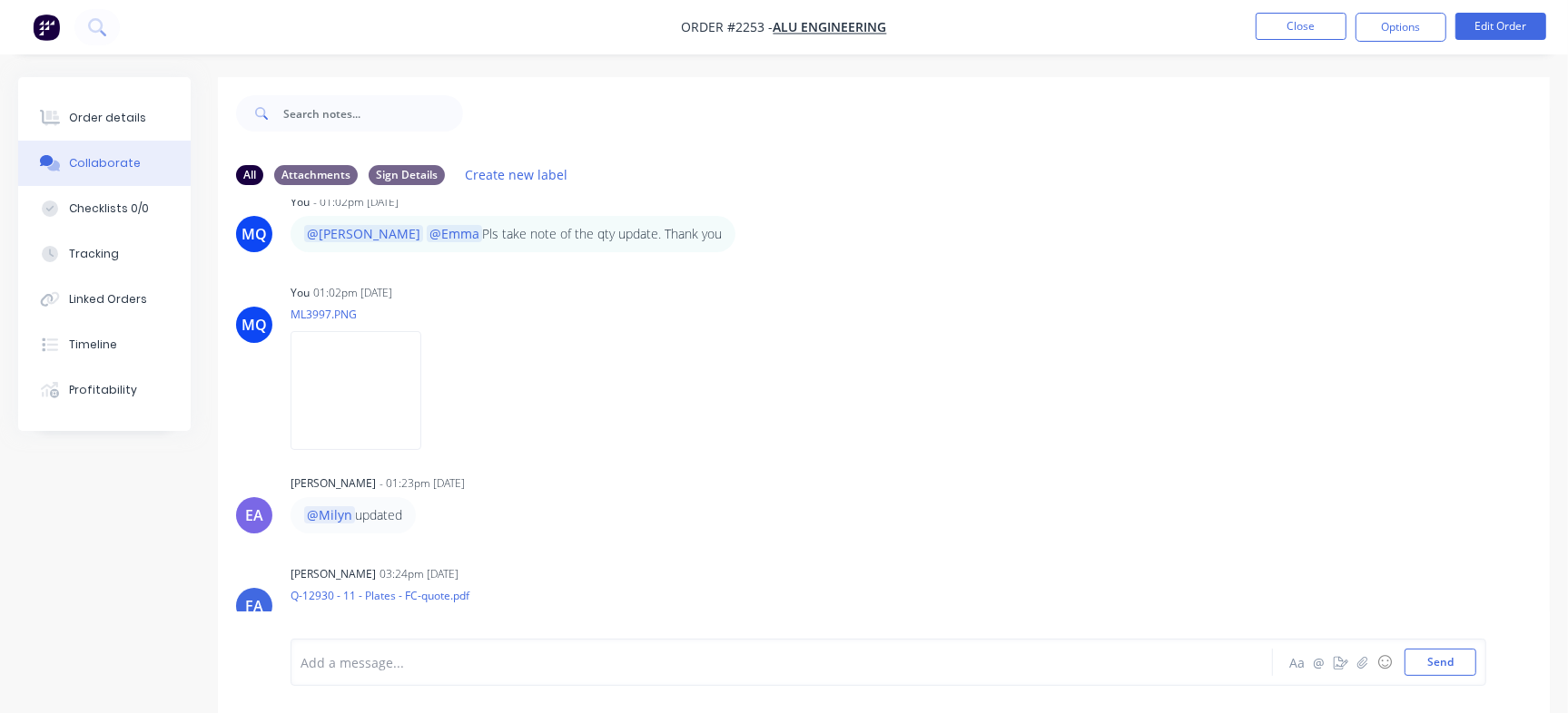
scroll to position [341, 0]
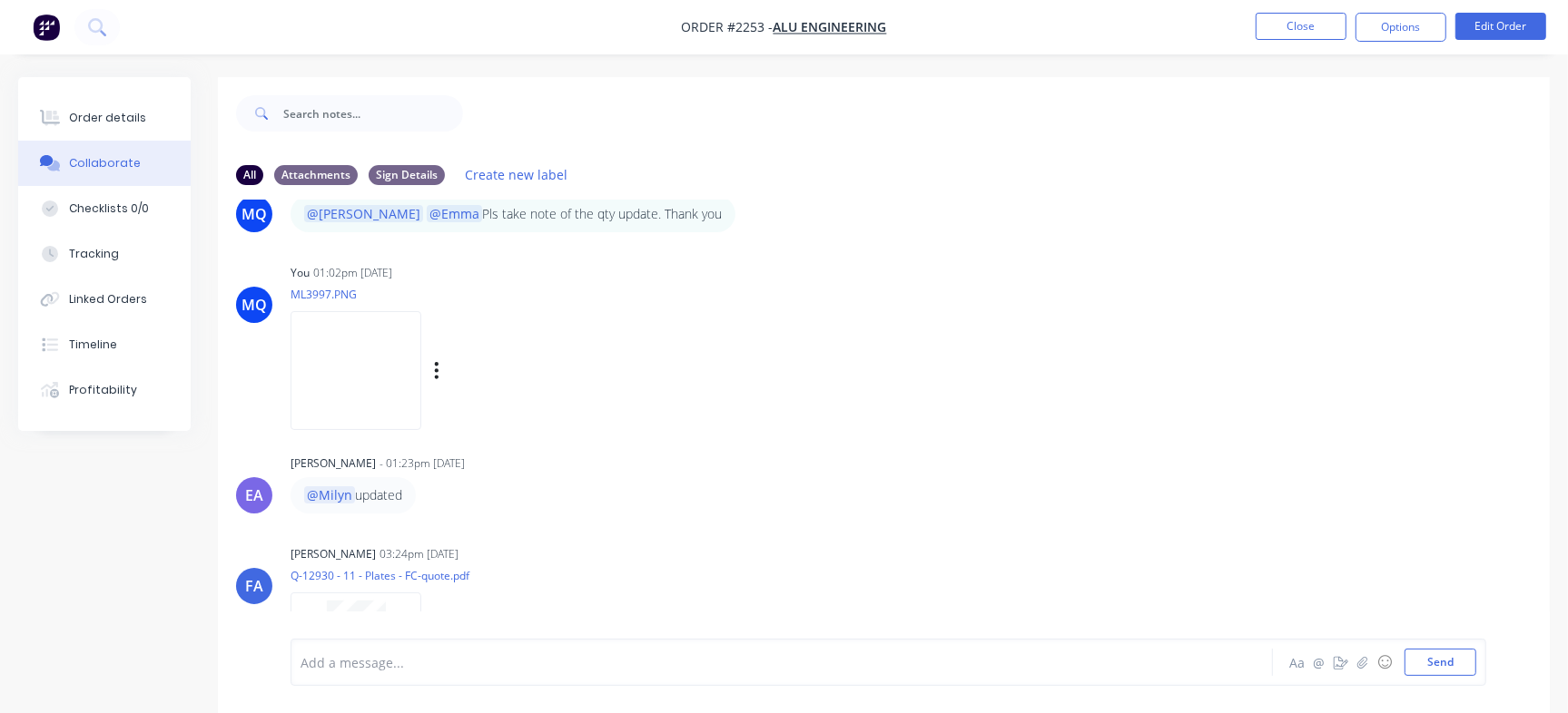
click at [366, 353] on img at bounding box center [356, 370] width 131 height 119
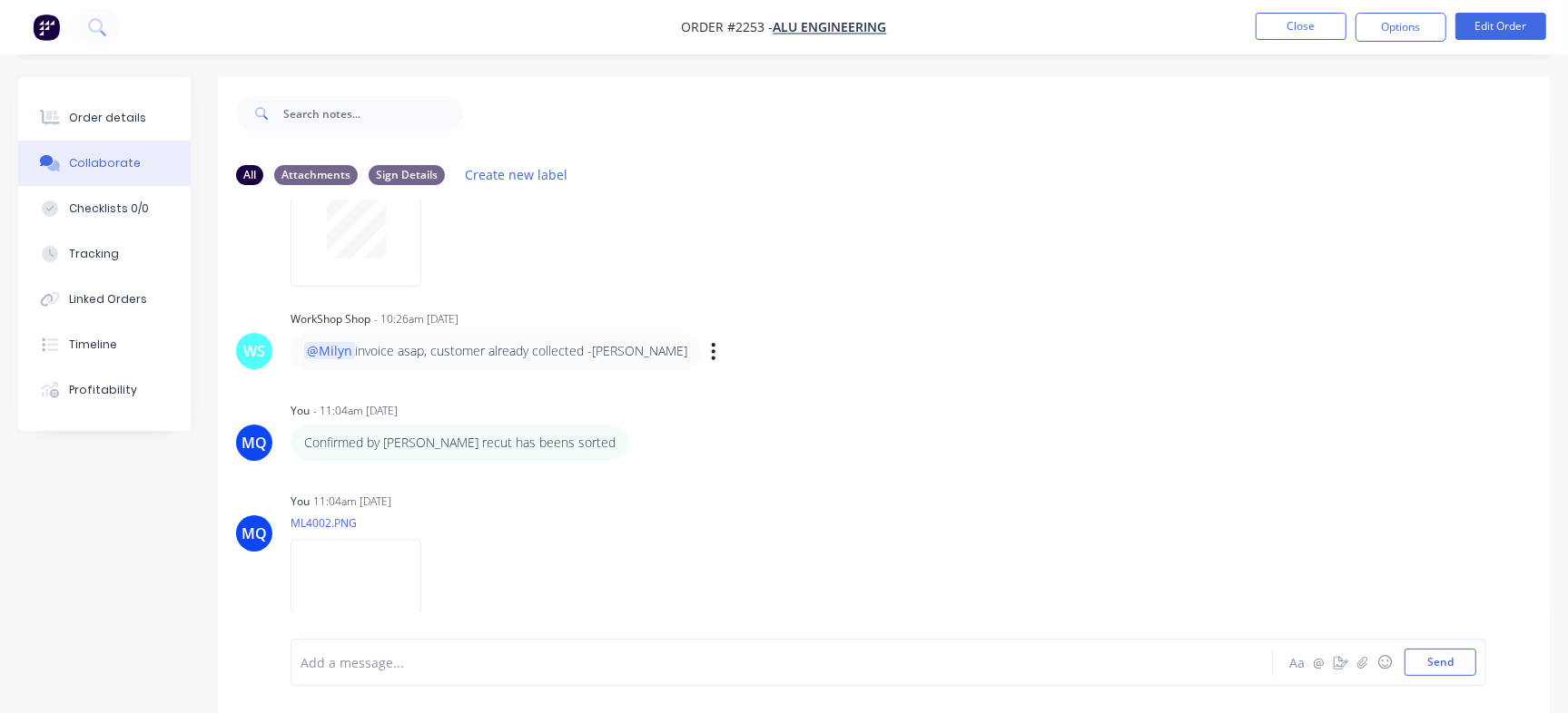
scroll to position [1134, 0]
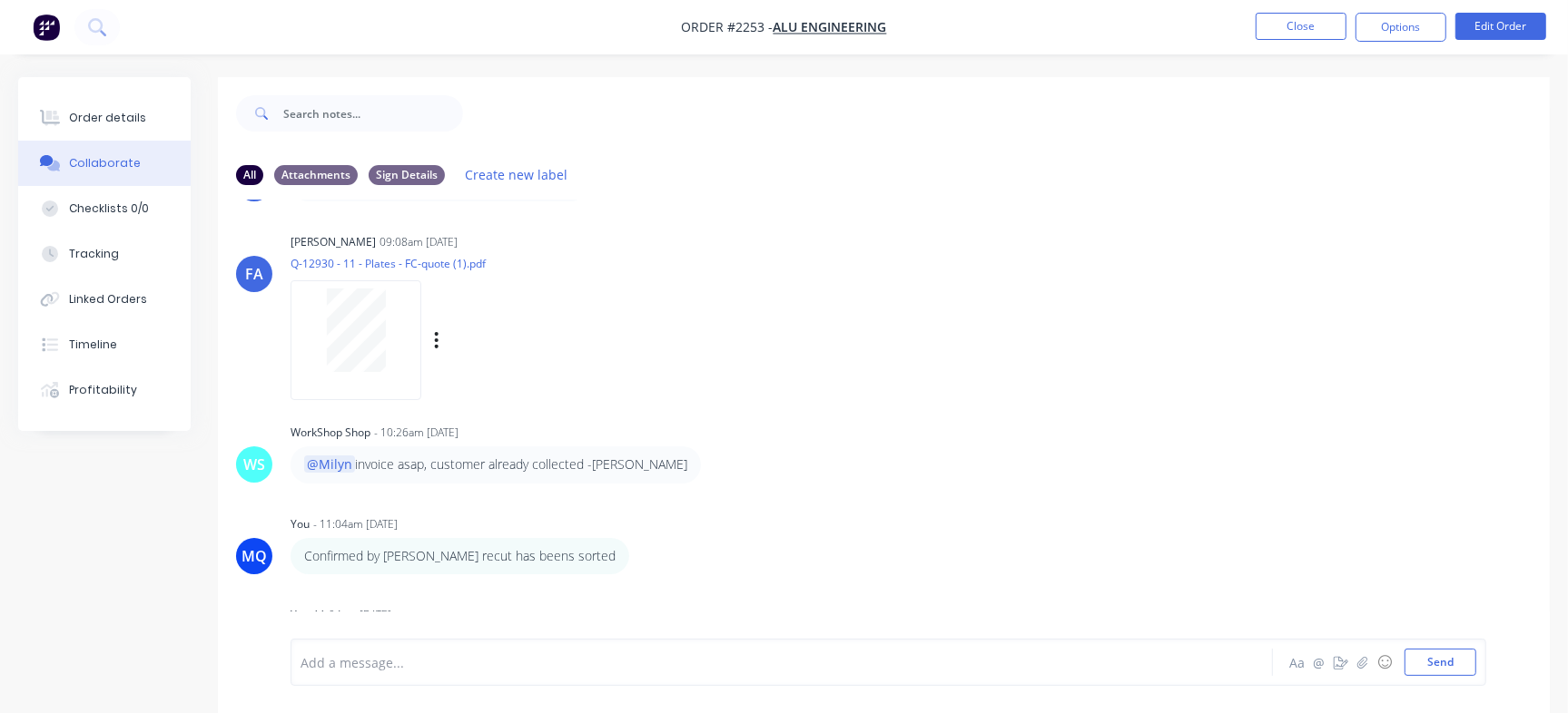
click at [404, 340] on div at bounding box center [356, 329] width 114 height 83
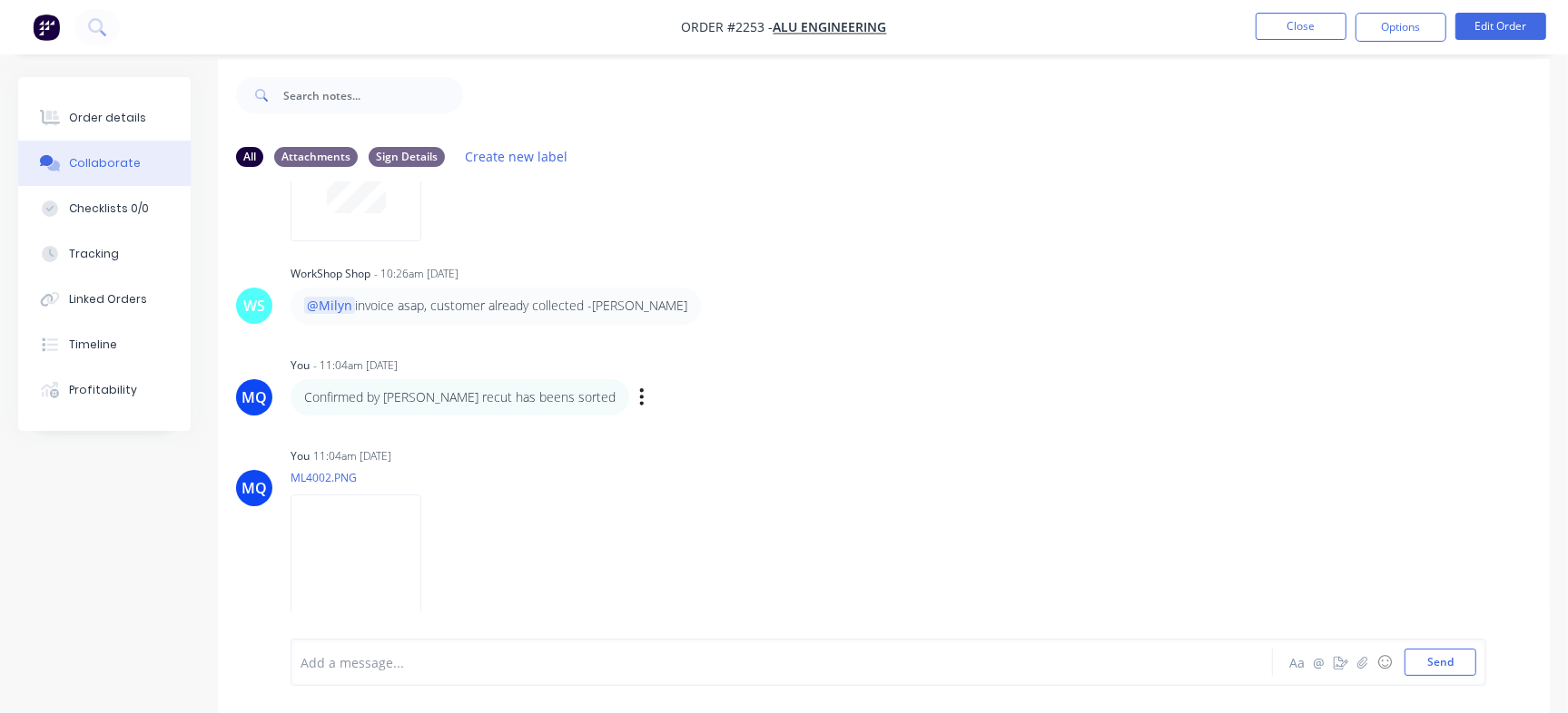
scroll to position [27, 0]
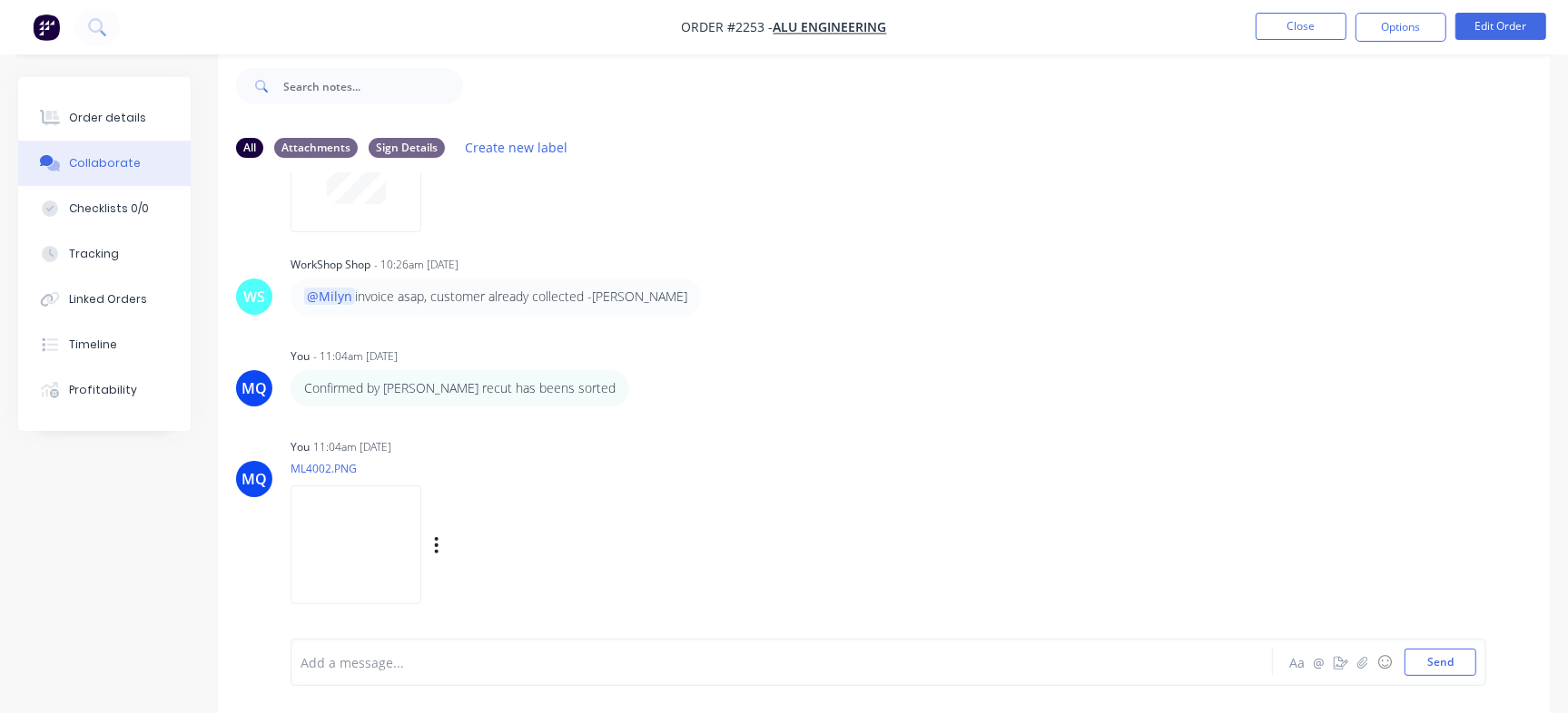
click at [337, 536] on img at bounding box center [356, 544] width 131 height 119
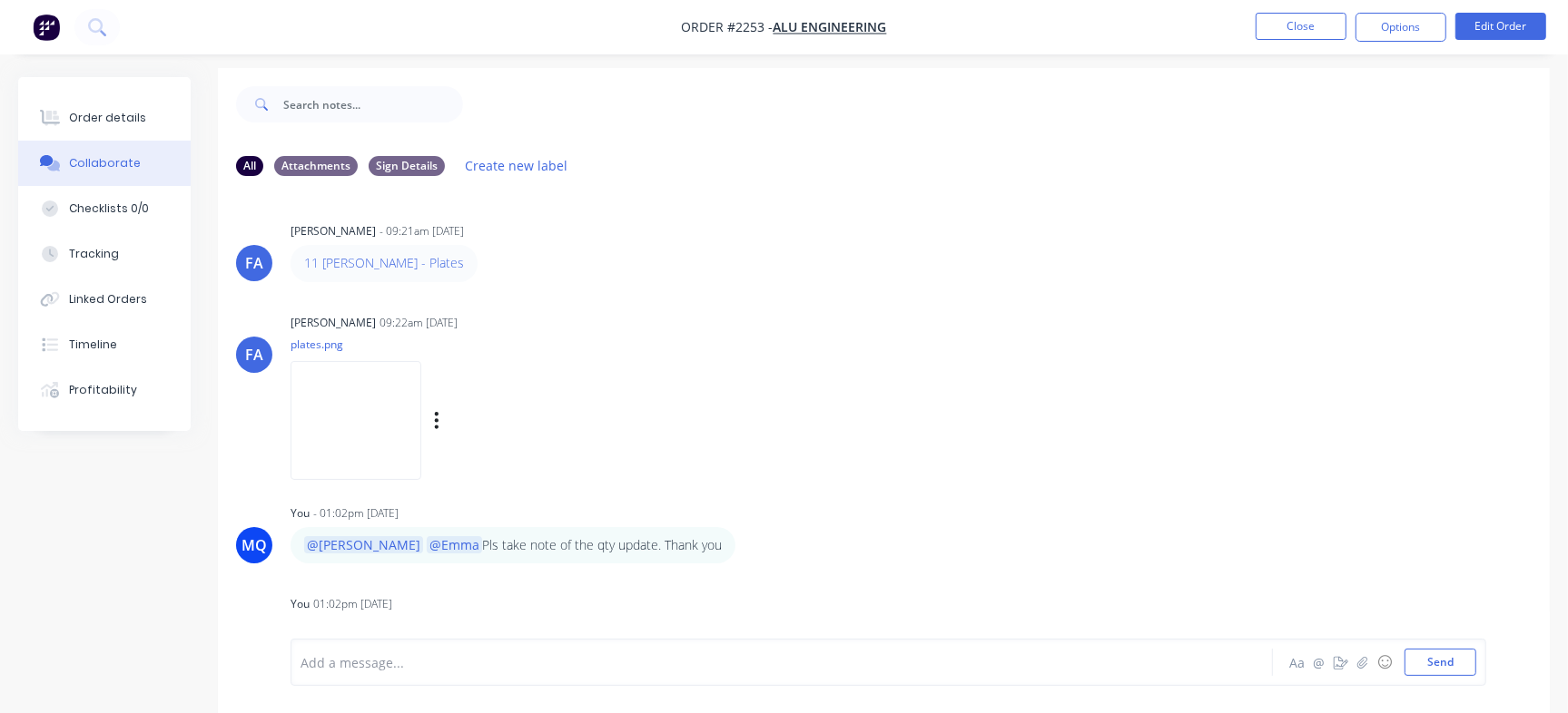
scroll to position [0, 0]
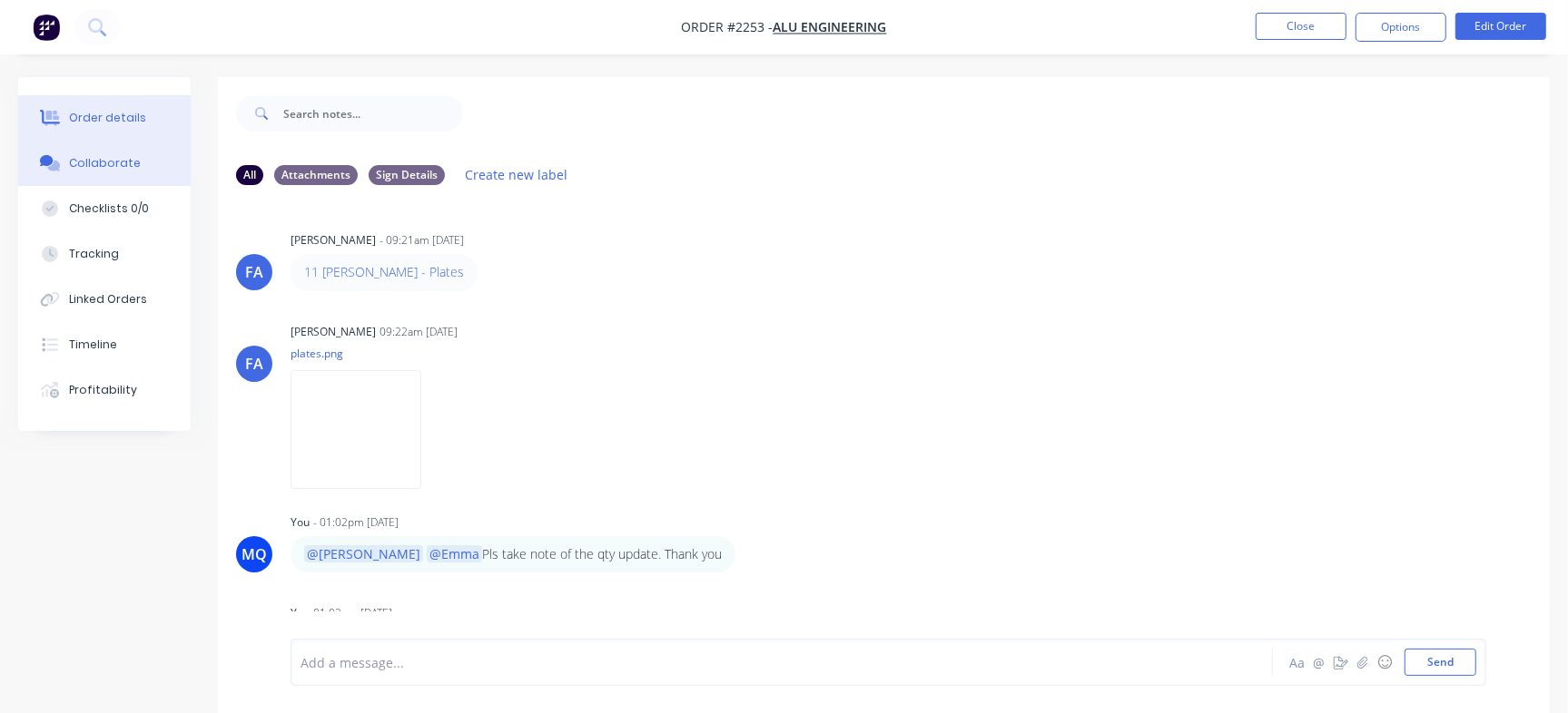
click at [104, 116] on div "Order details" at bounding box center [107, 118] width 78 height 16
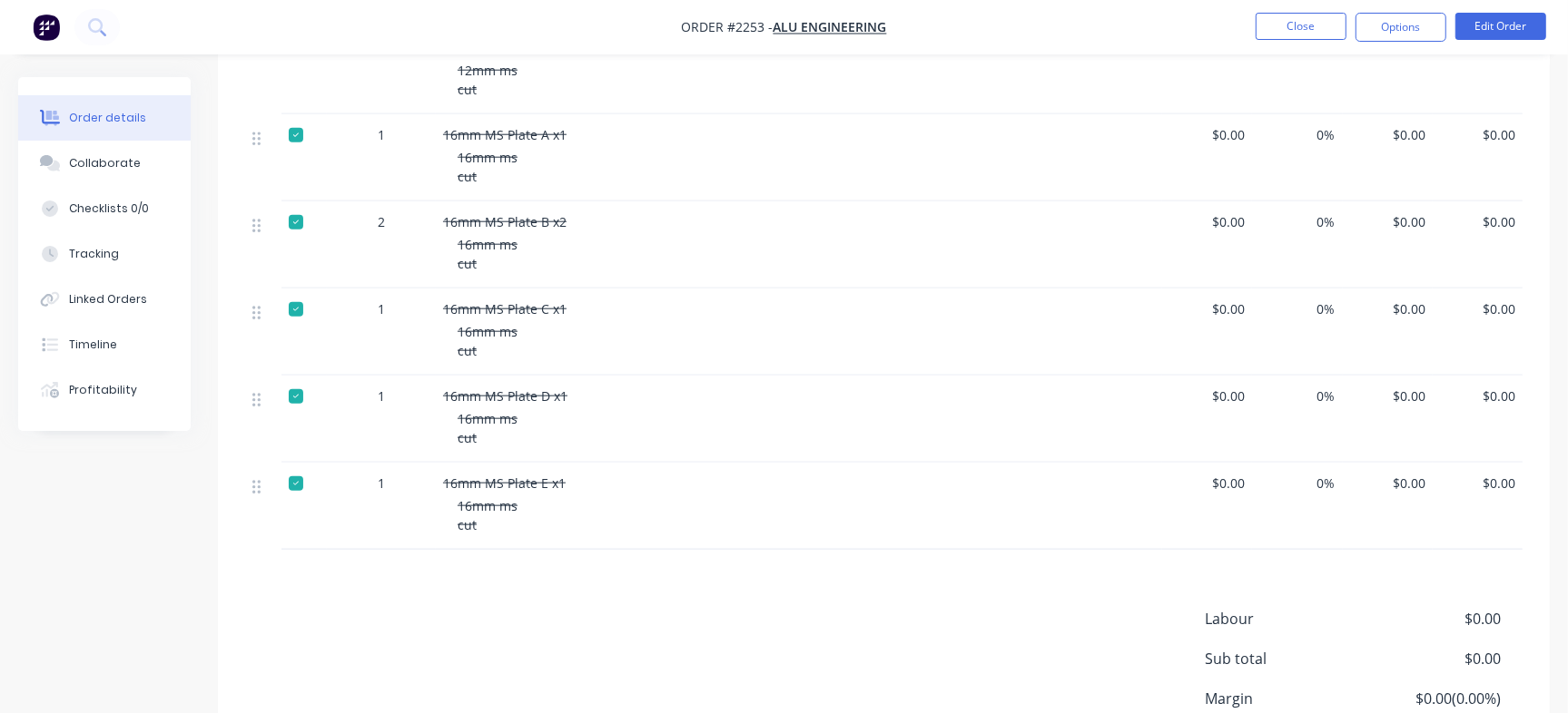
scroll to position [1587, 0]
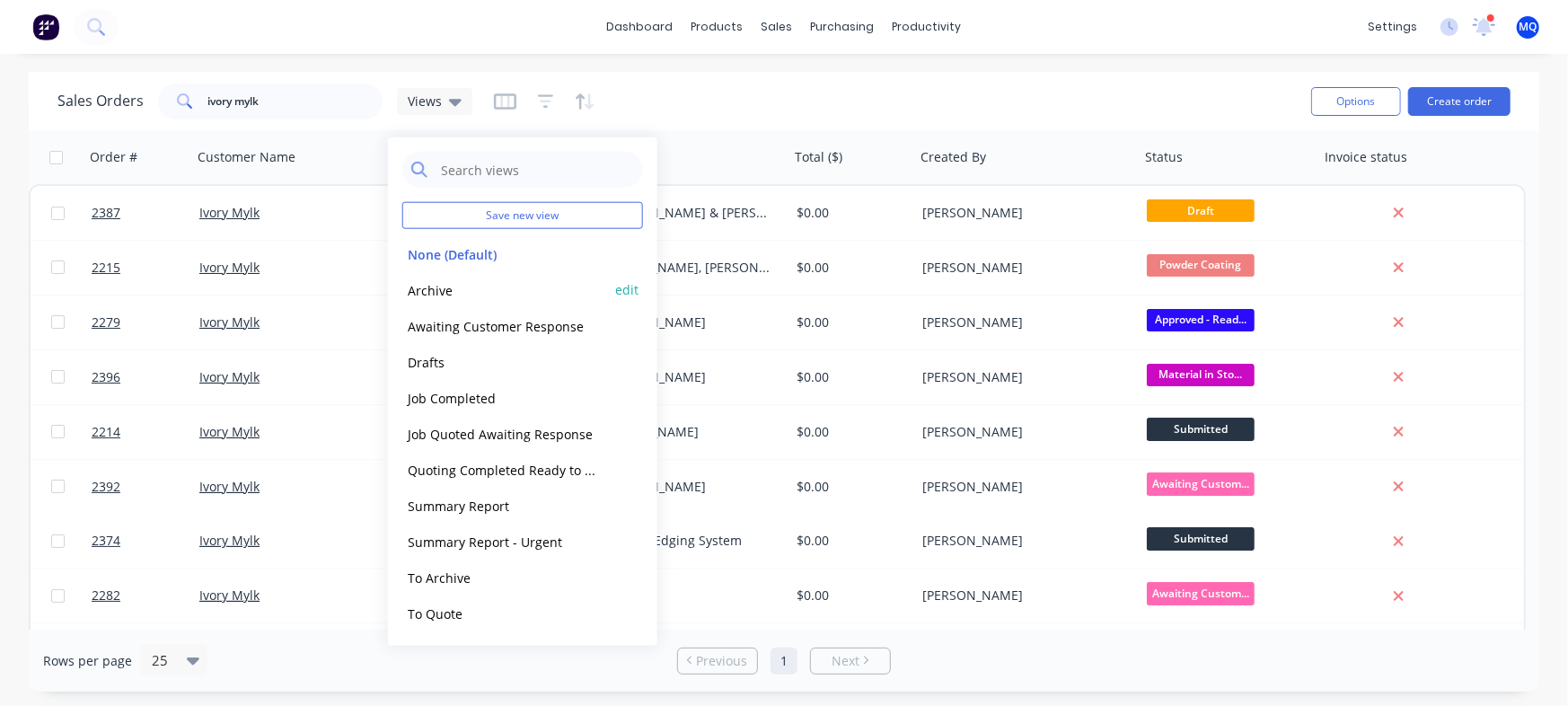
click at [468, 283] on button "Archive" at bounding box center [505, 289] width 205 height 20
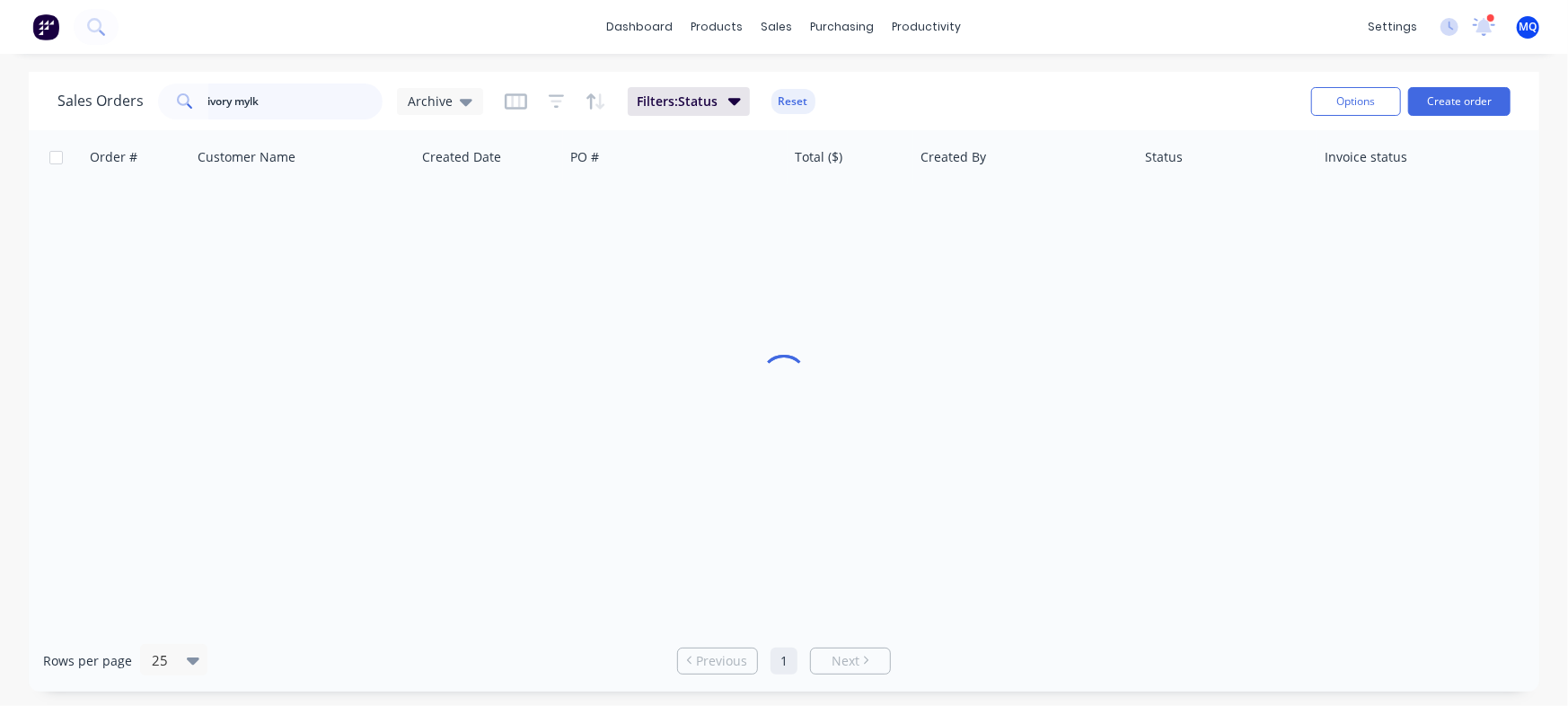
click at [267, 105] on input "ivory mylk" at bounding box center [297, 101] width 176 height 36
drag, startPoint x: 290, startPoint y: 104, endPoint x: 0, endPoint y: 52, distance: 294.6
click at [0, 52] on div "dashboard products sales purchasing productivity dashboard products Product Cat…" at bounding box center [784, 353] width 1568 height 706
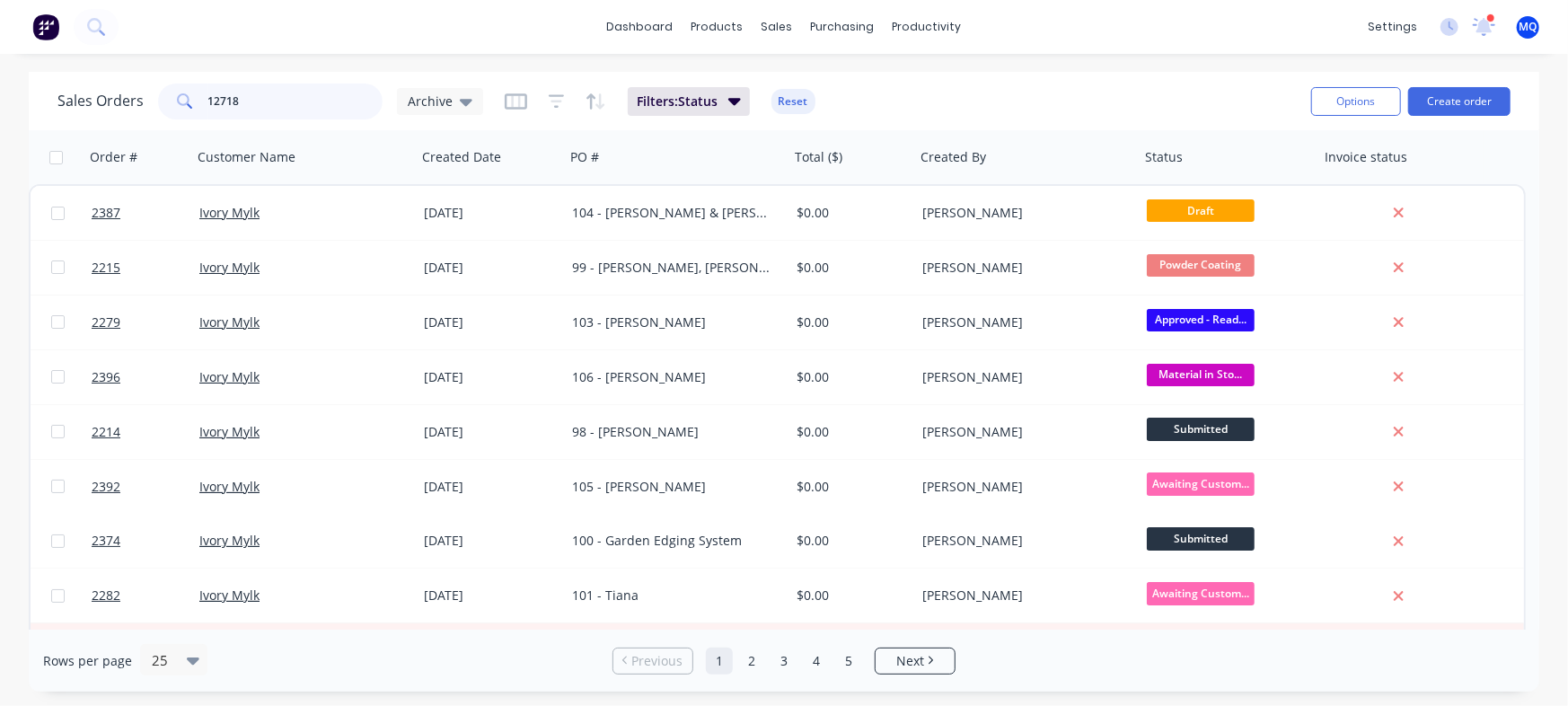
type input "12718"
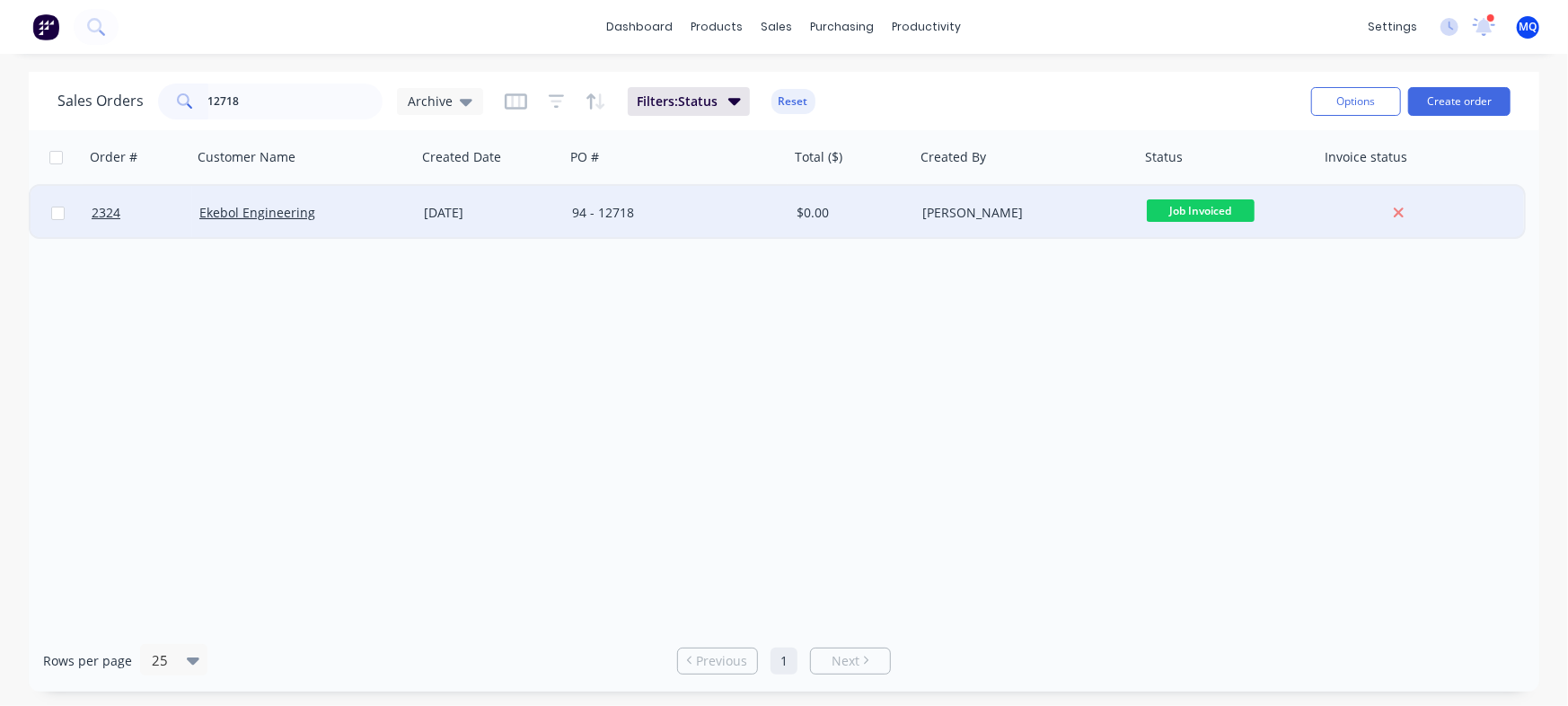
click at [808, 215] on div "$0.00" at bounding box center [849, 213] width 106 height 18
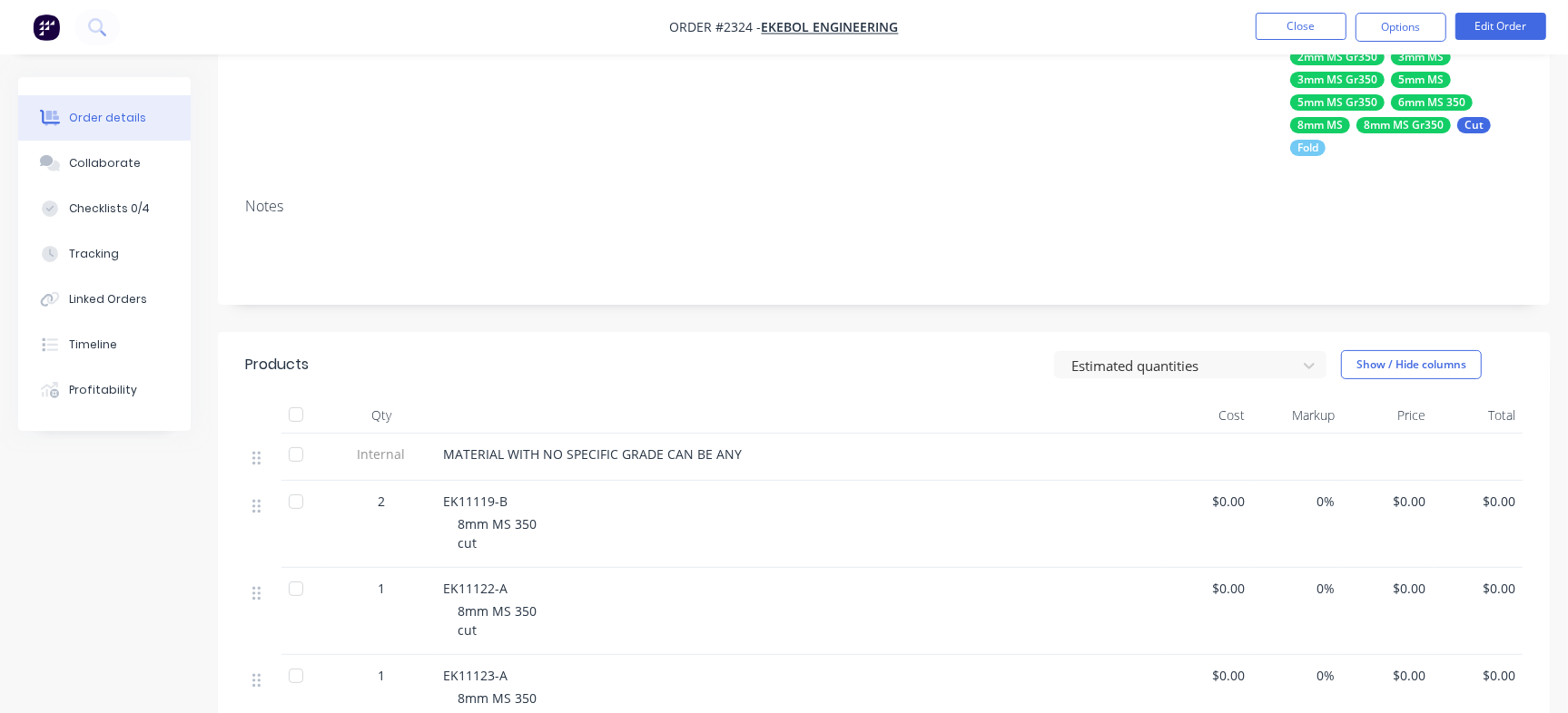
scroll to position [227, 0]
click at [141, 165] on button "Collaborate" at bounding box center [104, 163] width 173 height 46
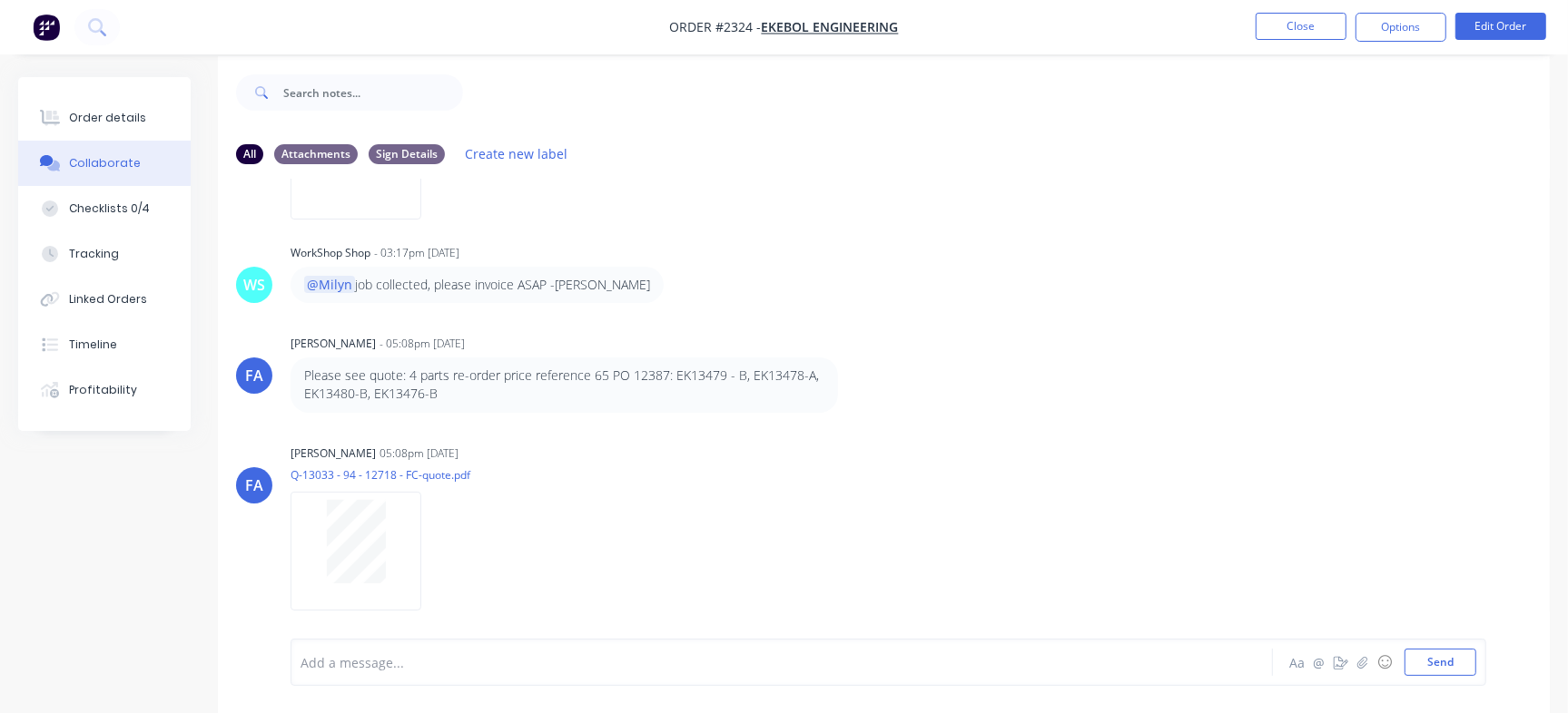
scroll to position [27, 0]
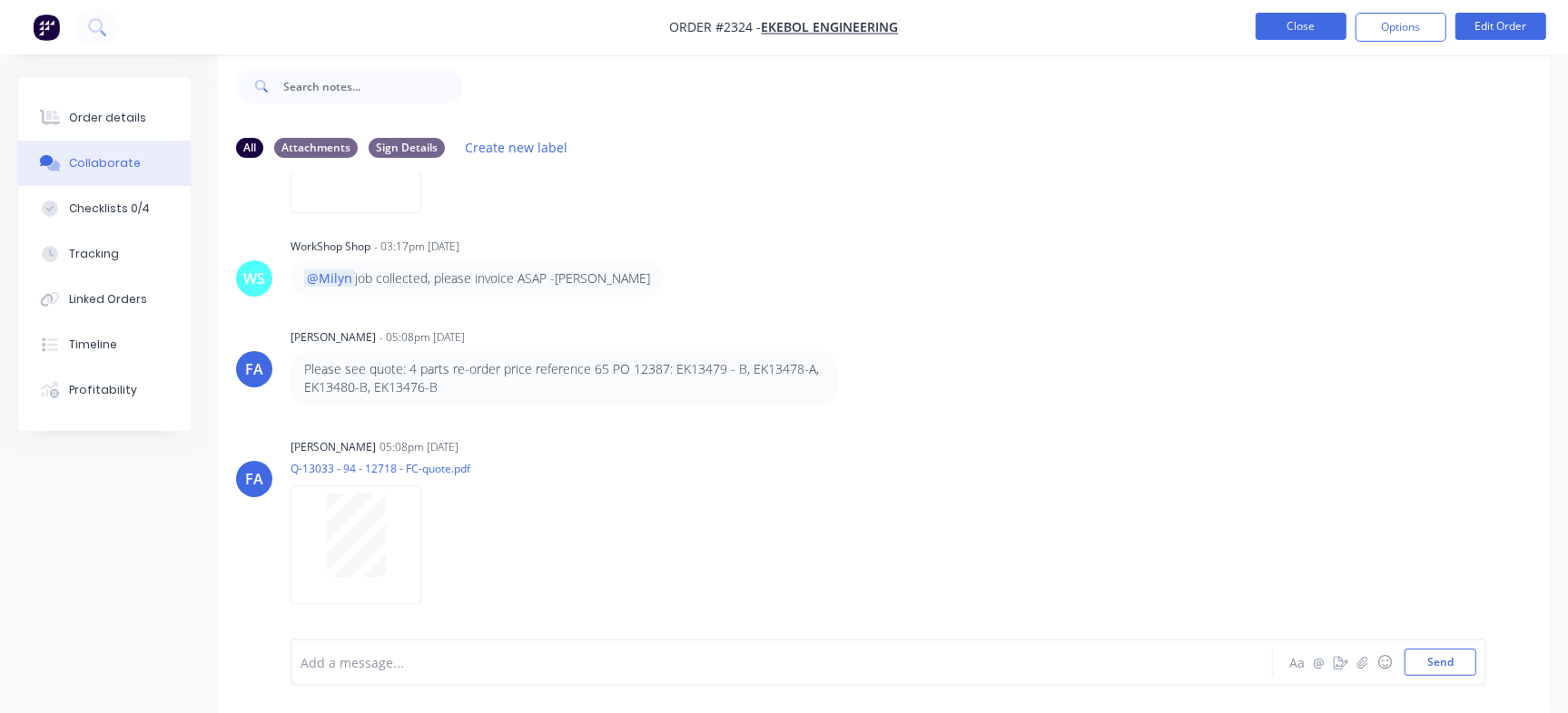
click at [1290, 15] on button "Close" at bounding box center [1301, 26] width 91 height 27
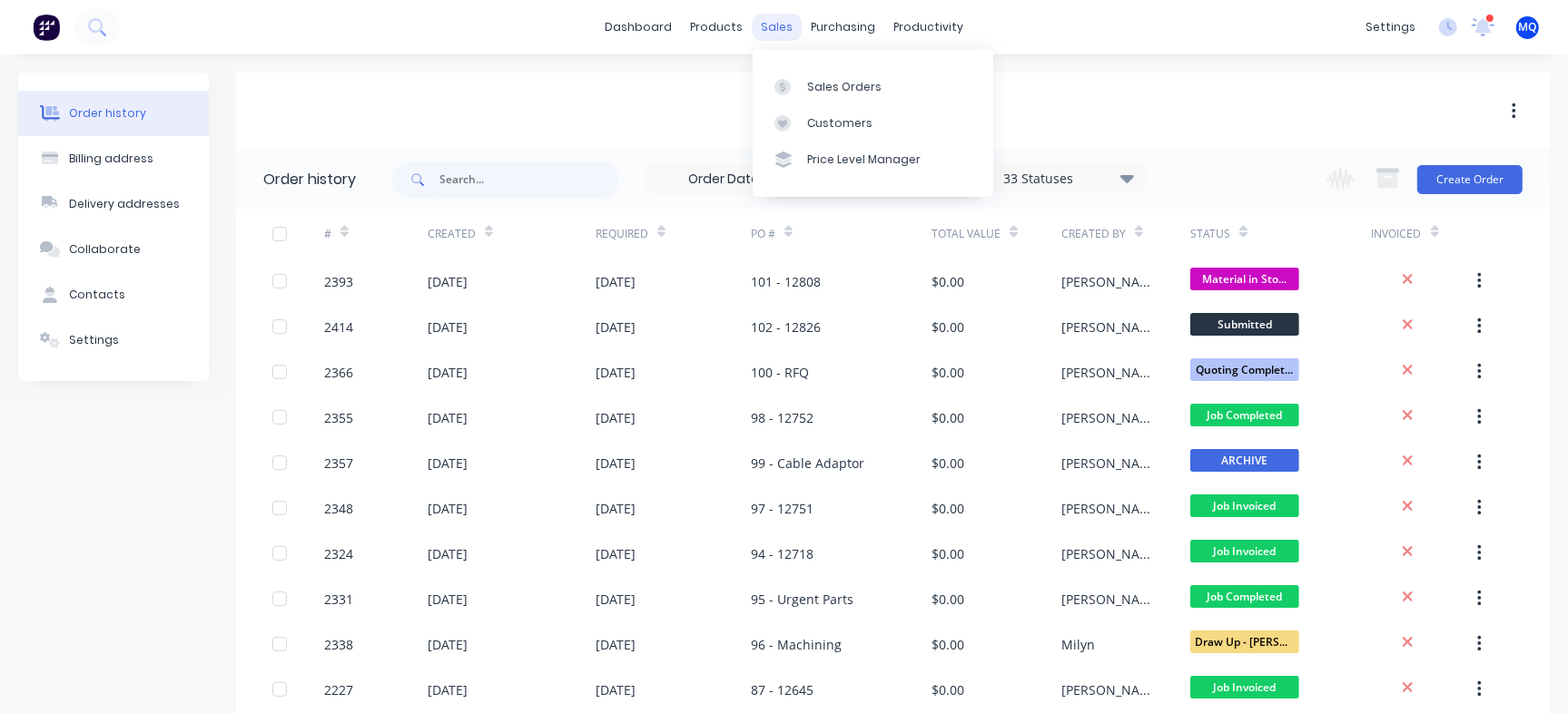
click at [784, 28] on div "sales" at bounding box center [776, 27] width 49 height 27
click at [784, 74] on link "Sales Orders" at bounding box center [873, 86] width 241 height 36
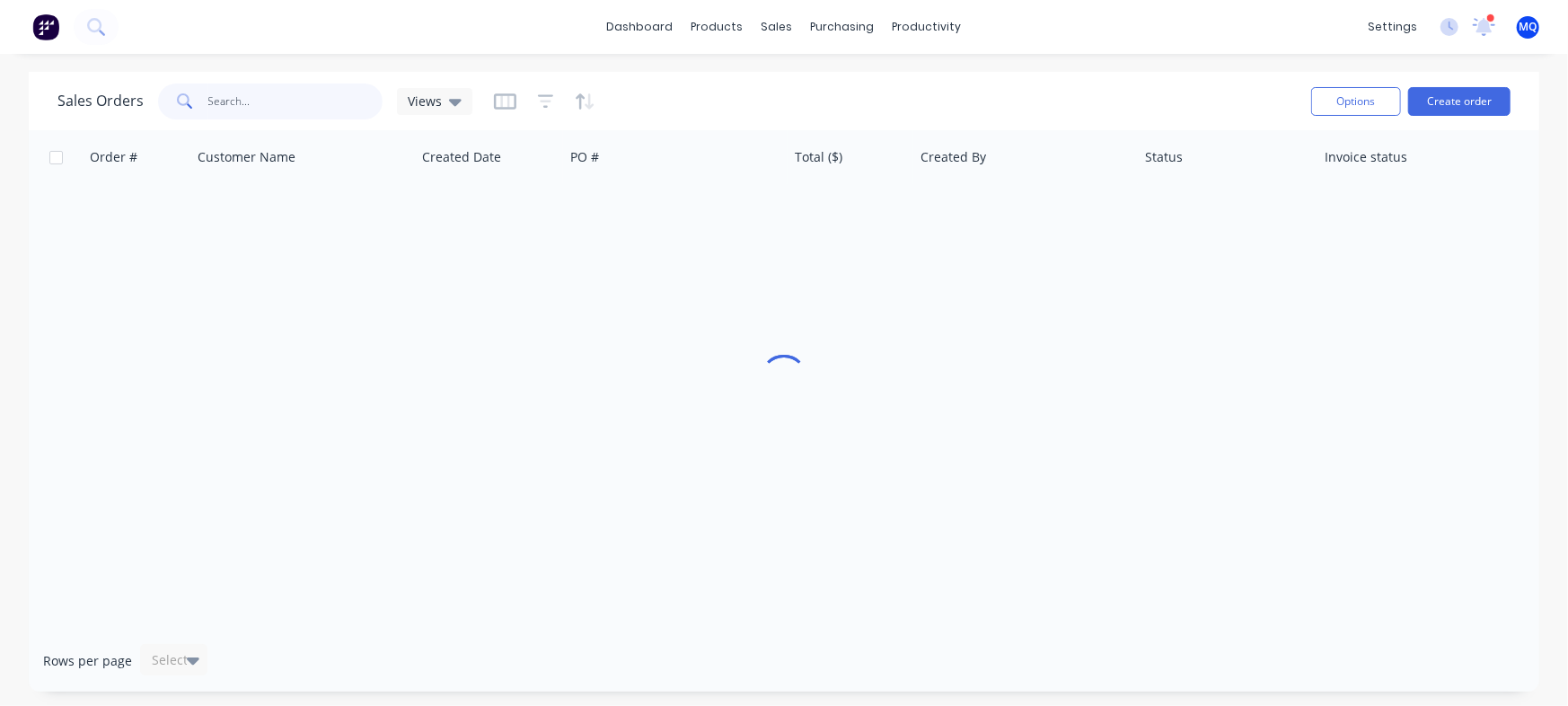
click at [273, 84] on input "text" at bounding box center [297, 101] width 176 height 36
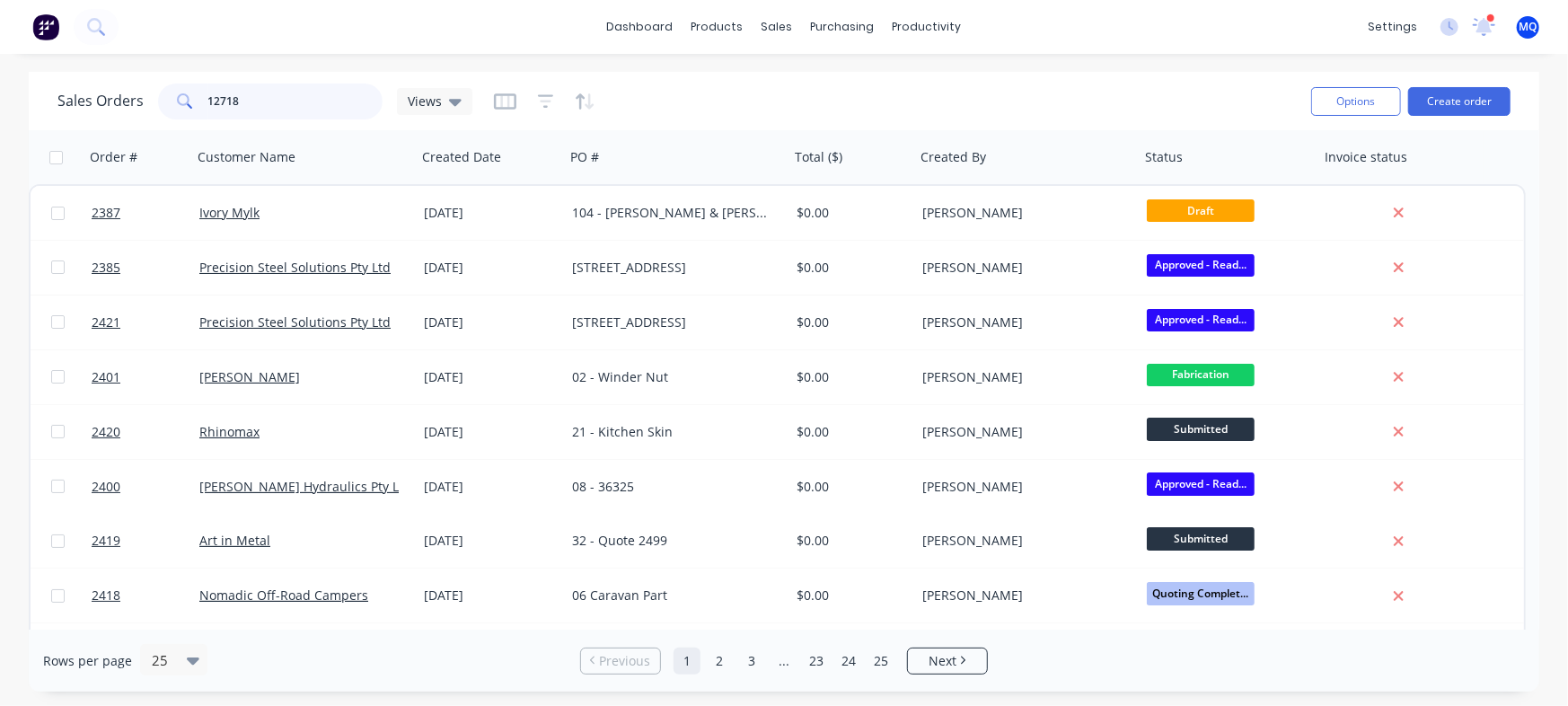
type input "12718"
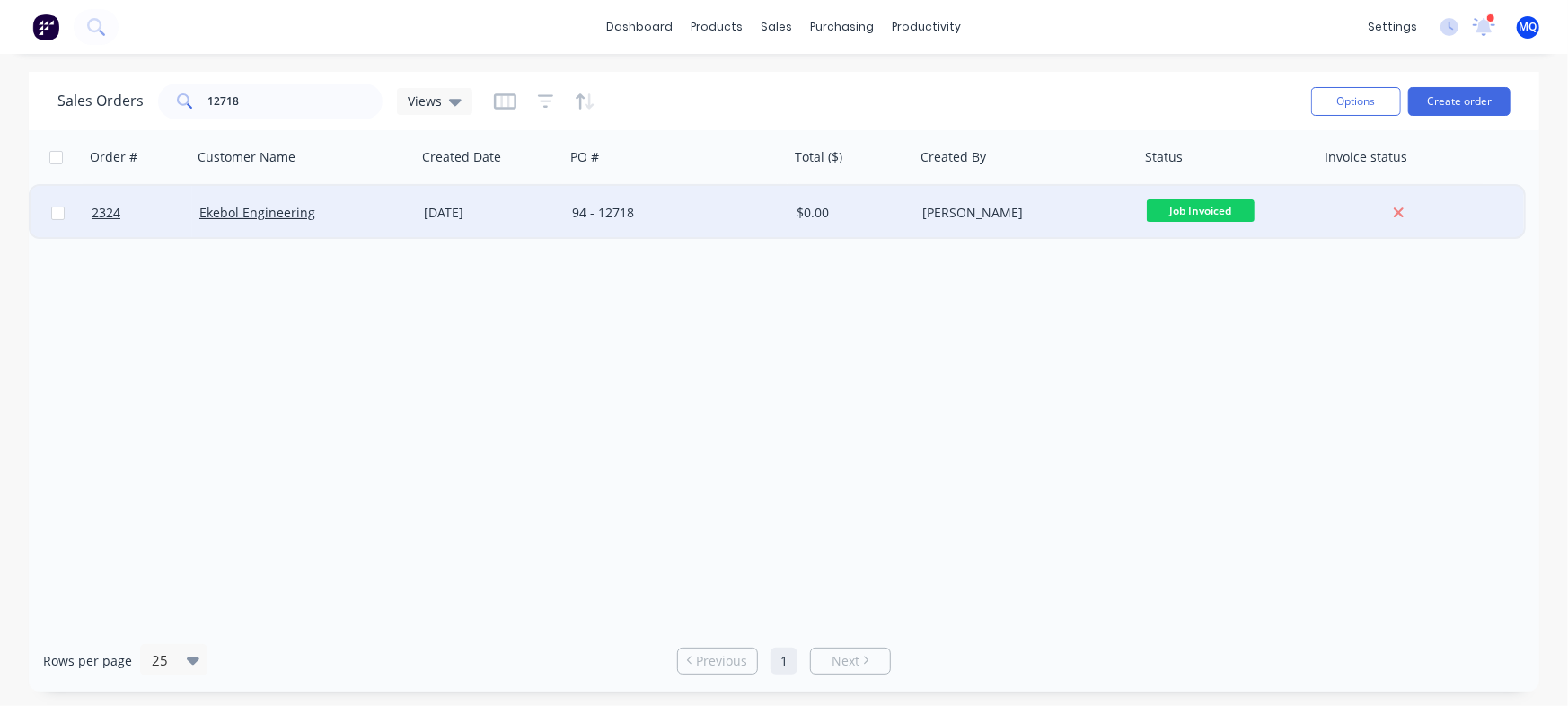
click at [666, 217] on div "94 - 12718" at bounding box center [672, 213] width 200 height 18
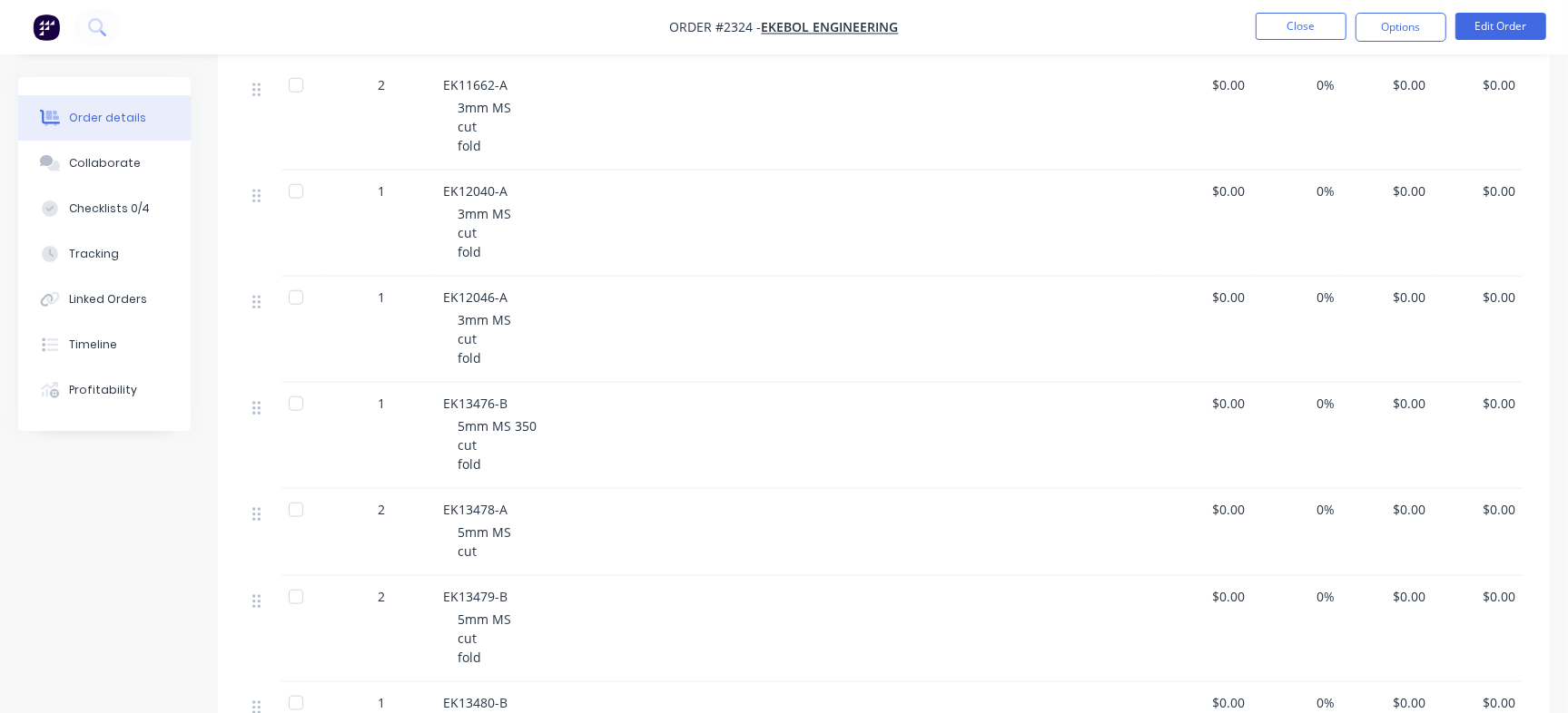
scroll to position [1707, 0]
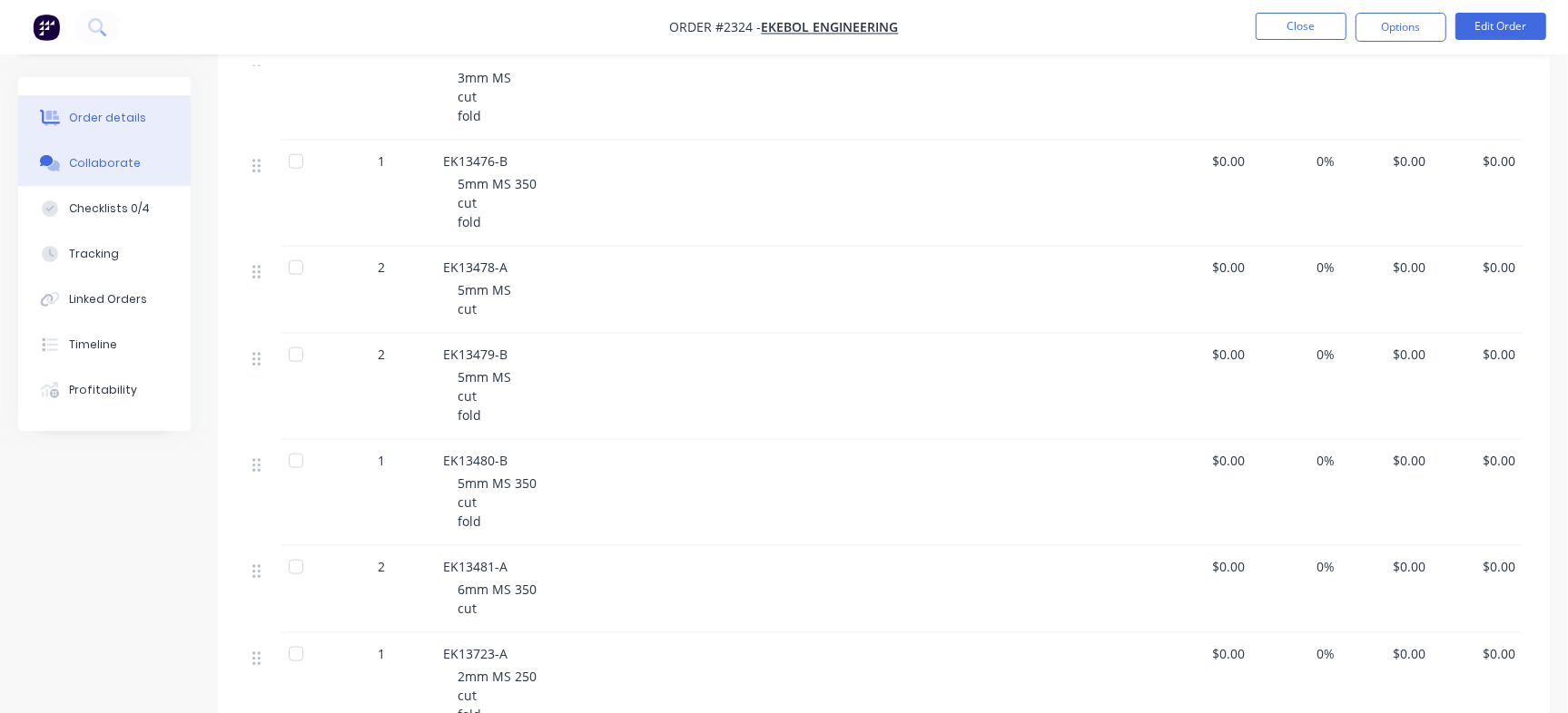
click at [100, 164] on div "Collaborate" at bounding box center [105, 162] width 72 height 16
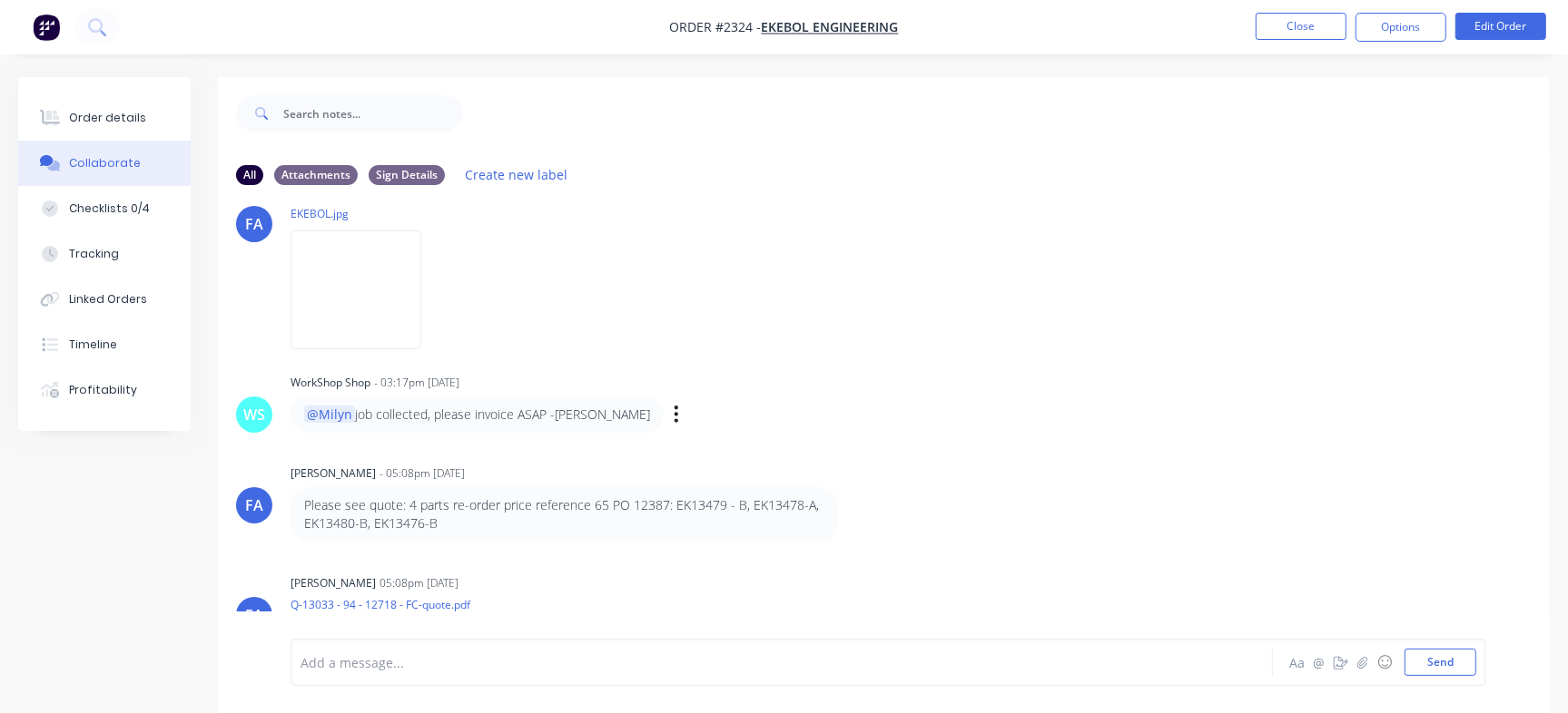
scroll to position [248, 0]
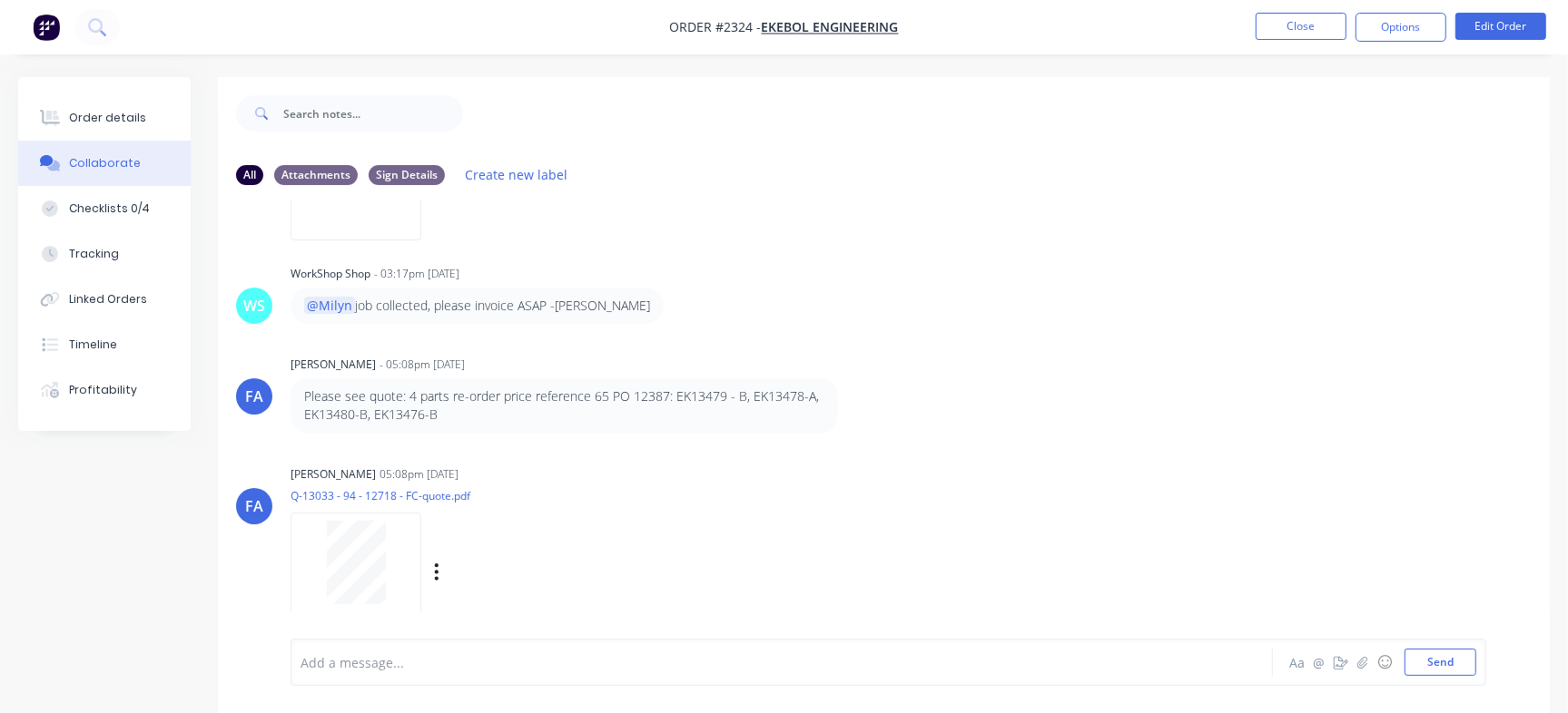
click at [385, 567] on div at bounding box center [356, 562] width 114 height 83
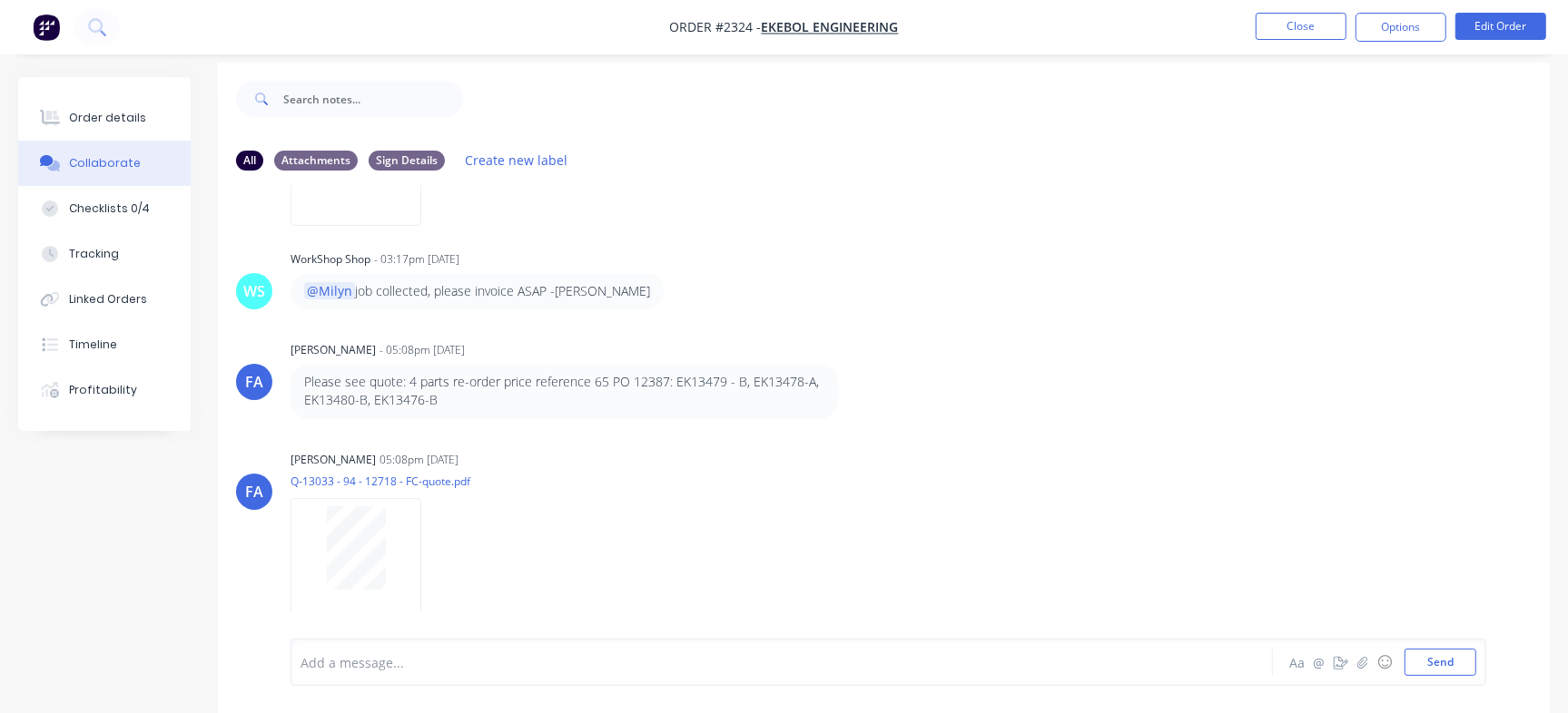
scroll to position [27, 0]
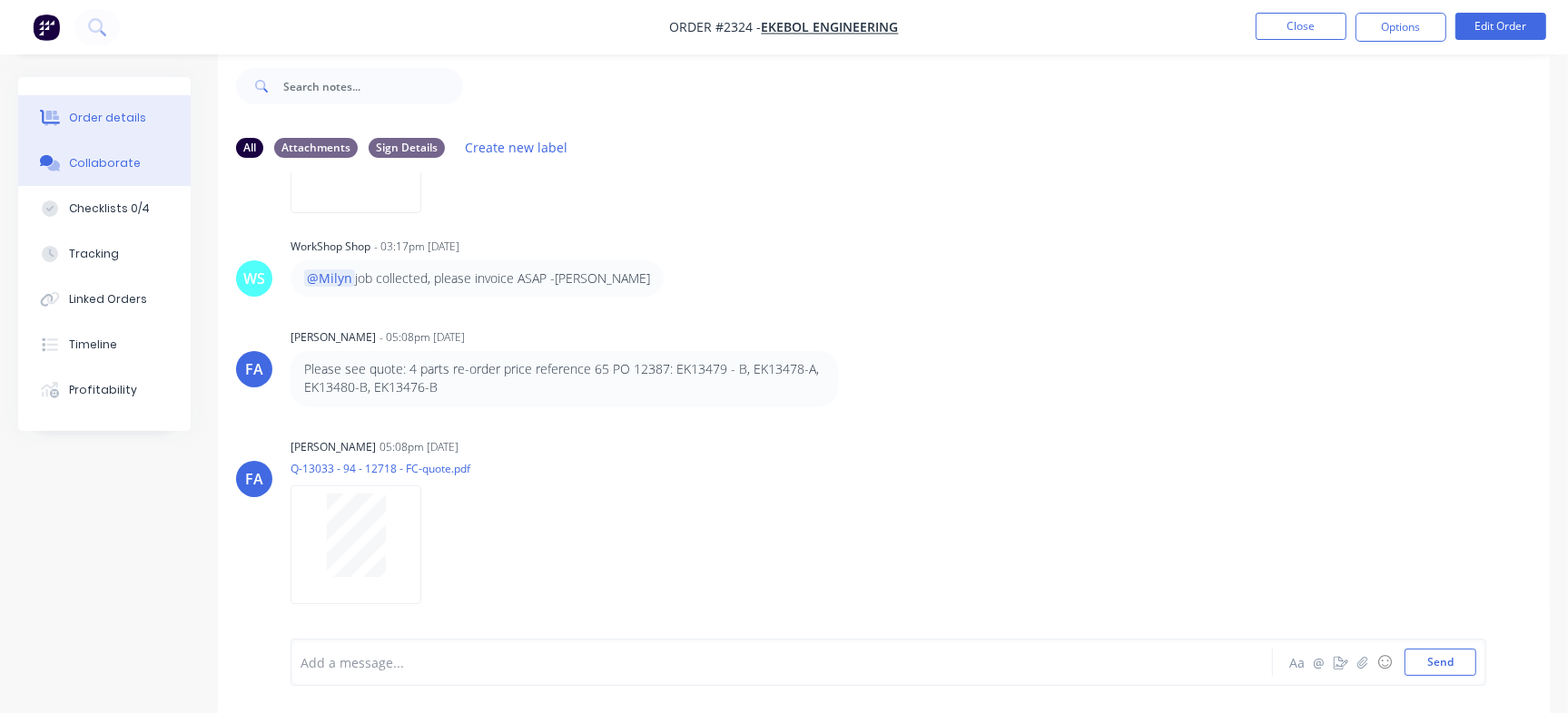
click at [154, 117] on button "Order details" at bounding box center [104, 118] width 173 height 46
